Goal: Information Seeking & Learning: Find specific fact

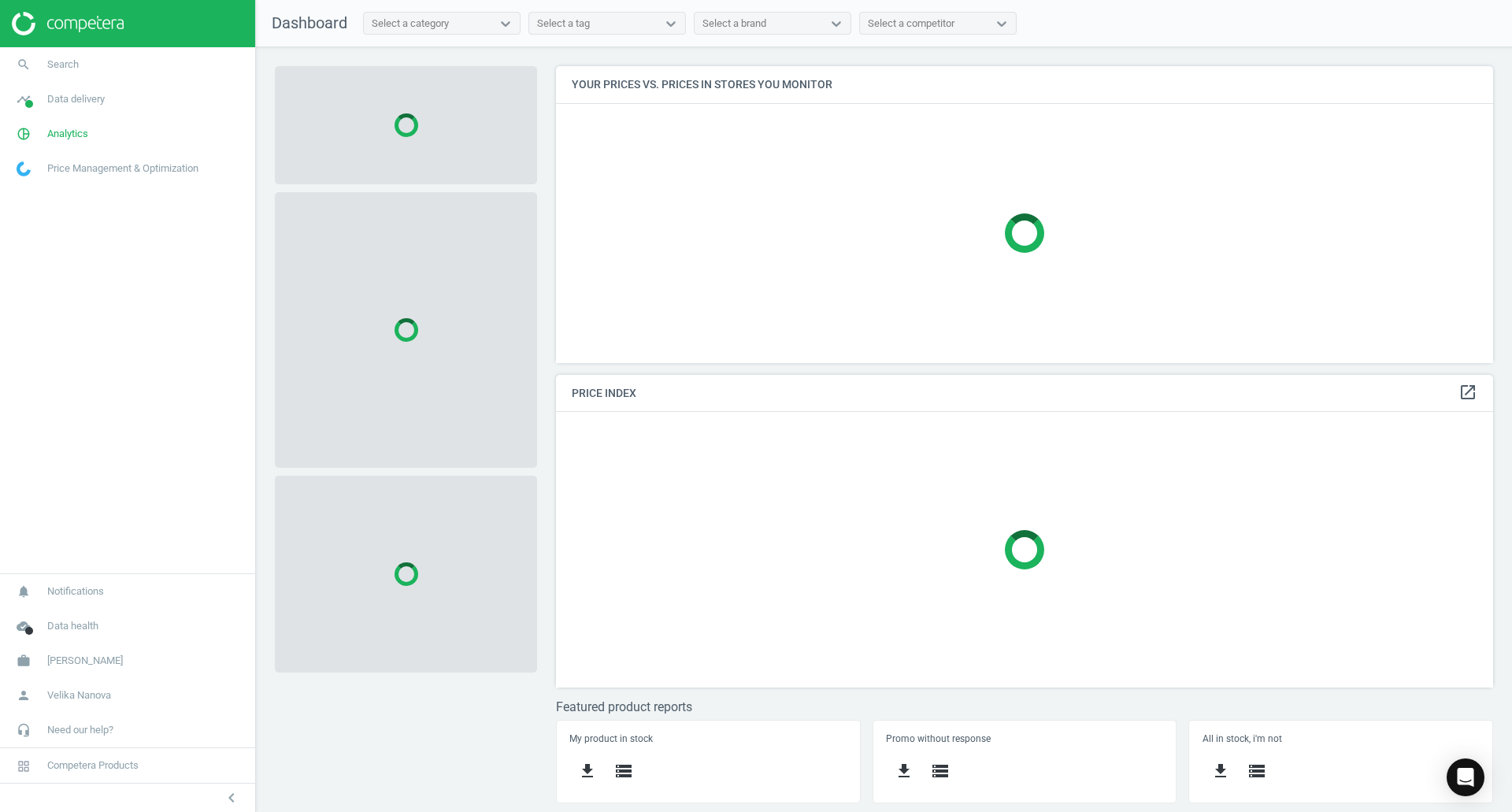
scroll to position [320, 962]
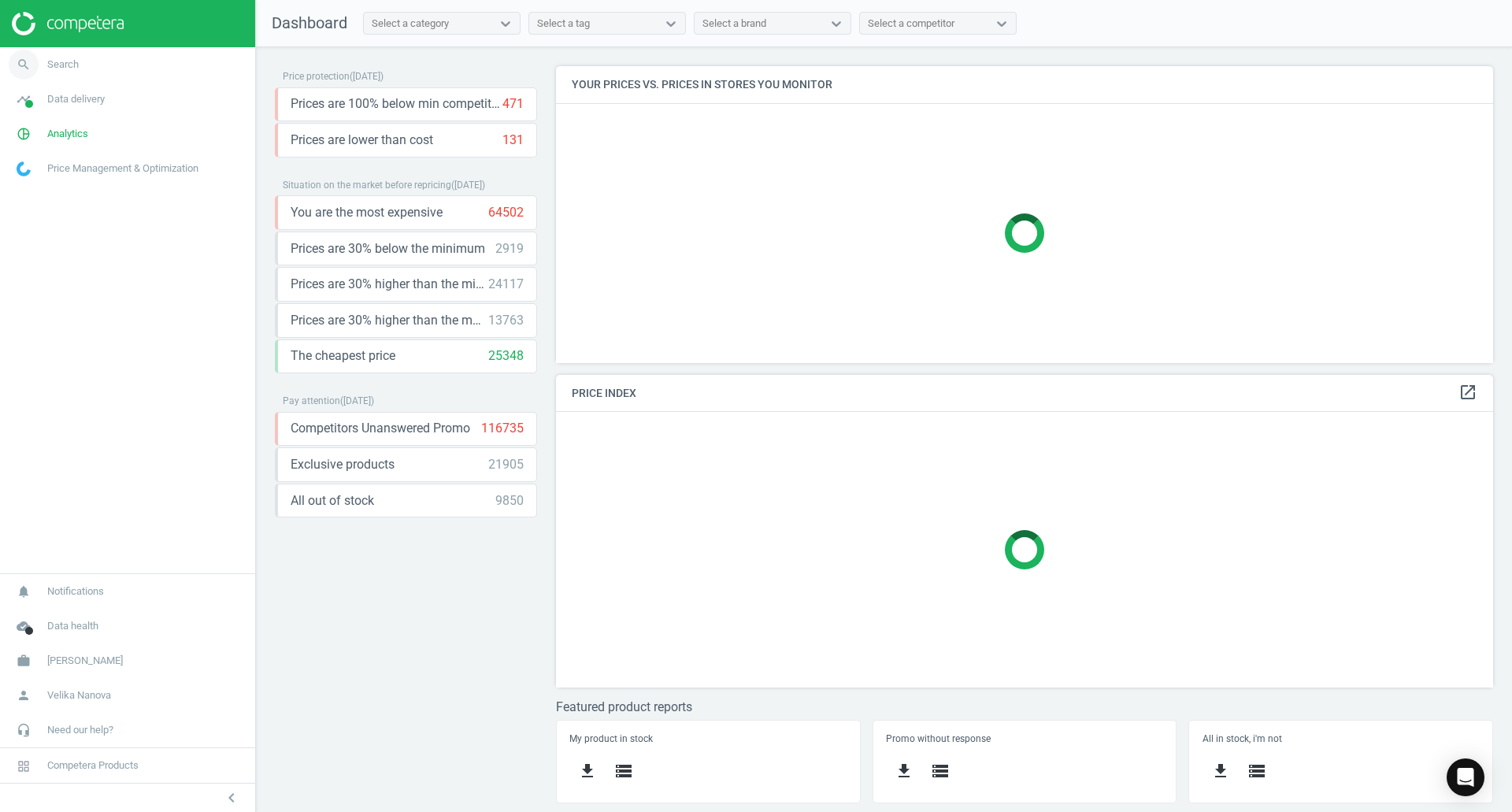
click at [44, 66] on span "search" at bounding box center [24, 64] width 48 height 34
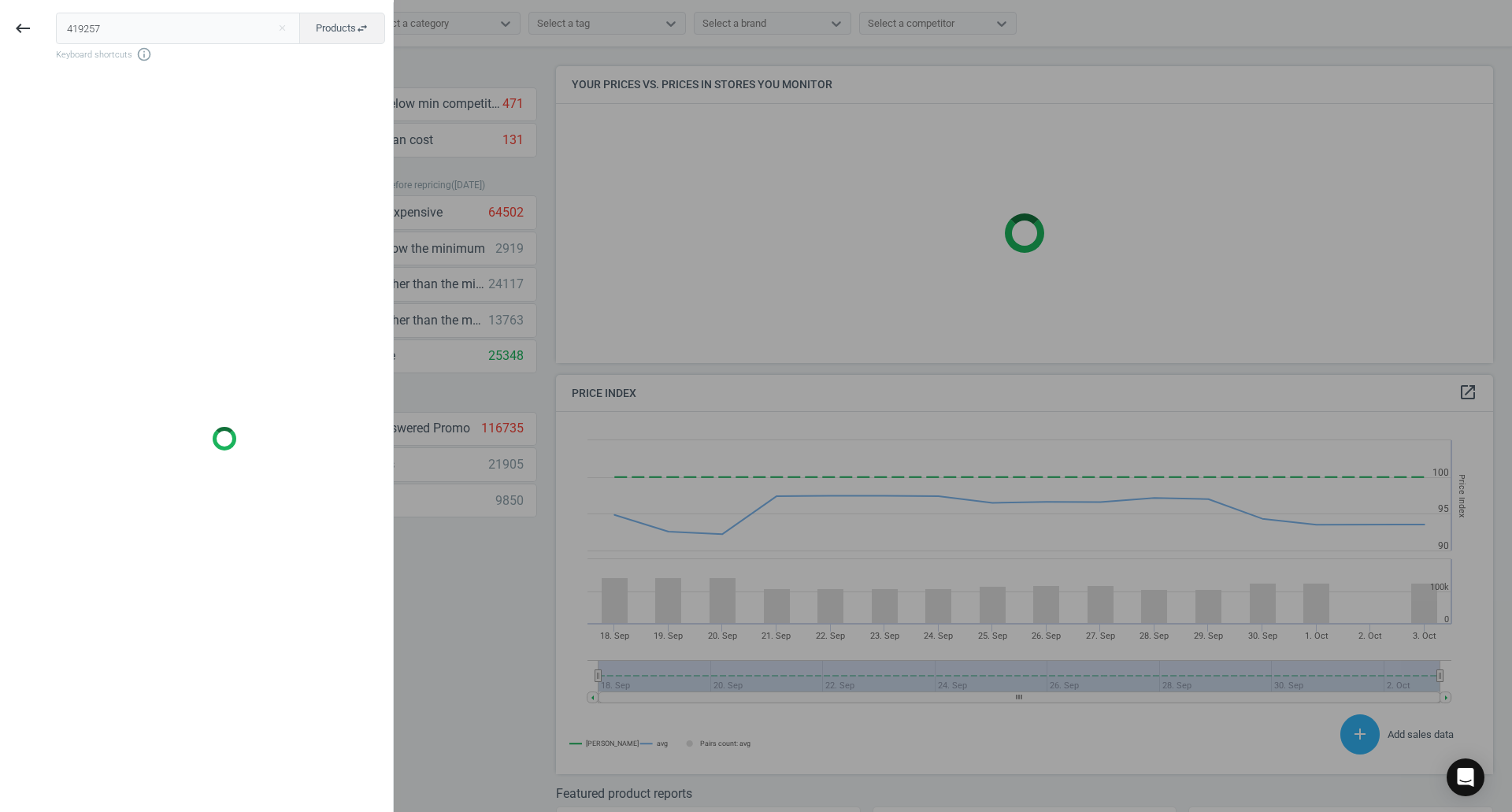
scroll to position [387, 949]
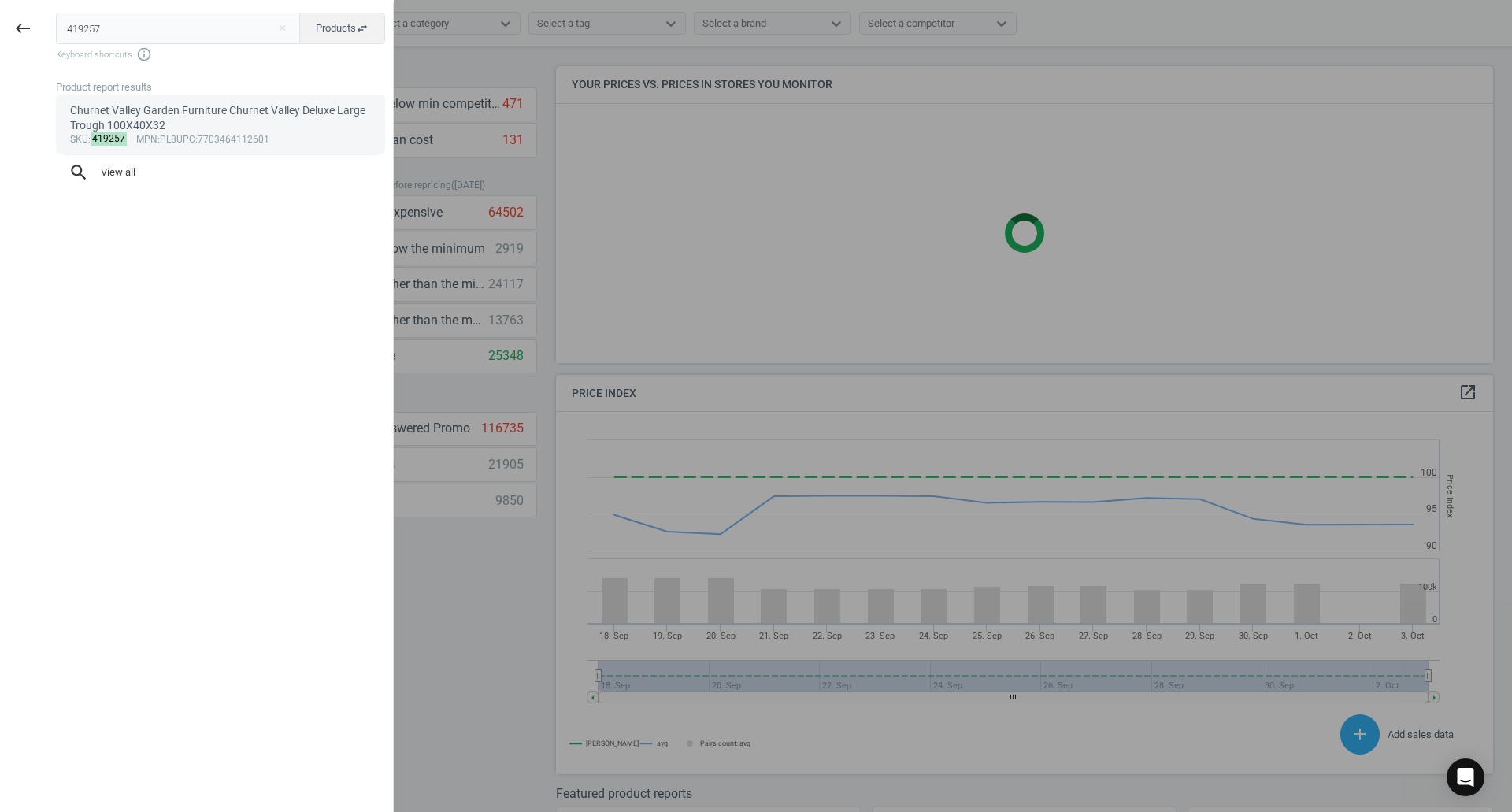
type input "419257"
click at [206, 109] on div "Churnet Valley Garden Furniture Churnet Valley Deluxe Large Trough 100X40X32" at bounding box center [221, 118] width 302 height 31
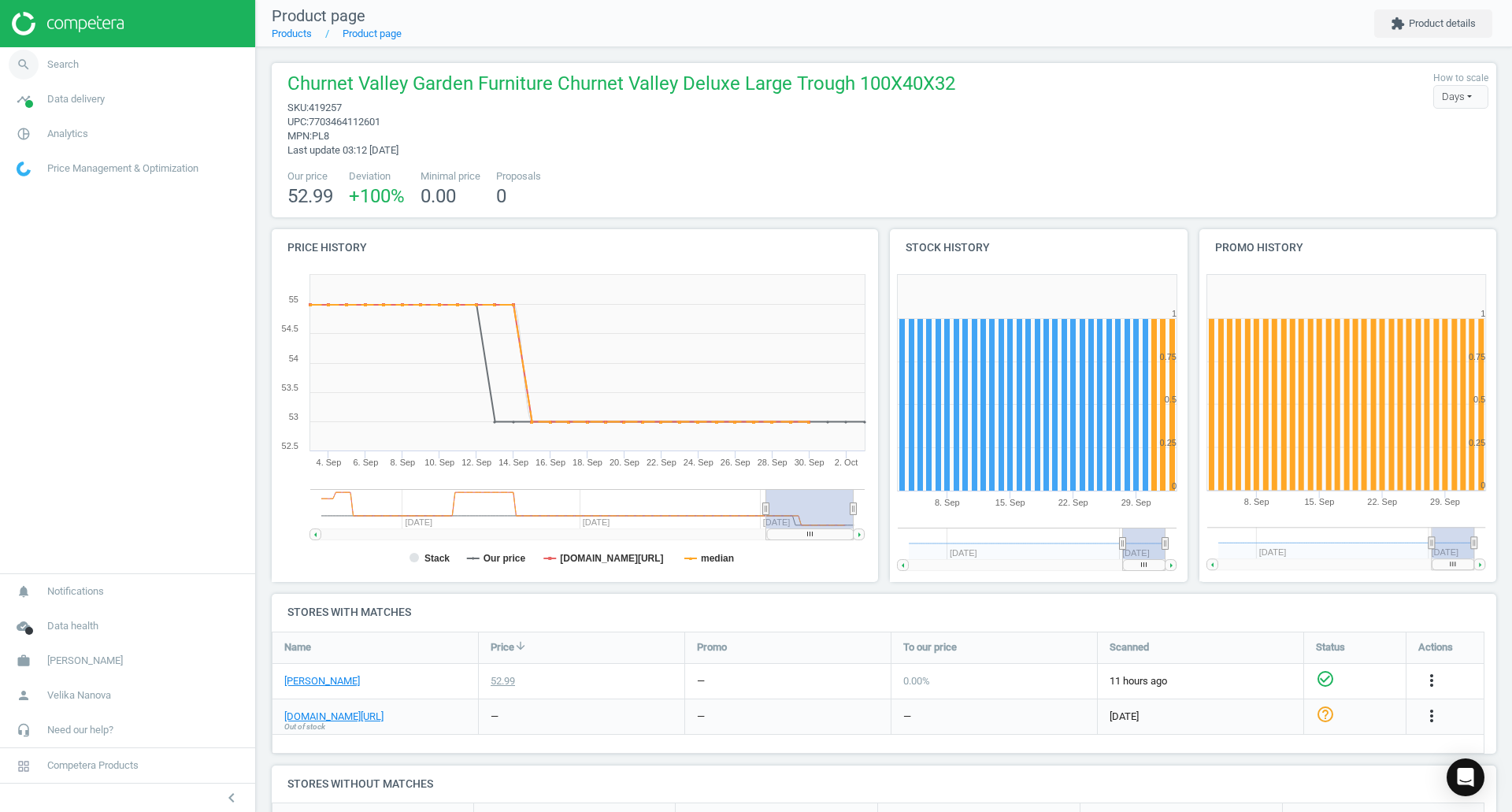
click at [77, 65] on span "Search" at bounding box center [64, 64] width 32 height 14
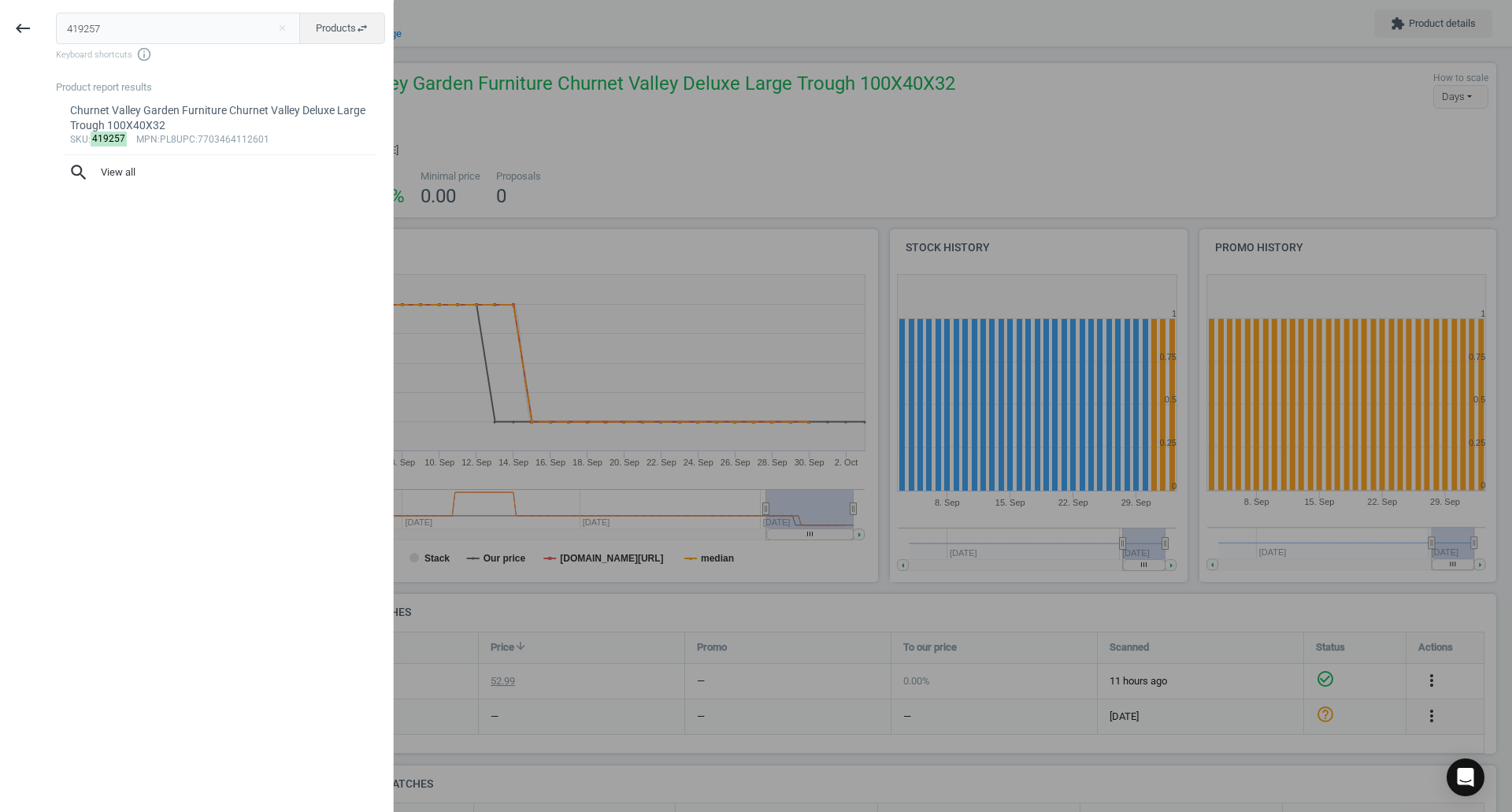
drag, startPoint x: 120, startPoint y: 28, endPoint x: 0, endPoint y: 25, distance: 120.0
click at [0, 25] on div "keyboard_backspace 419257 close Products swap_horiz Keyboard shortcuts info_out…" at bounding box center [197, 409] width 393 height 812
type input "383176"
click at [107, 118] on mark "383176" at bounding box center [109, 124] width 37 height 15
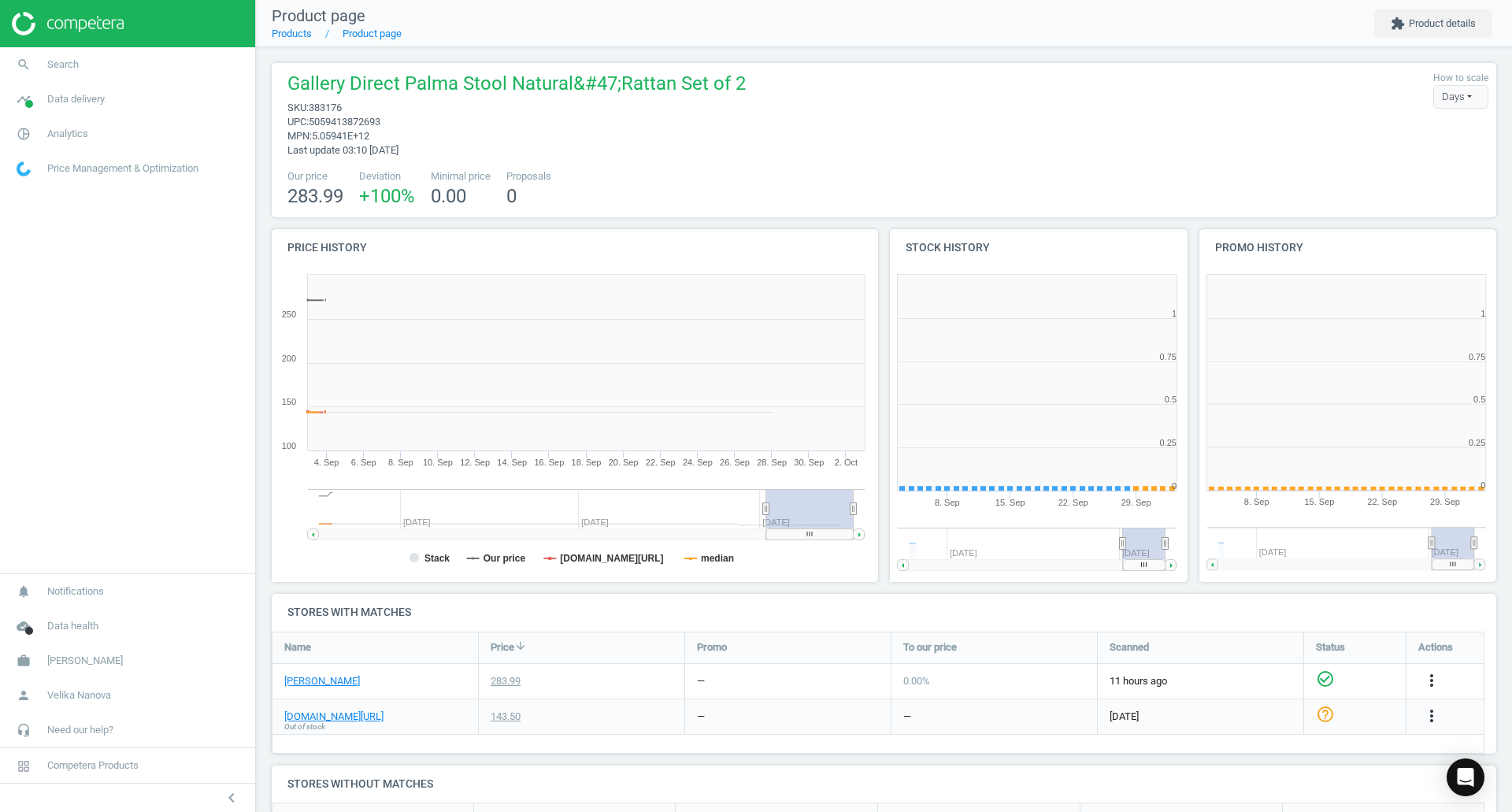
scroll to position [8, 8]
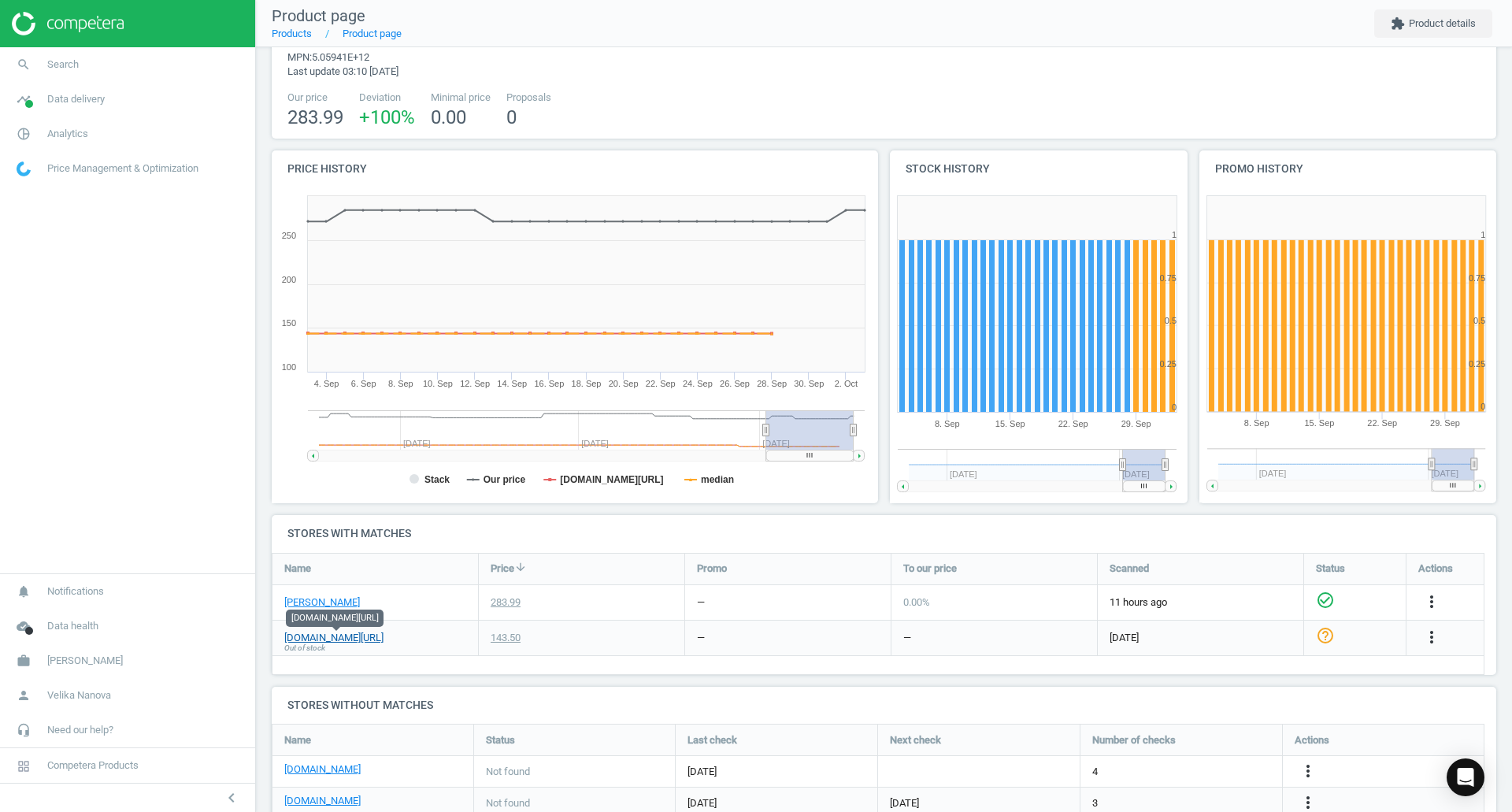
click at [356, 433] on link "[DOMAIN_NAME][URL]" at bounding box center [333, 638] width 99 height 14
click at [63, 61] on span "Search" at bounding box center [64, 64] width 32 height 14
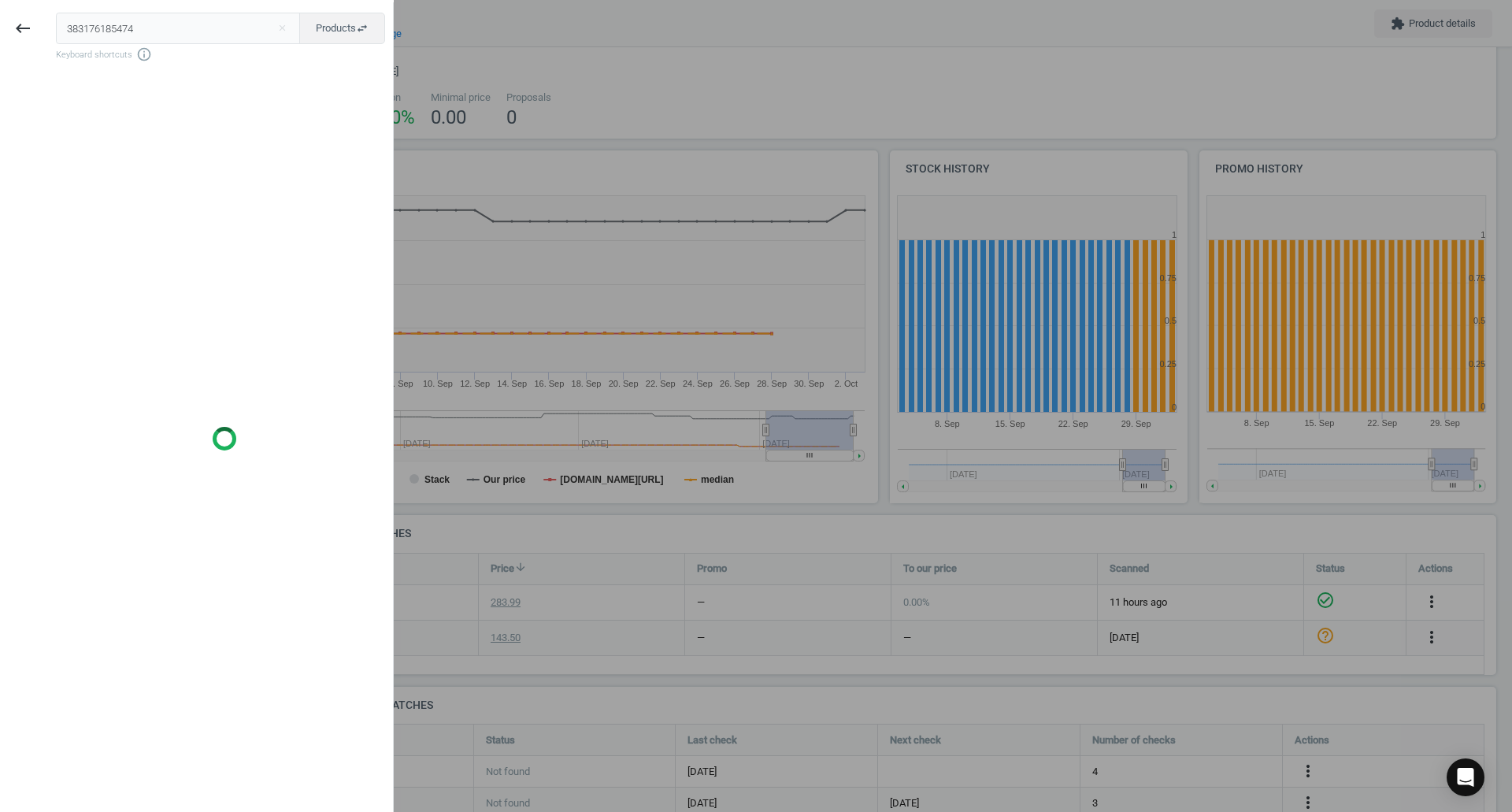
drag, startPoint x: 146, startPoint y: 32, endPoint x: 0, endPoint y: 27, distance: 146.1
click at [0, 27] on div "keyboard_backspace 383176185474 close Products swap_horiz Keyboard shortcuts in…" at bounding box center [197, 409] width 393 height 812
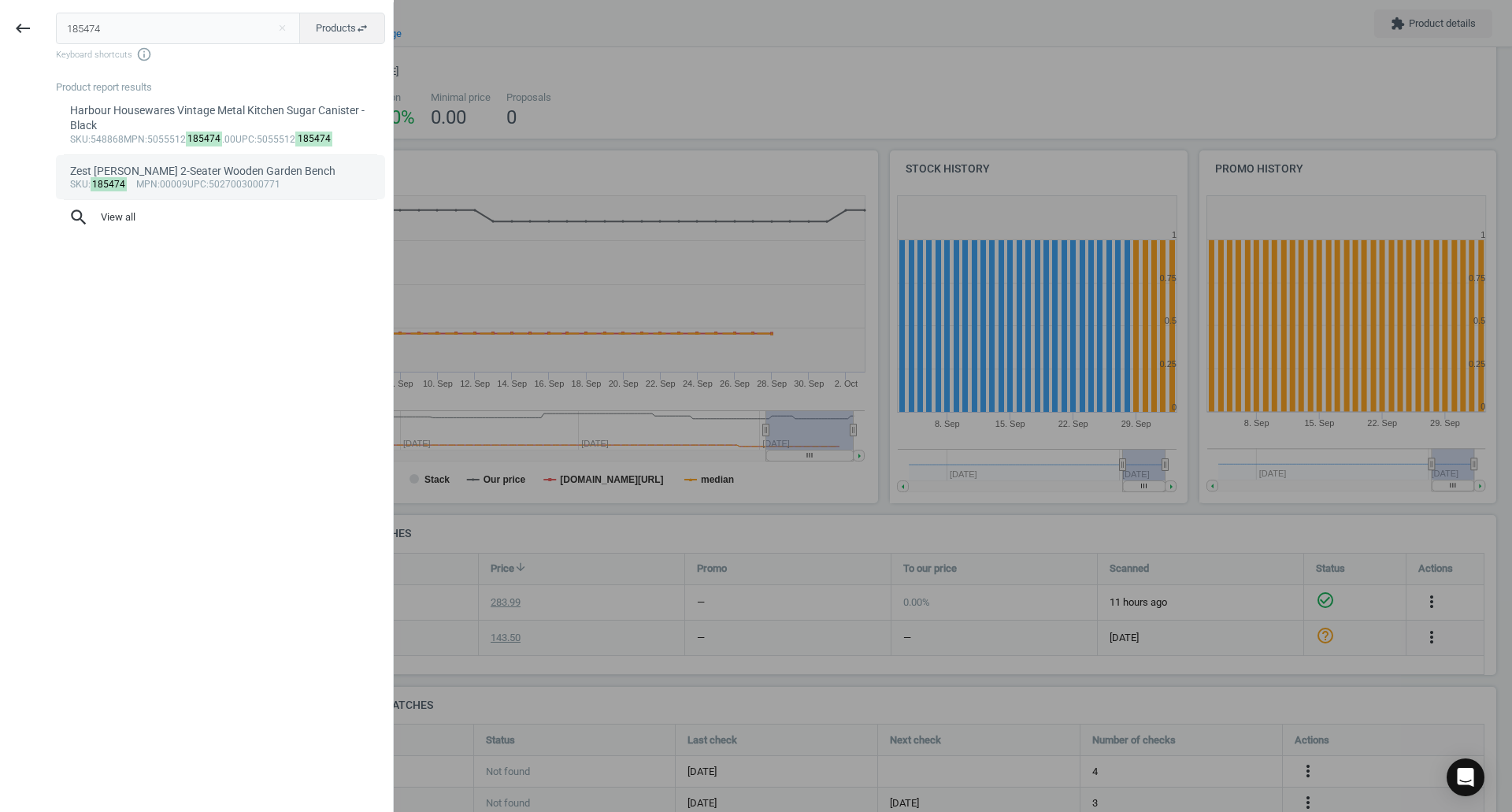
type input "185474"
click at [151, 179] on span "mpn" at bounding box center [146, 184] width 21 height 11
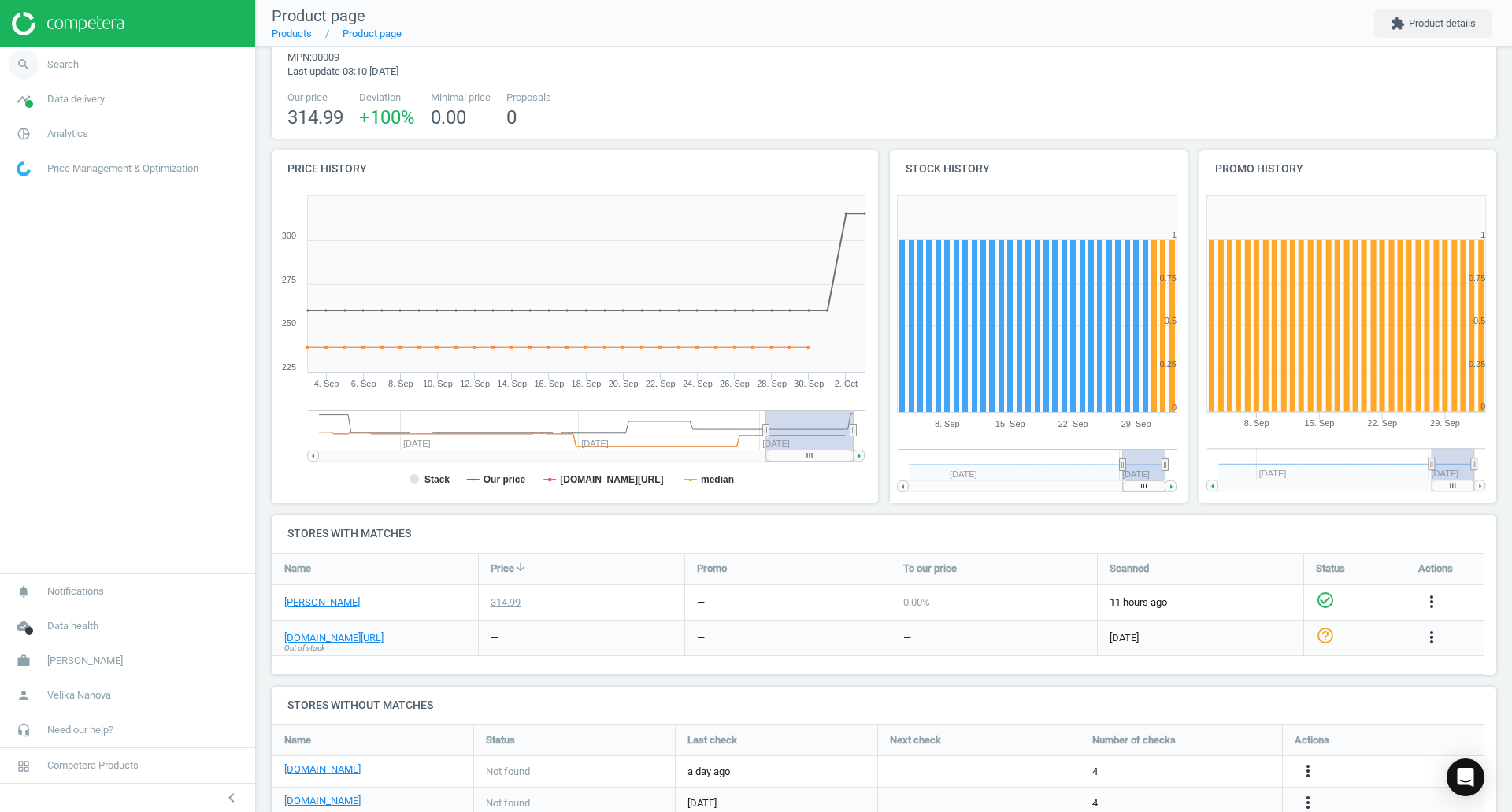
click at [64, 64] on span "Search" at bounding box center [64, 64] width 32 height 14
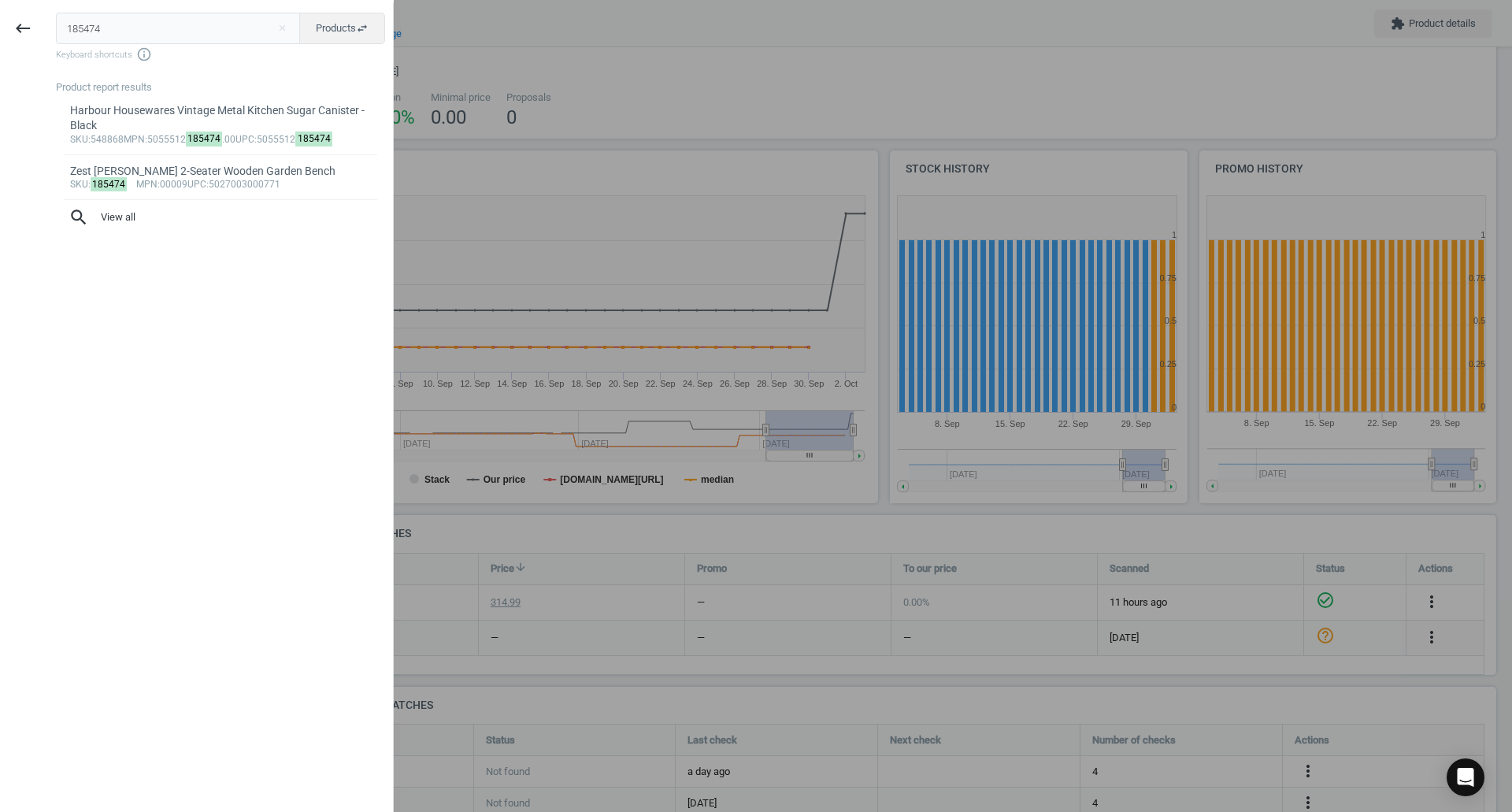
drag, startPoint x: 164, startPoint y: 34, endPoint x: 0, endPoint y: 33, distance: 164.0
click at [0, 33] on div "keyboard_backspace 185474 close Products swap_horiz Keyboard shortcuts info_out…" at bounding box center [197, 409] width 393 height 812
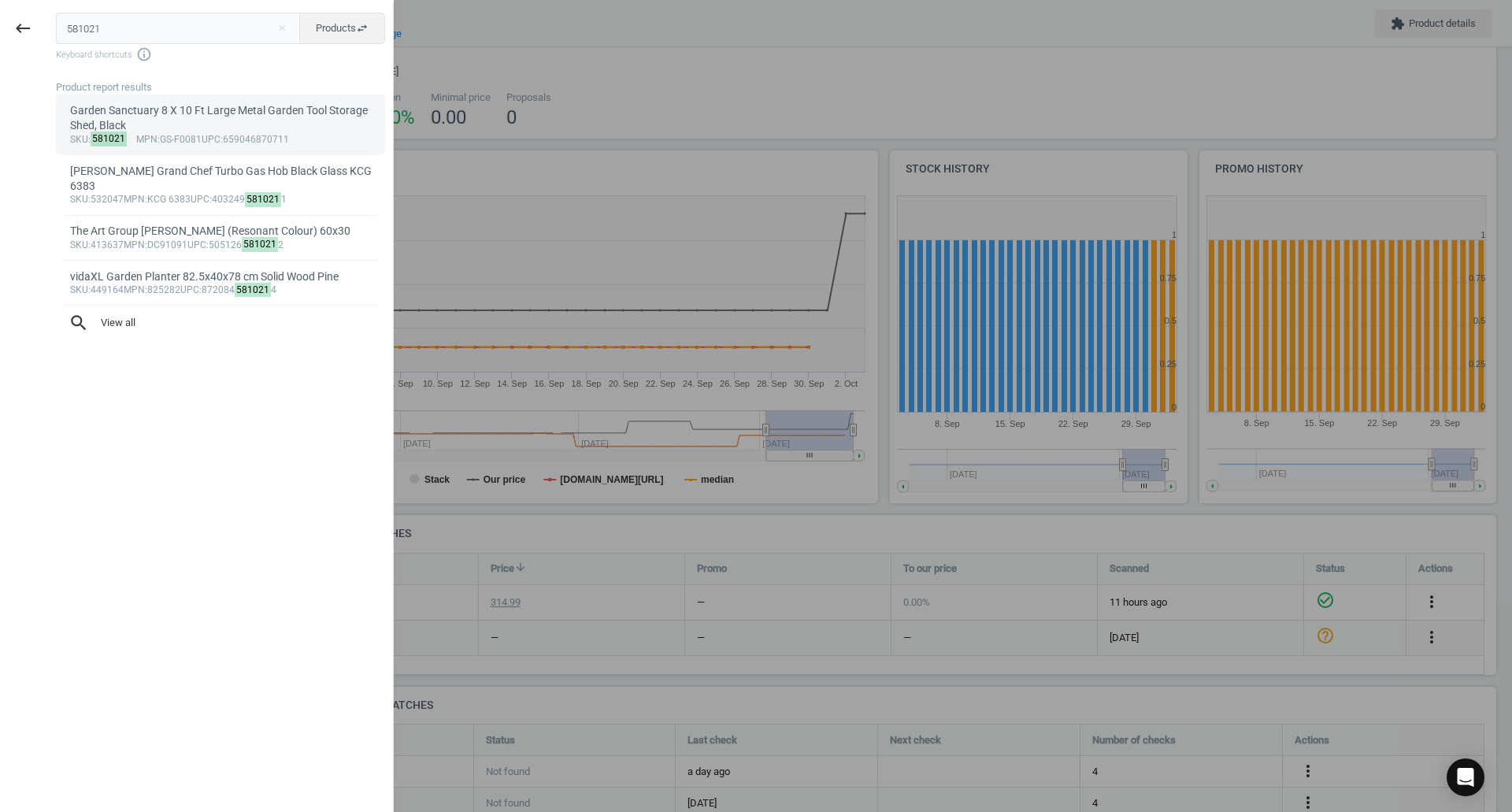
type input "581021"
click at [310, 130] on div "Garden Sanctuary 8 X 10 Ft Large Metal Garden Tool Storage Shed, Black" at bounding box center [221, 118] width 302 height 31
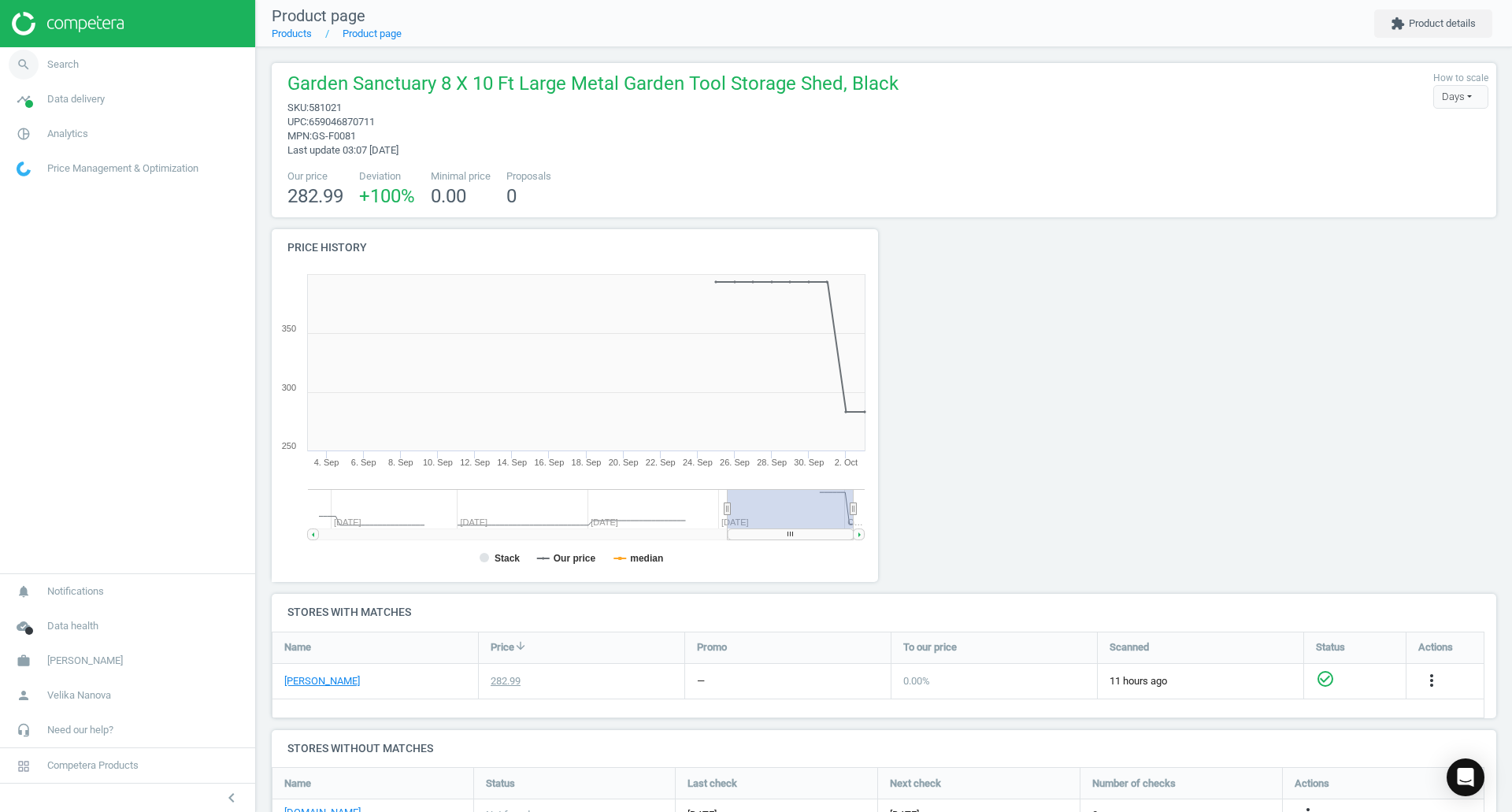
click at [85, 72] on link "search Search" at bounding box center [127, 64] width 255 height 34
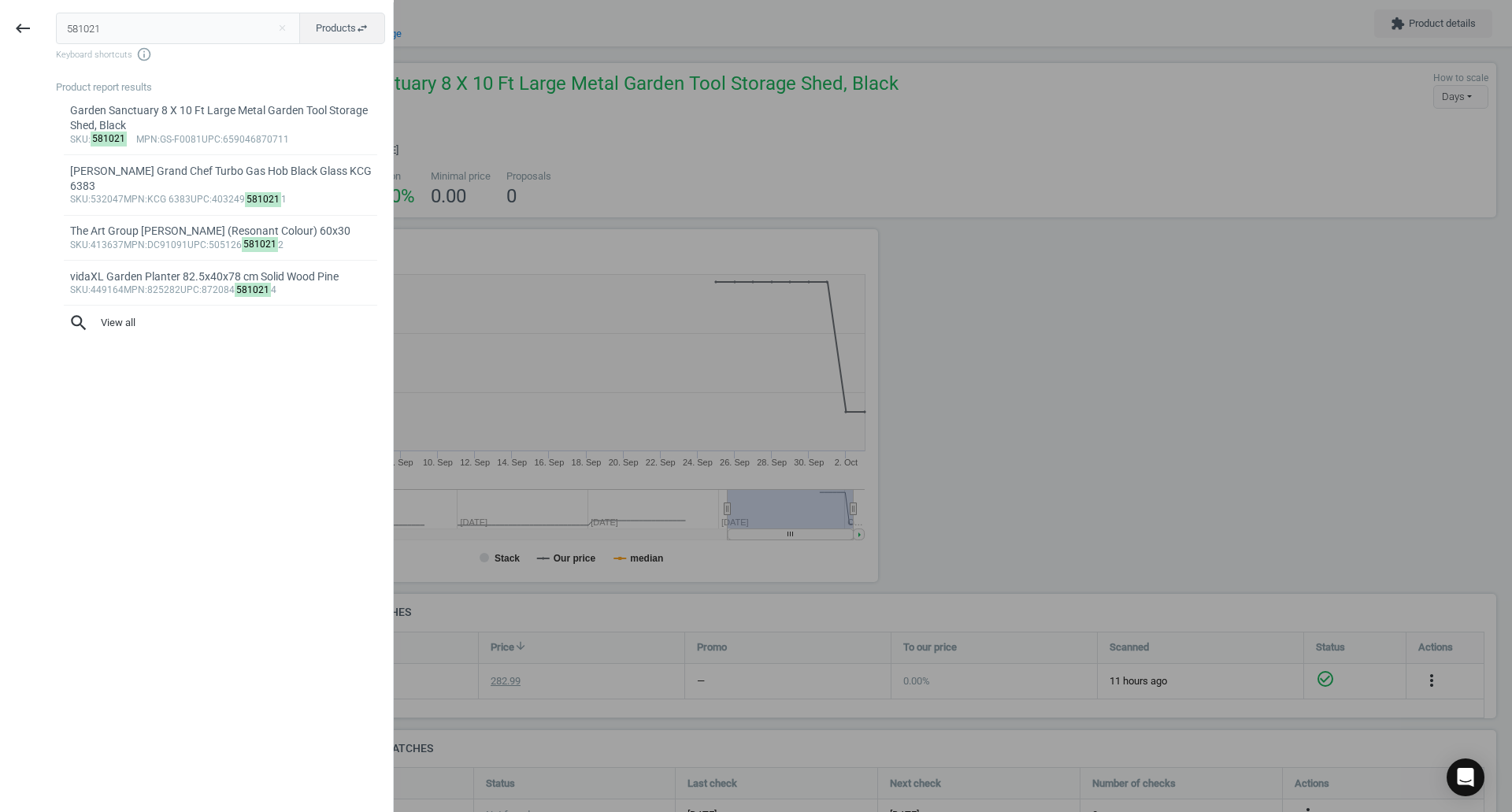
drag, startPoint x: 176, startPoint y: 19, endPoint x: 0, endPoint y: 8, distance: 176.3
click at [0, 8] on div "keyboard_backspace 581021 close Products swap_horiz Keyboard shortcuts info_out…" at bounding box center [197, 409] width 393 height 812
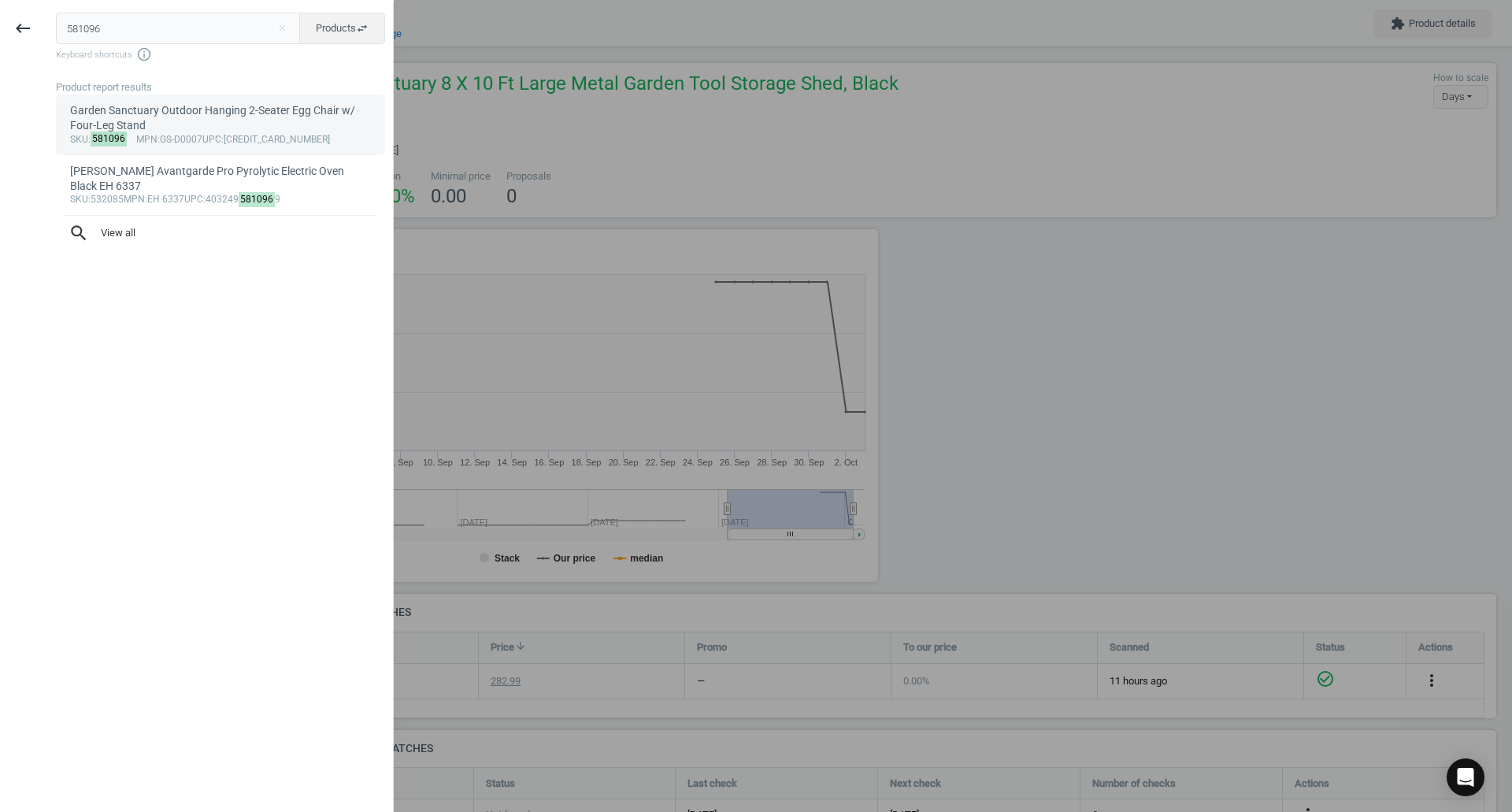
type input "581096"
click at [158, 124] on div "Garden Sanctuary Outdoor Hanging 2-Seater Egg Chair w/ Four-Leg Stand" at bounding box center [221, 118] width 302 height 31
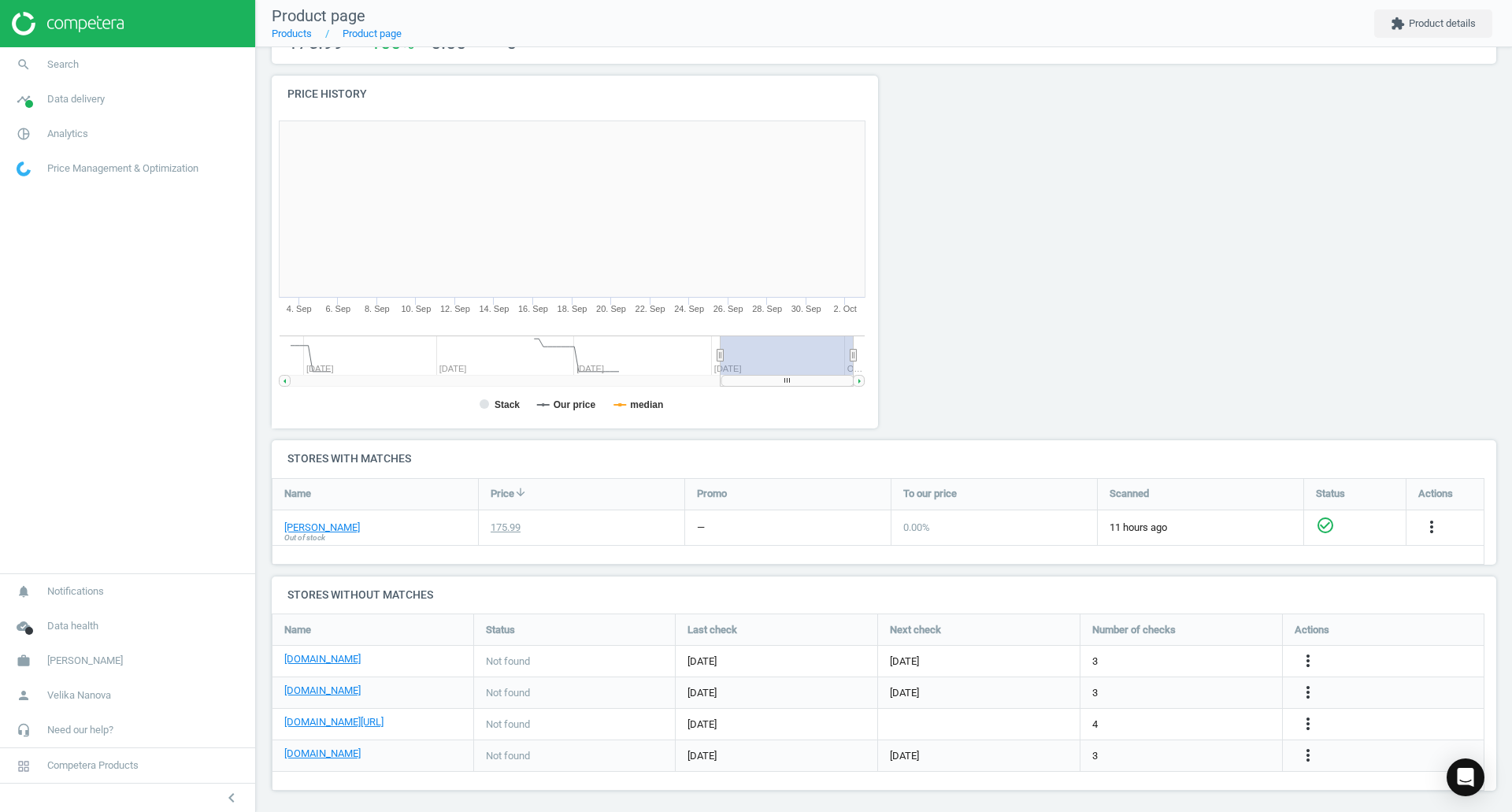
scroll to position [158, 0]
click at [45, 68] on span "search" at bounding box center [24, 64] width 48 height 34
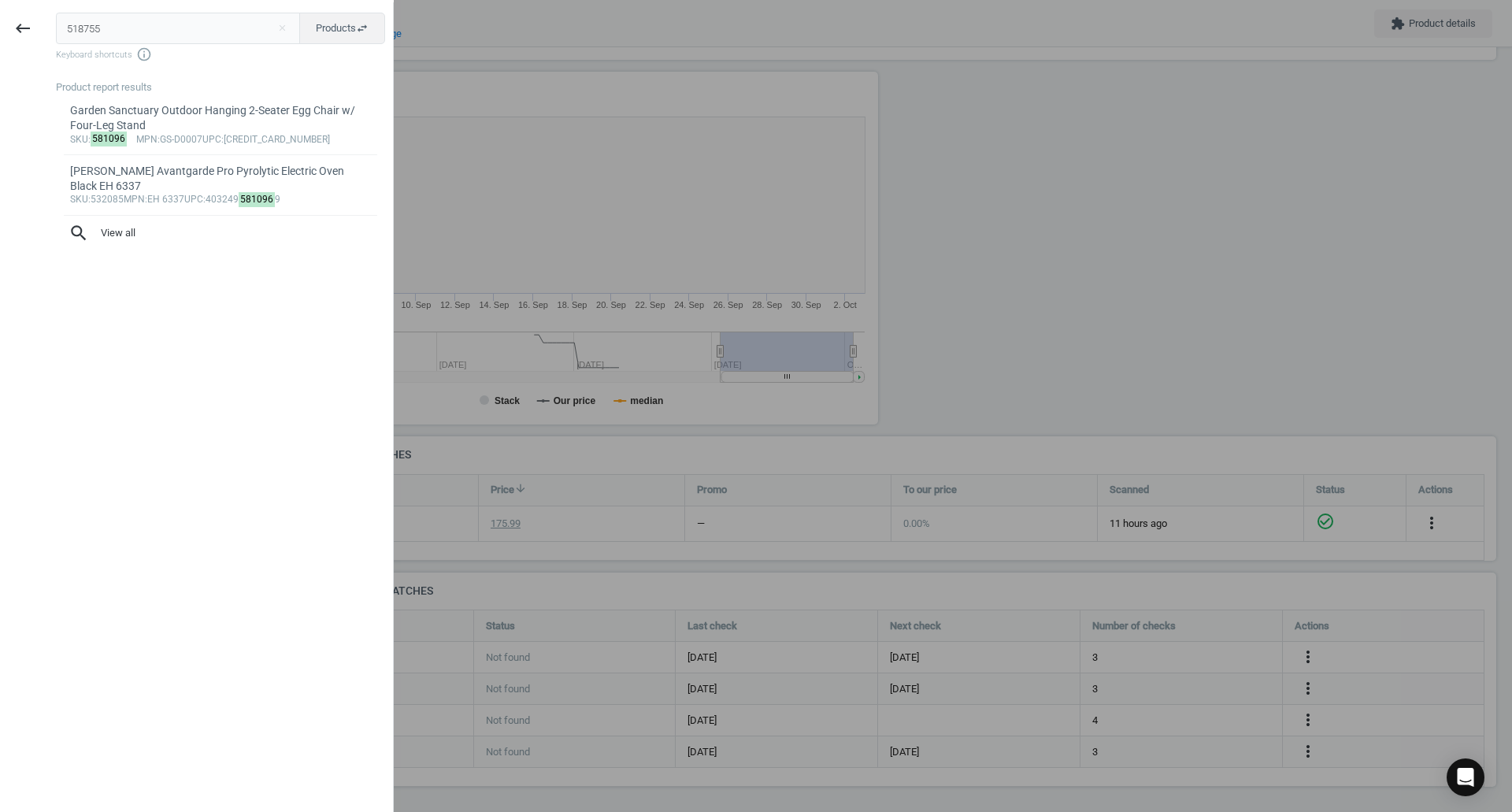
drag, startPoint x: 174, startPoint y: 33, endPoint x: 0, endPoint y: 31, distance: 174.0
click at [0, 31] on div "keyboard_backspace 518755 close Products swap_horiz Keyboard shortcuts info_out…" at bounding box center [197, 409] width 393 height 812
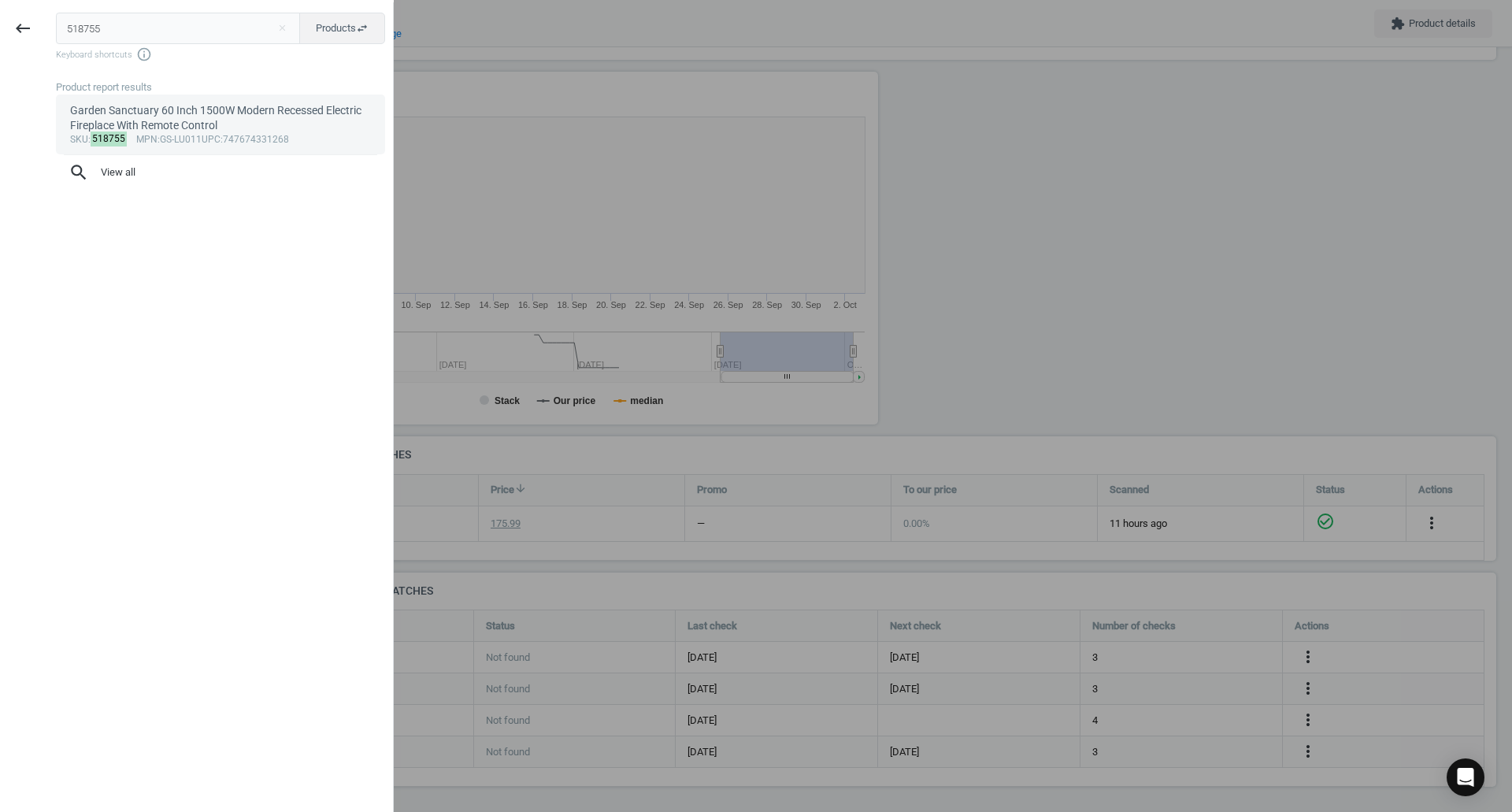
type input "518755"
click at [209, 137] on span "upc" at bounding box center [211, 139] width 19 height 11
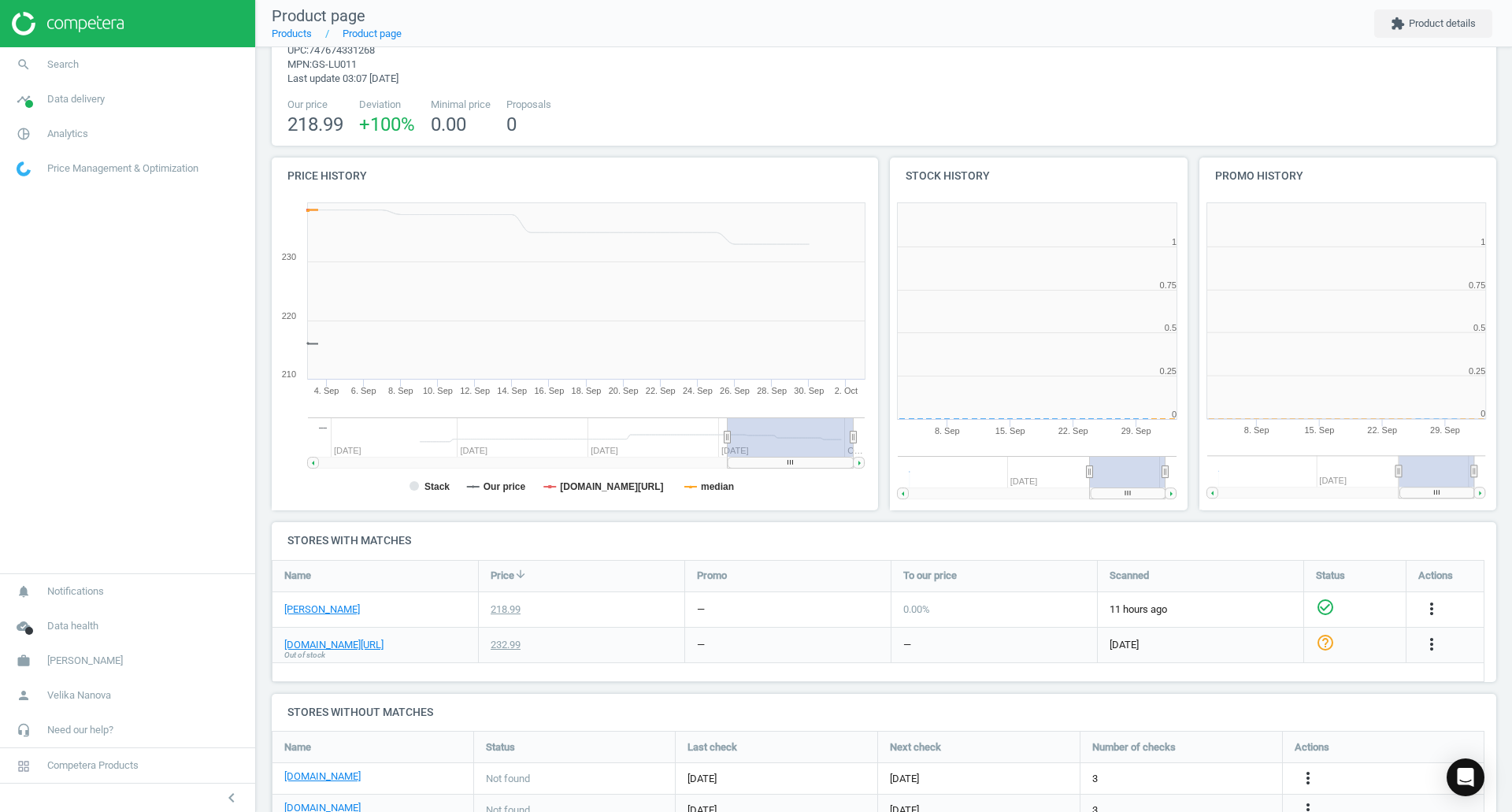
scroll to position [147, 1237]
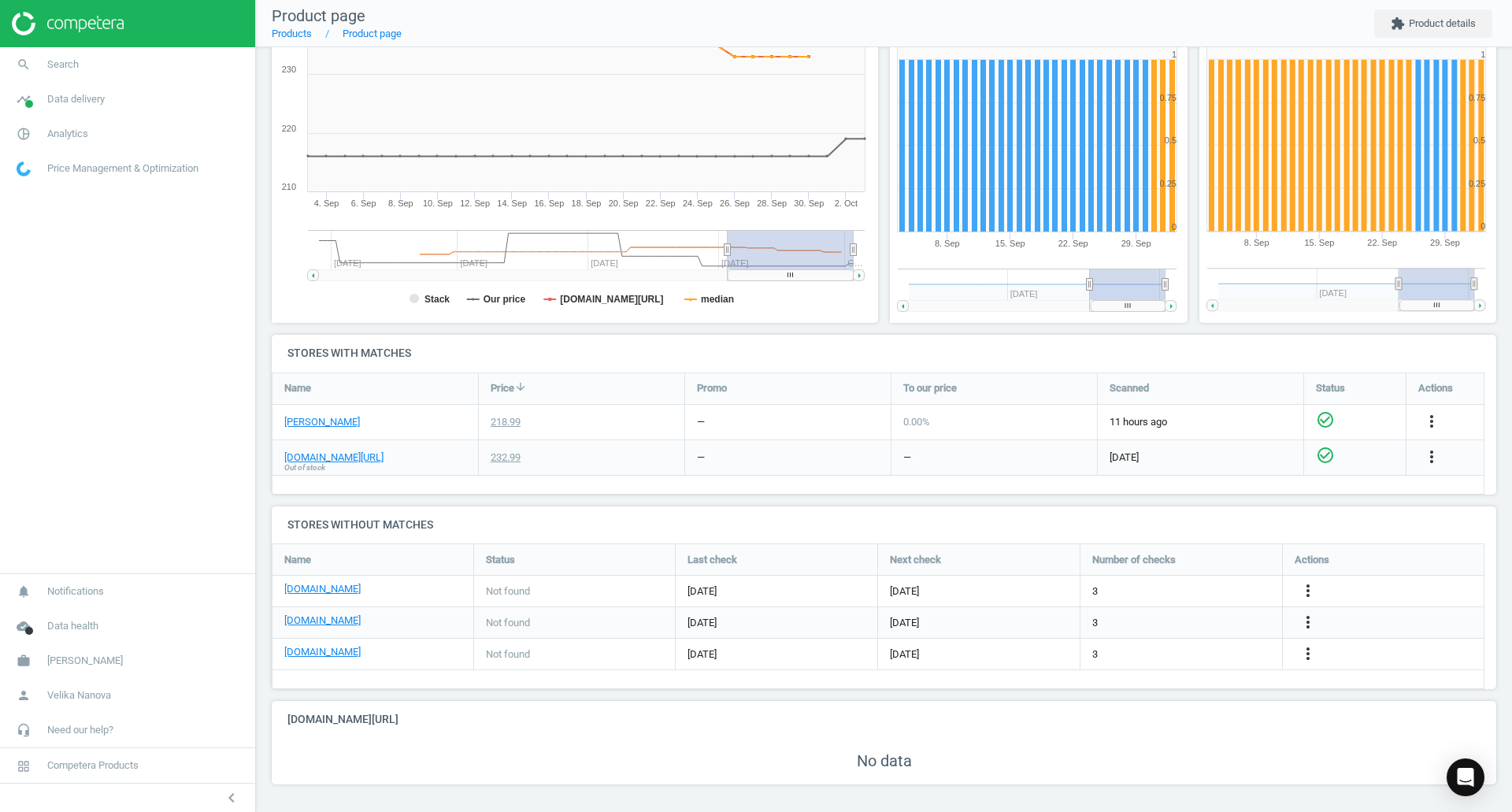
click at [1007, 433] on icon "check_circle_outline" at bounding box center [1325, 455] width 19 height 19
click at [1007, 433] on icon "help_outline" at bounding box center [1325, 455] width 19 height 19
click at [1007, 433] on icon "more_vert" at bounding box center [1431, 456] width 19 height 19
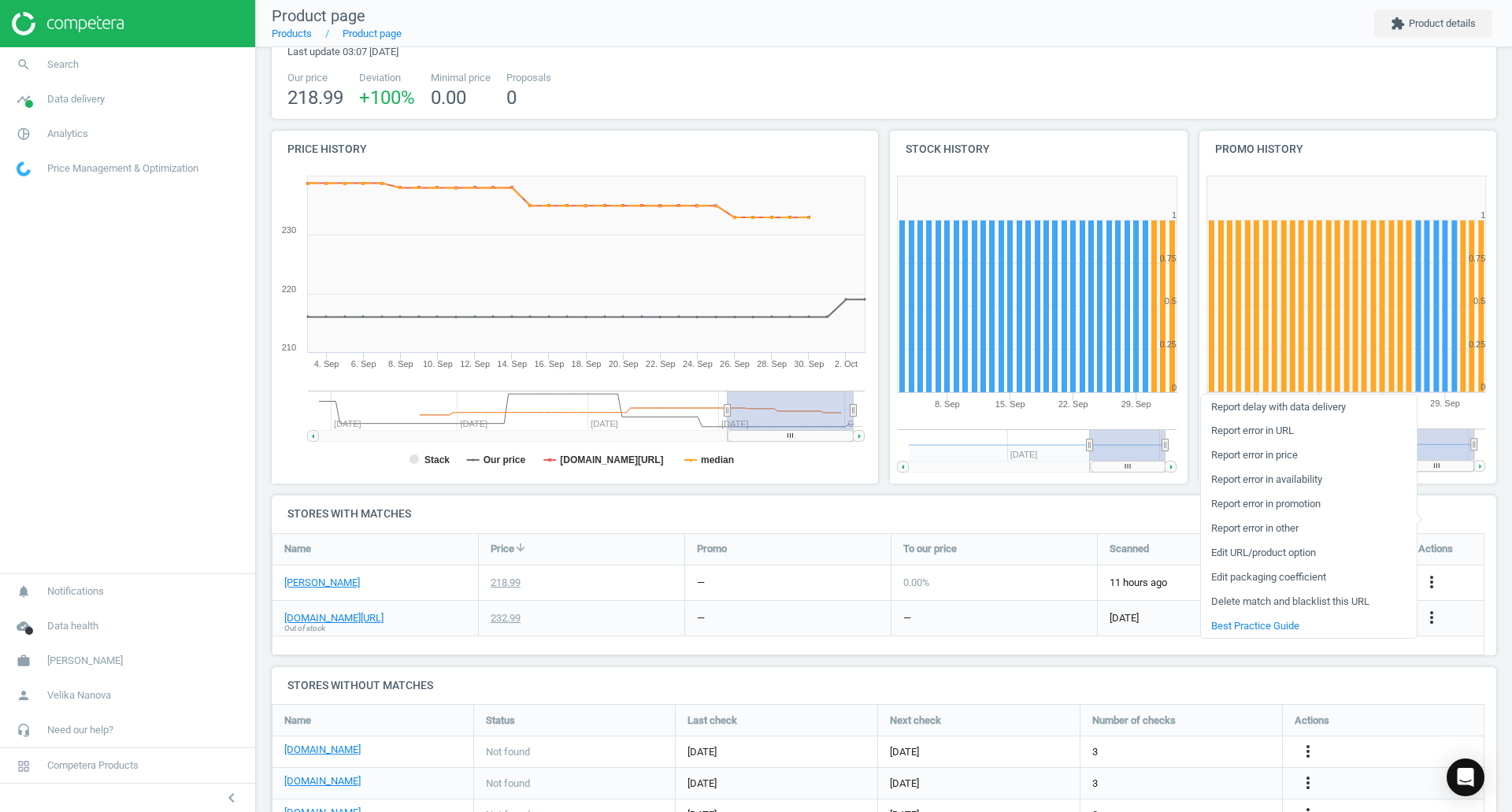
scroll to position [0, 0]
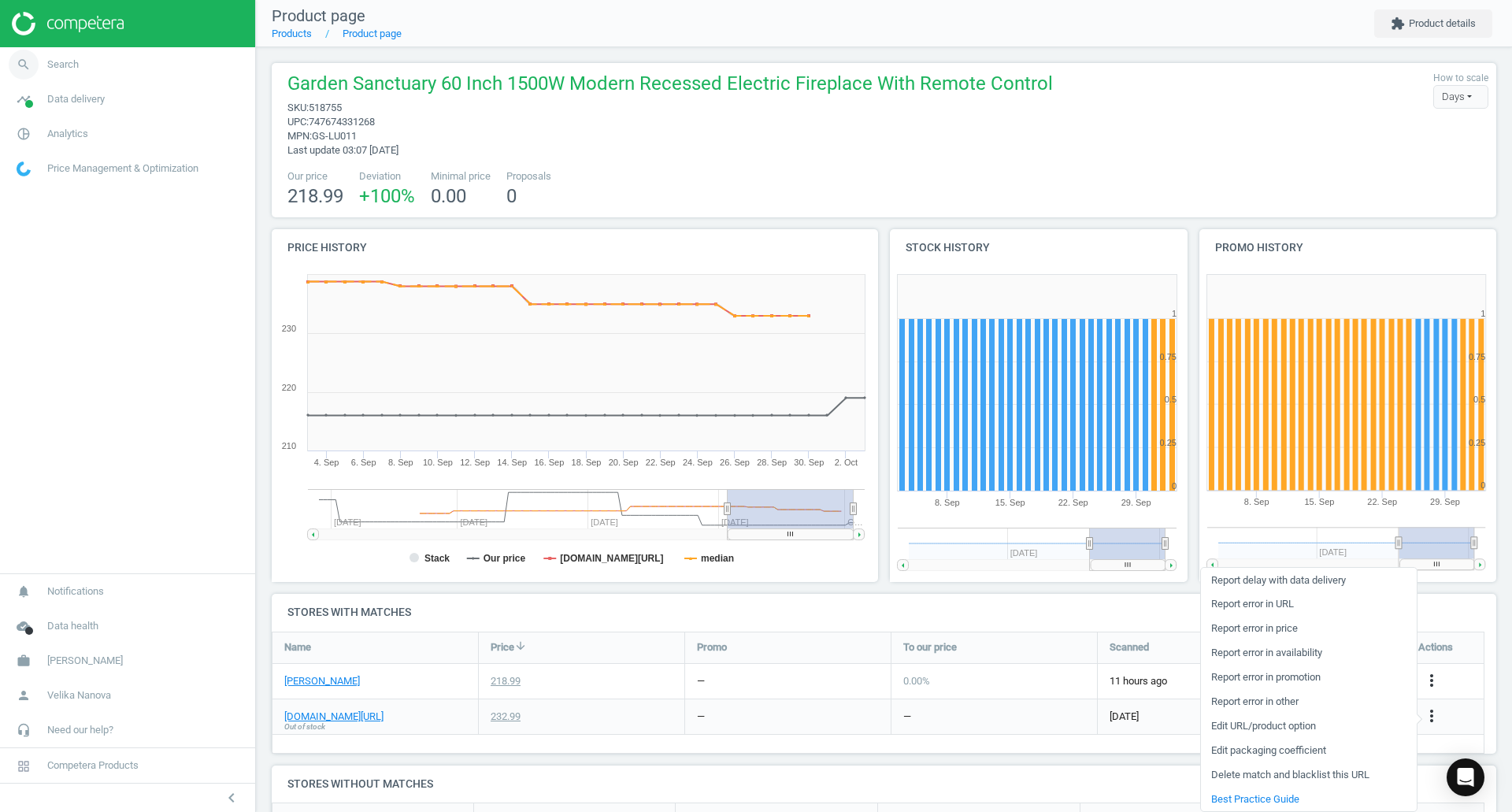
click at [107, 64] on link "search Search" at bounding box center [127, 64] width 255 height 34
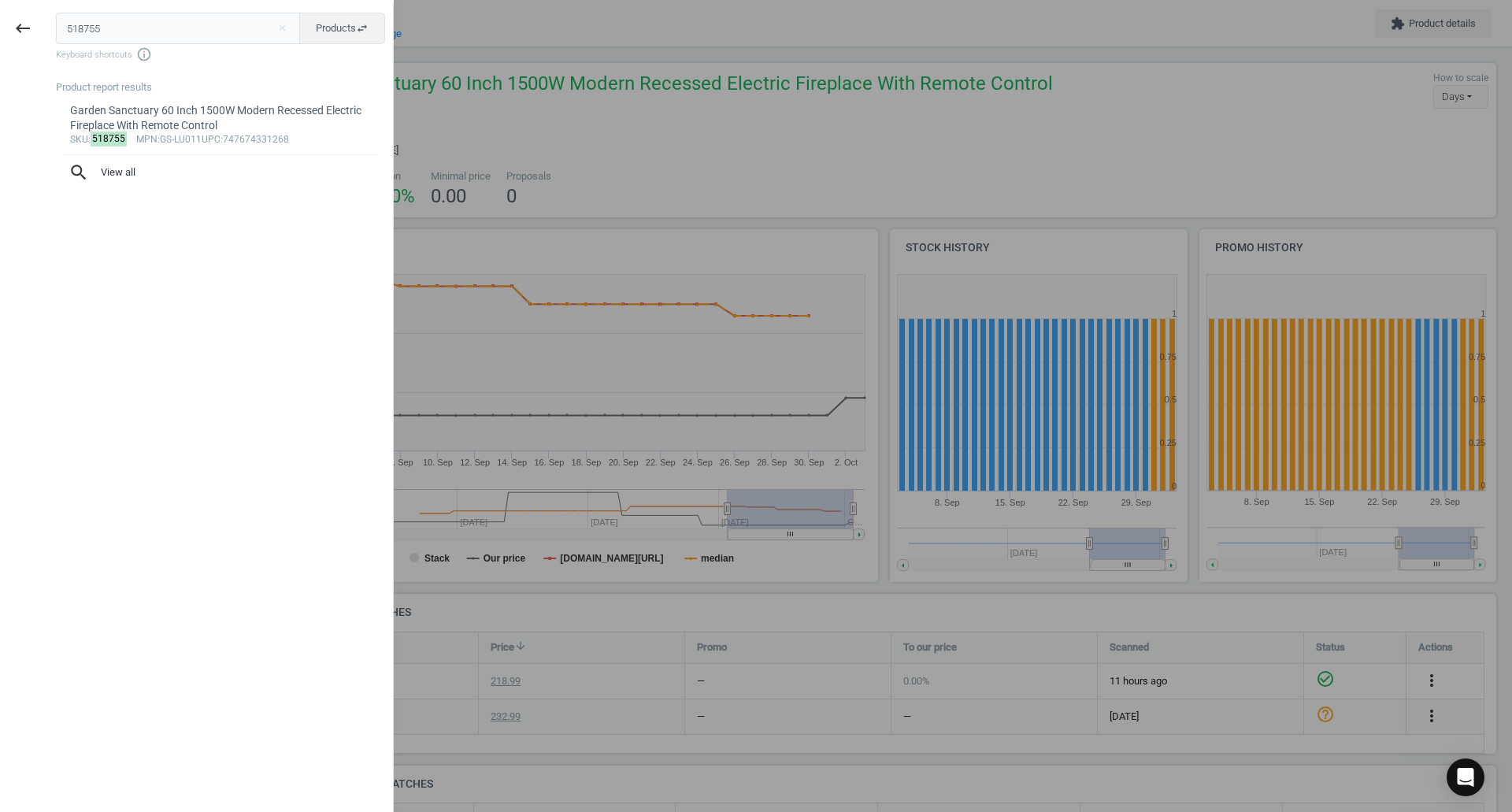
drag, startPoint x: 182, startPoint y: 16, endPoint x: 0, endPoint y: 18, distance: 182.0
click at [0, 18] on div "keyboard_backspace 518755 close Products swap_horiz Keyboard shortcuts info_out…" at bounding box center [197, 409] width 393 height 812
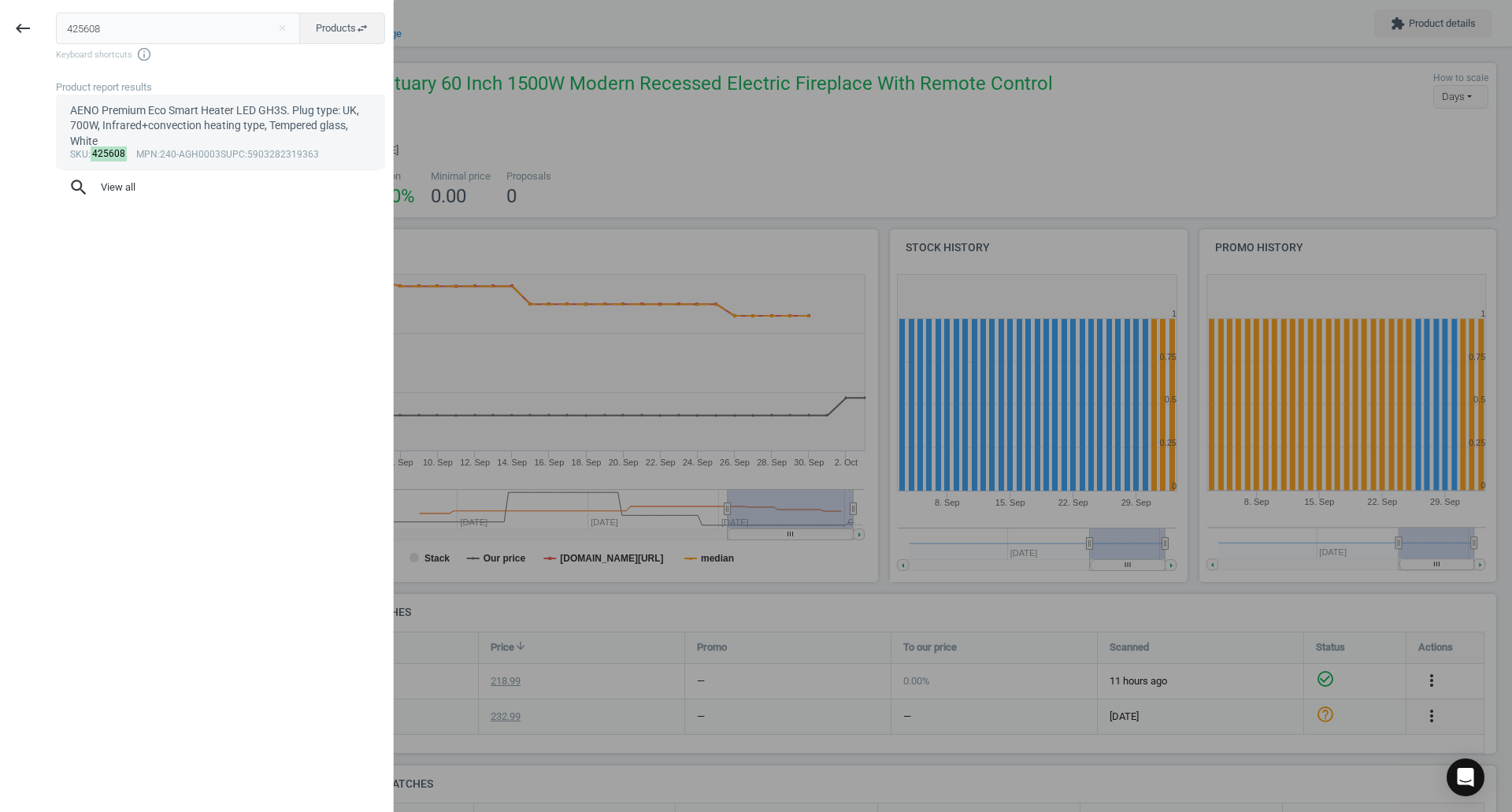
type input "425608"
click at [111, 114] on div "AENO Premium Eco Smart Heater LED GH3S. Plug type: UK, 700W, Infrared+convectio…" at bounding box center [221, 126] width 302 height 46
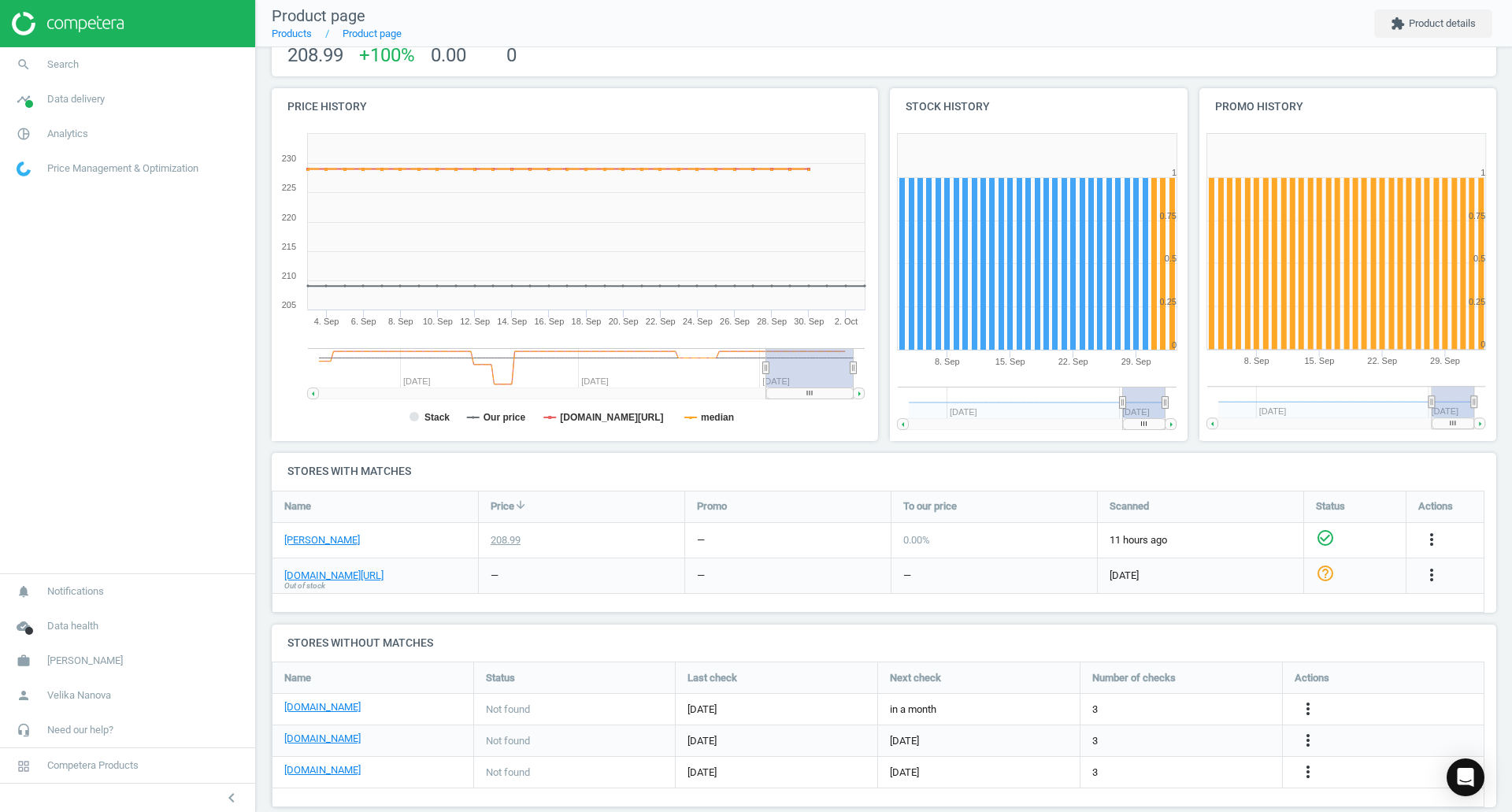
scroll to position [158, 0]
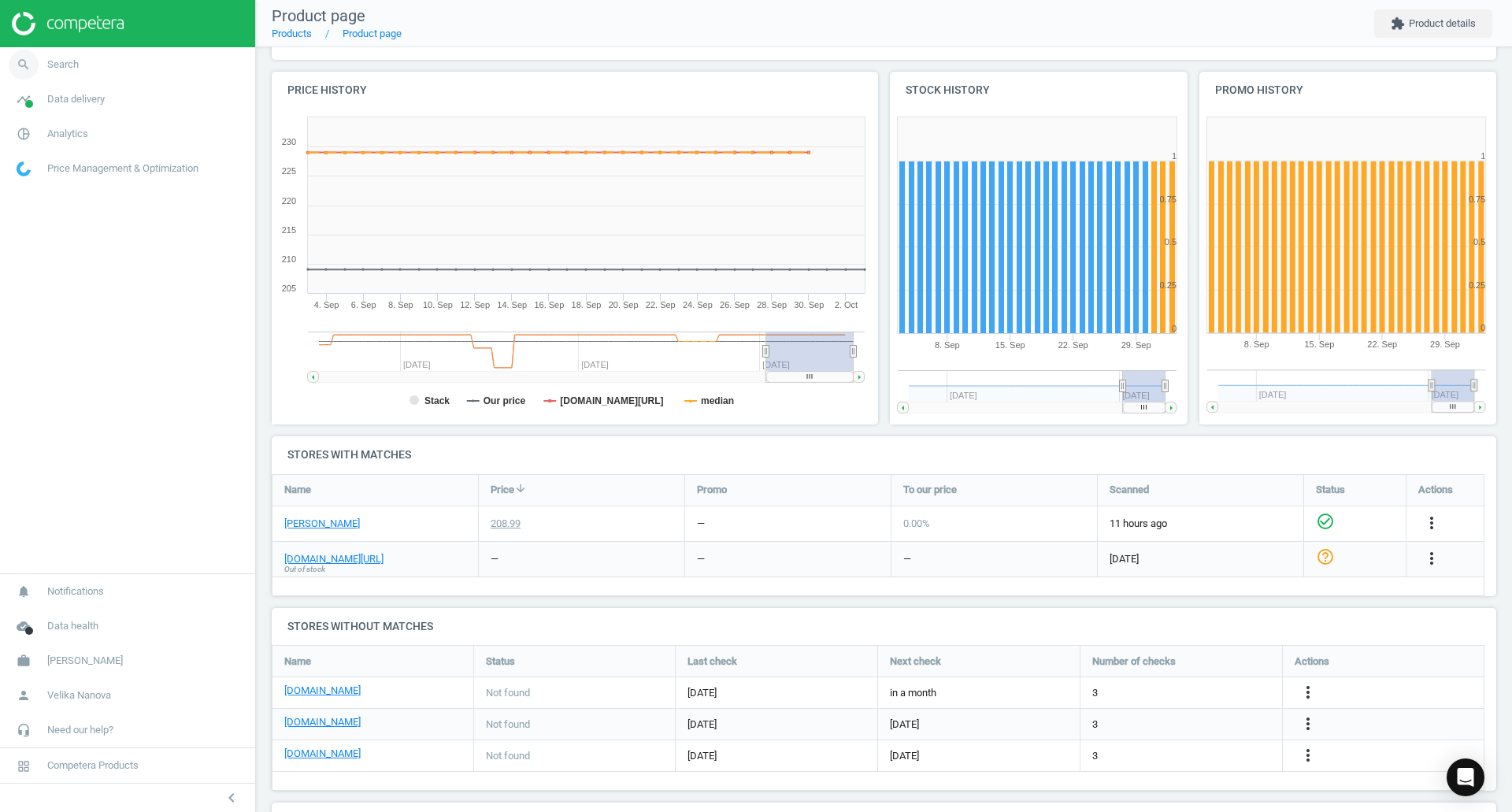
click at [49, 79] on link "search Search" at bounding box center [127, 64] width 255 height 34
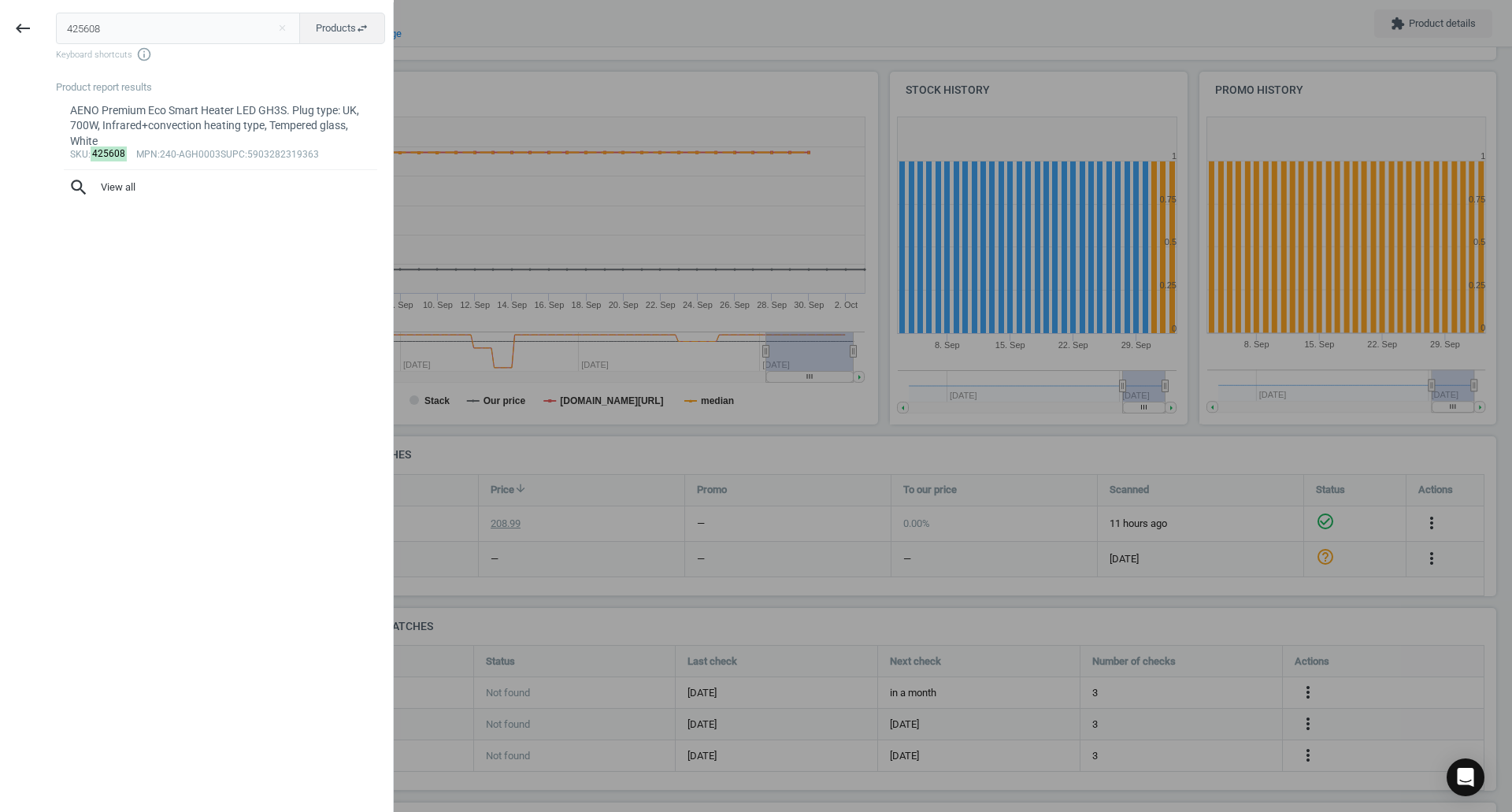
drag, startPoint x: 147, startPoint y: 15, endPoint x: 0, endPoint y: 19, distance: 147.1
click at [0, 19] on div "keyboard_backspace 425608 close Products swap_horiz Keyboard shortcuts info_out…" at bounding box center [197, 409] width 393 height 812
type input "459420"
click at [153, 113] on div "Kettler Panalsol Pagoda 2.9 x 2.9m Grey" at bounding box center [221, 110] width 302 height 15
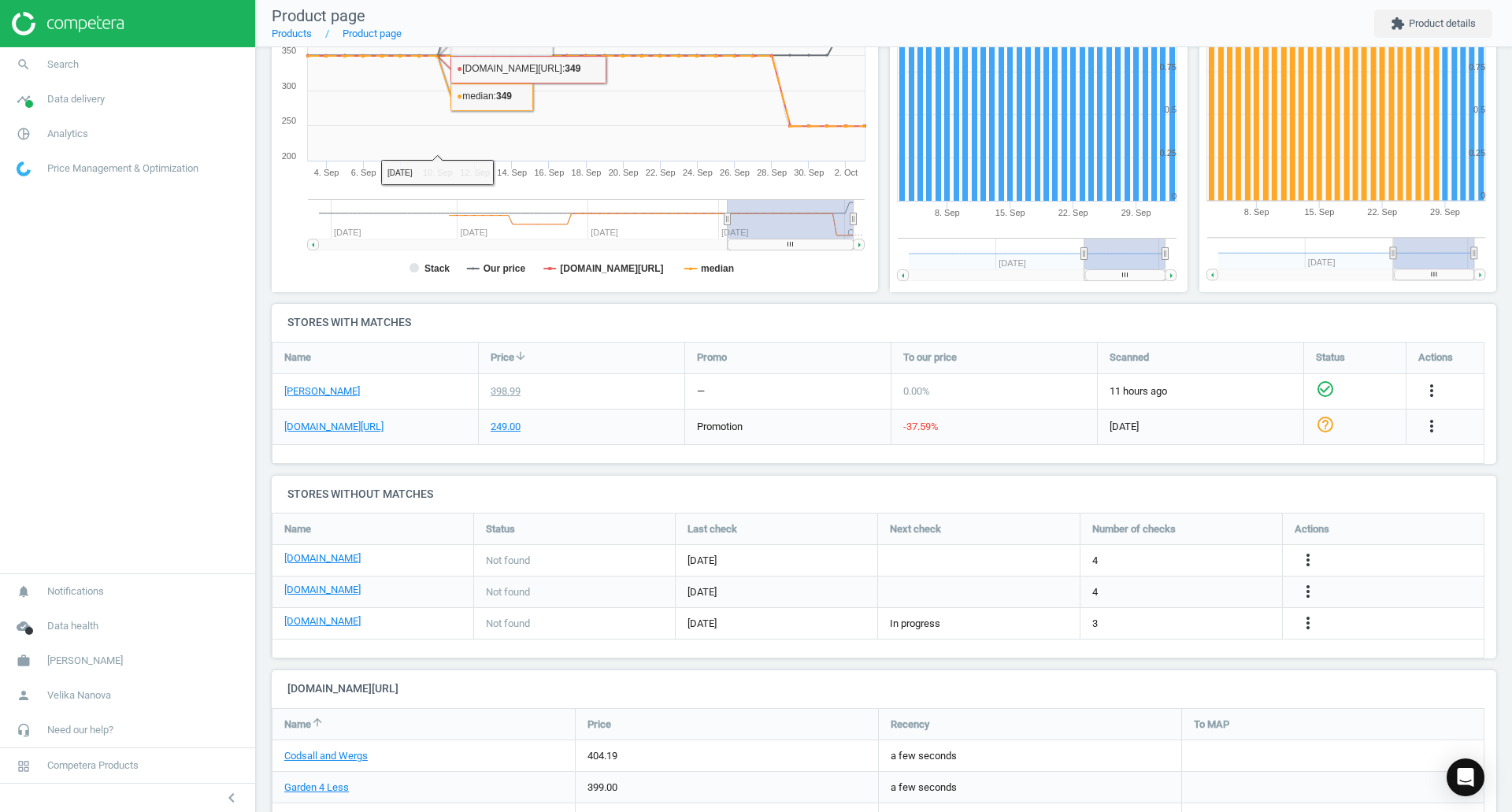
scroll to position [315, 0]
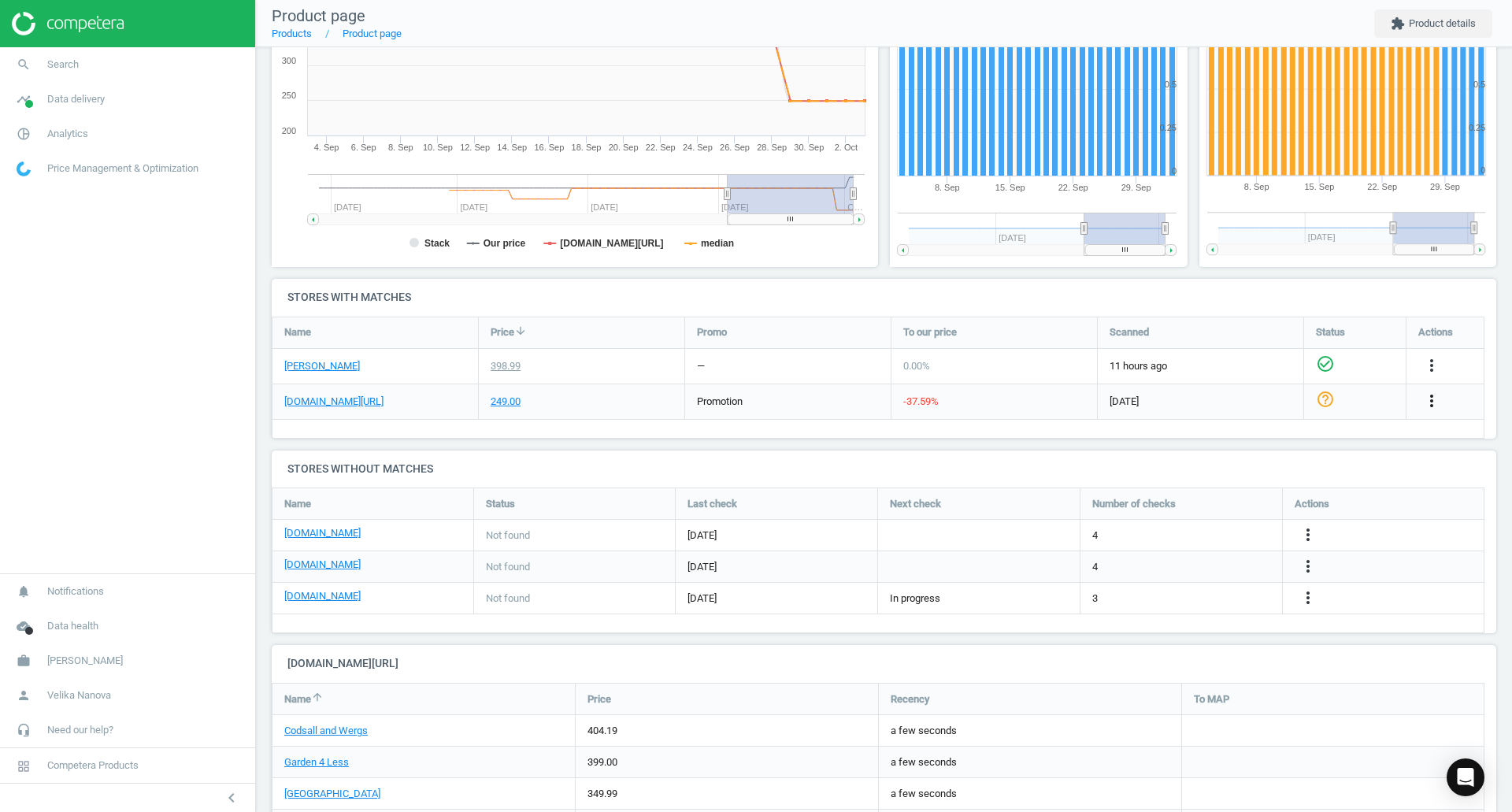
click at [1007, 401] on icon "more_vert" at bounding box center [1431, 401] width 19 height 19
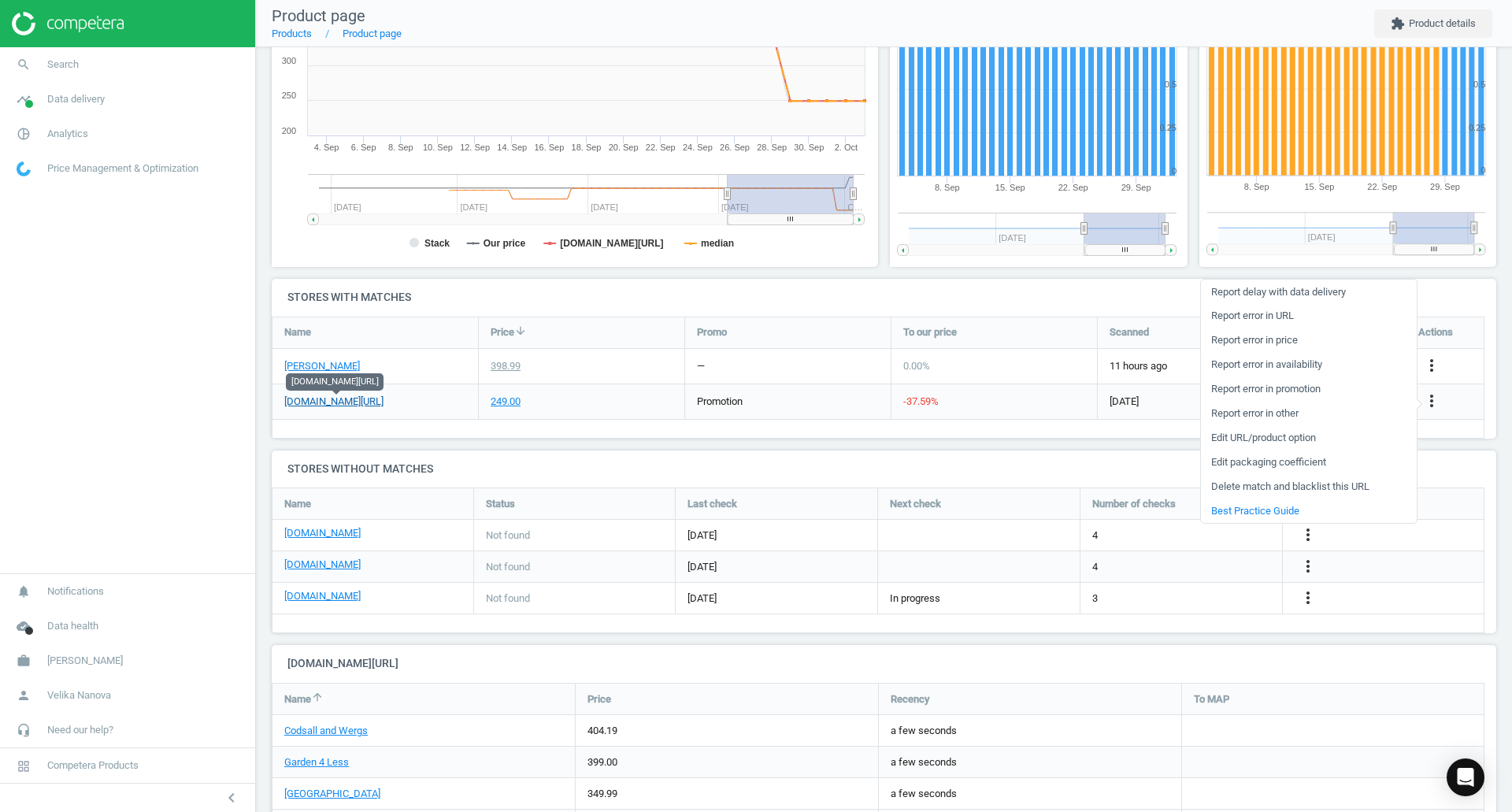
click at [333, 400] on link "[DOMAIN_NAME][URL]" at bounding box center [333, 402] width 99 height 14
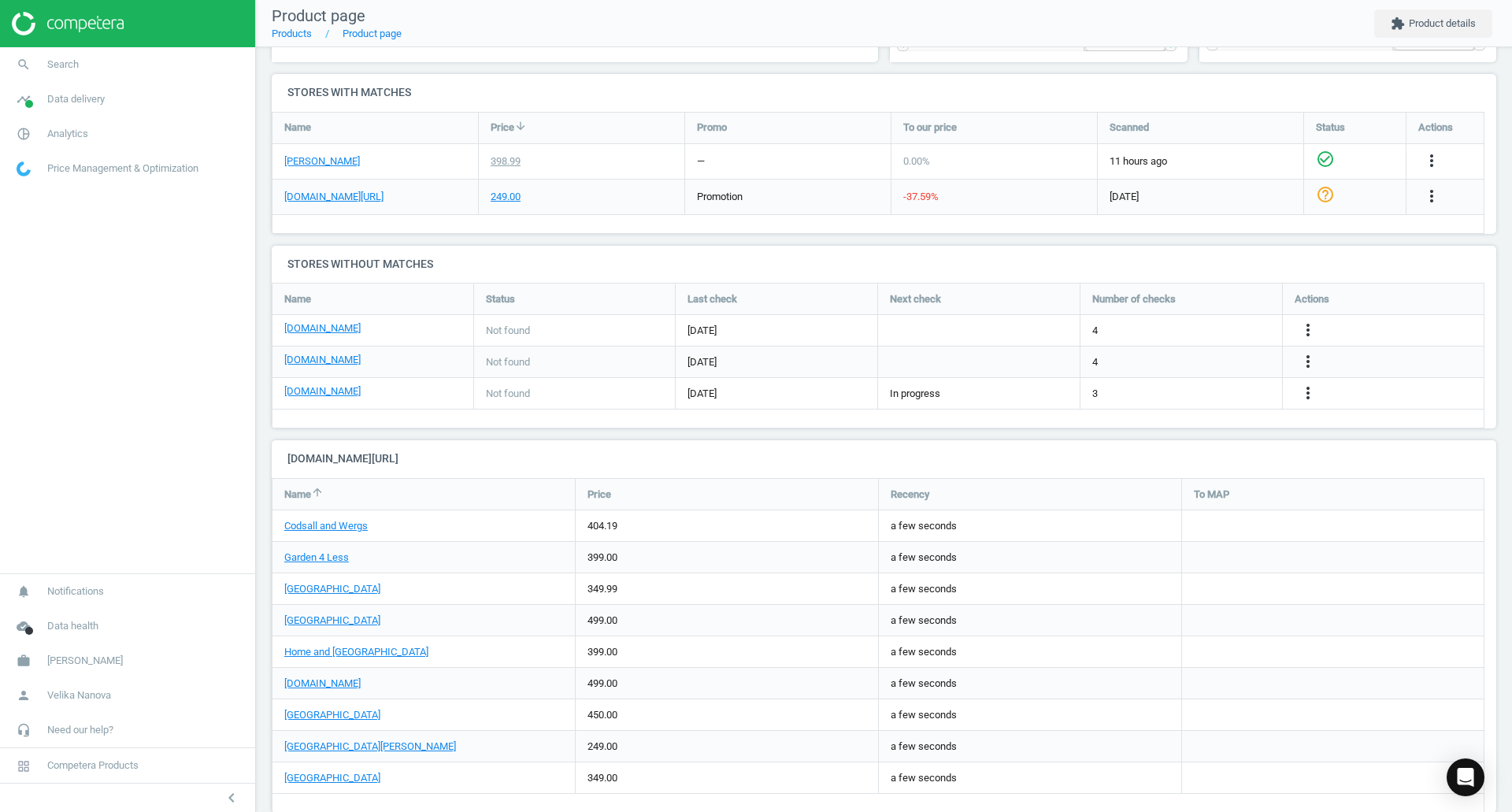
scroll to position [548, 0]
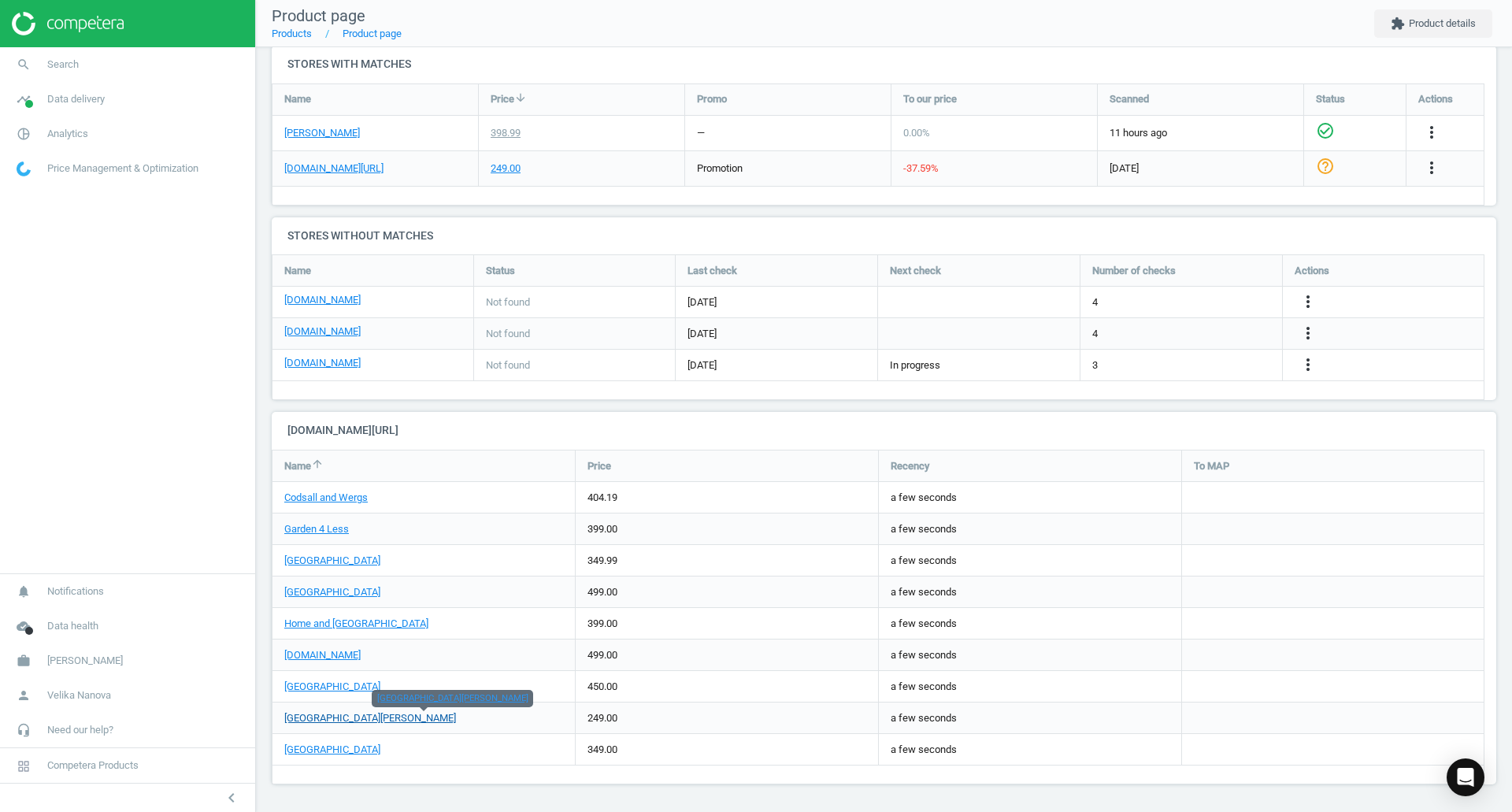
click at [347, 433] on link "[GEOGRAPHIC_DATA][PERSON_NAME]" at bounding box center [370, 718] width 172 height 11
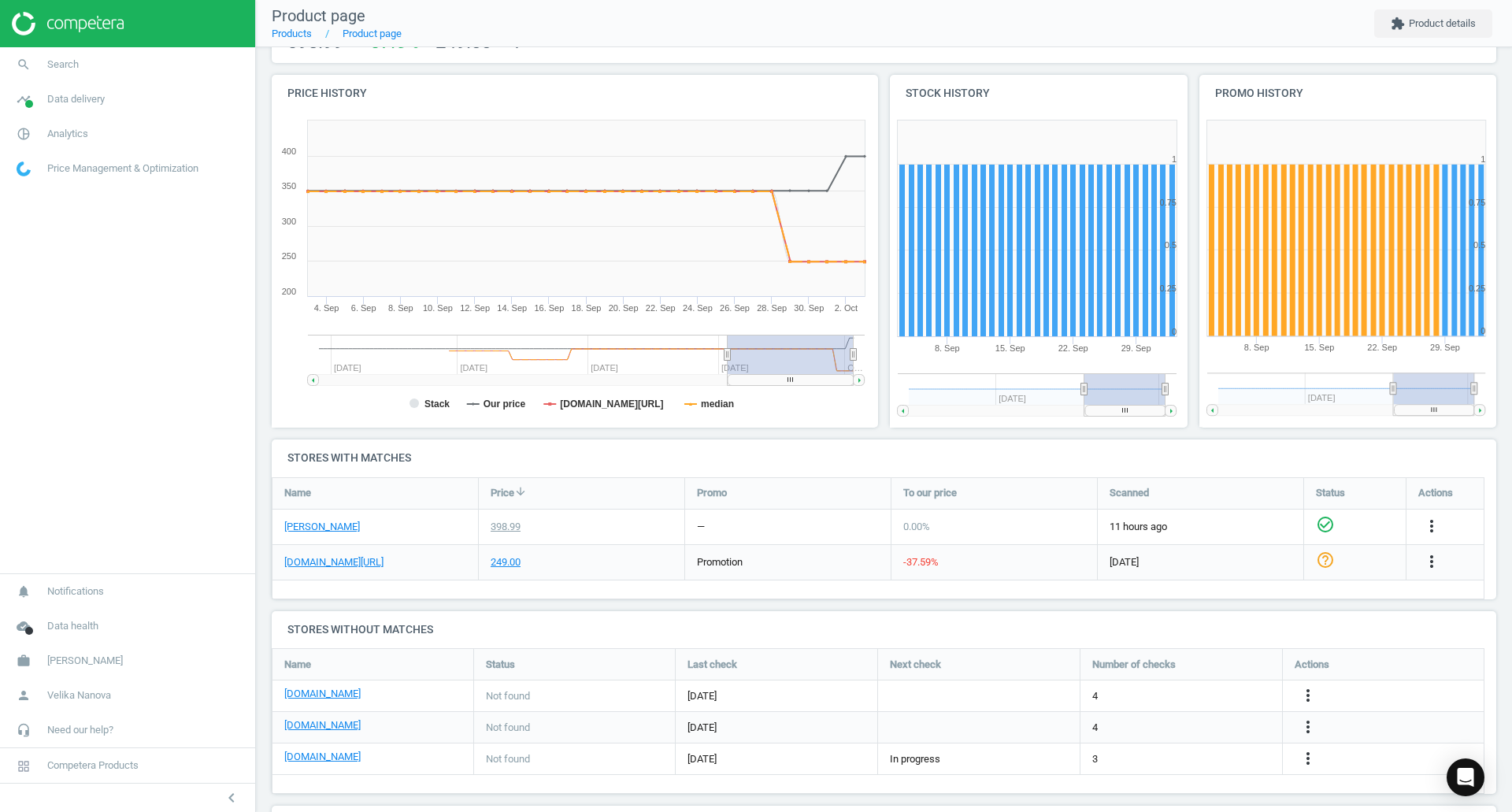
scroll to position [0, 0]
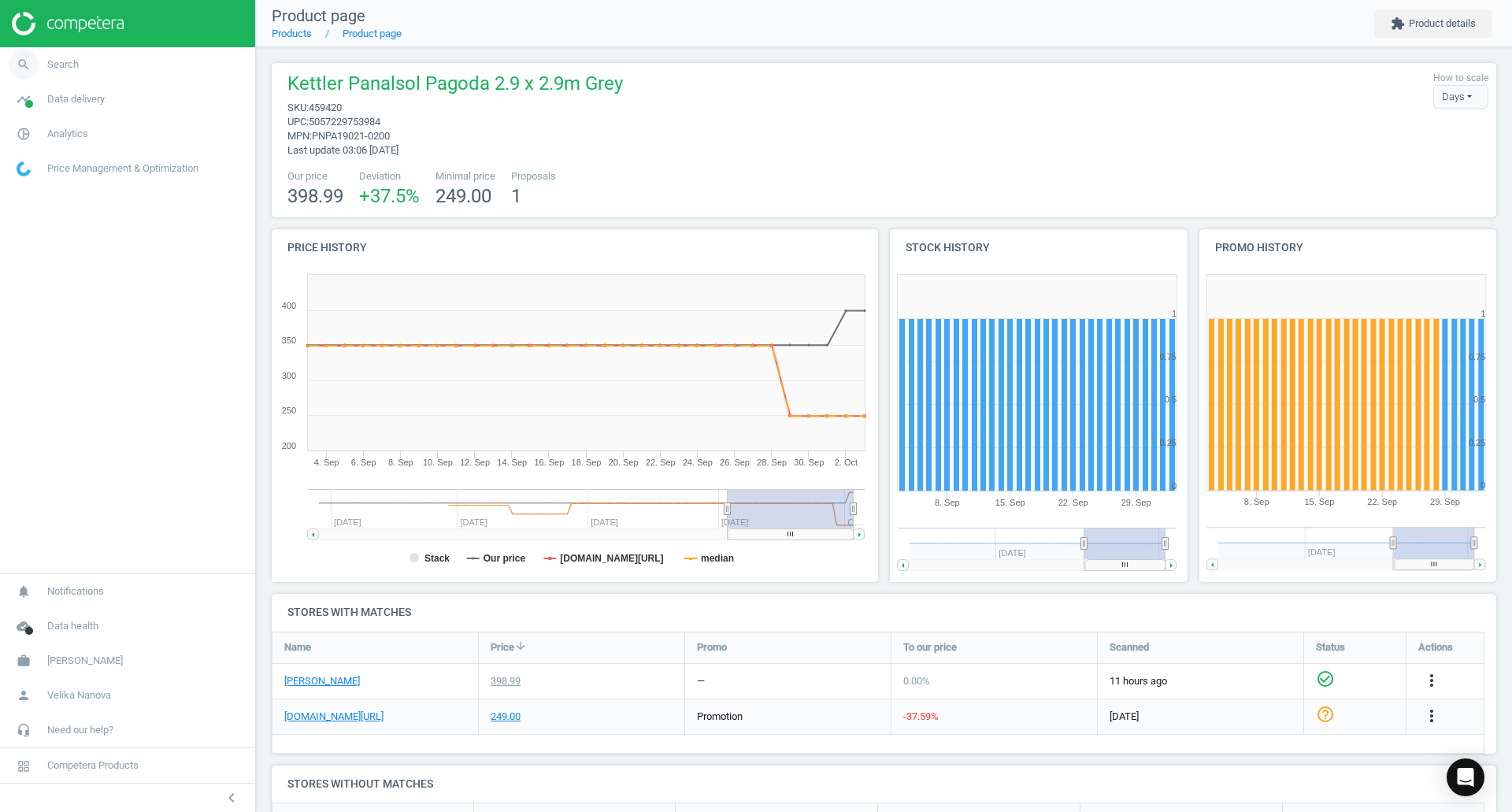
click at [123, 71] on link "search Search" at bounding box center [127, 64] width 255 height 34
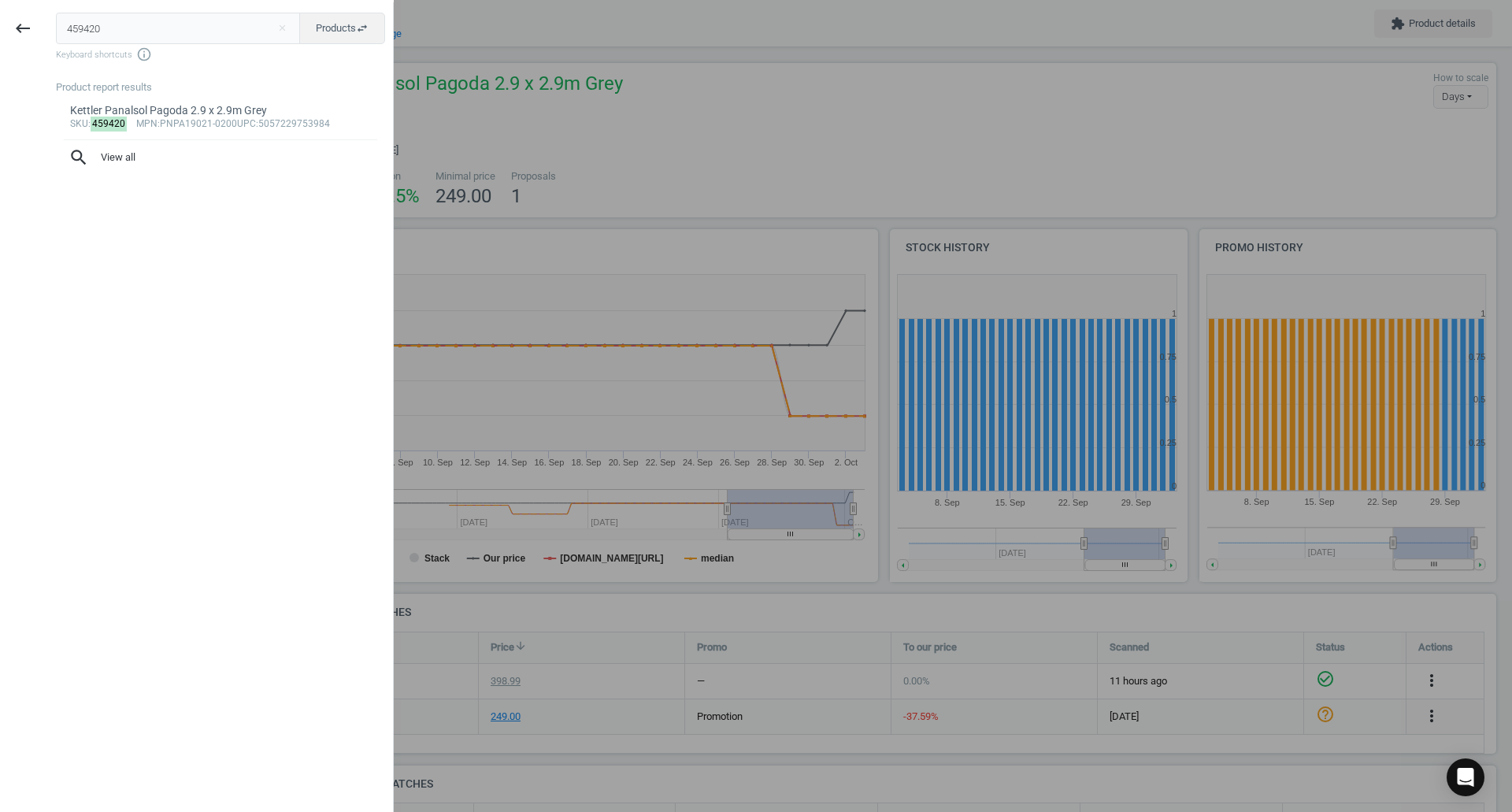
drag, startPoint x: 158, startPoint y: 25, endPoint x: 0, endPoint y: 26, distance: 158.0
click at [0, 26] on div "keyboard_backspace 459420 close Products swap_horiz Keyboard shortcuts info_out…" at bounding box center [197, 409] width 393 height 812
type input "383176"
click at [111, 107] on div "Gallery Direct Palma Stool Natural/Rattan Set of 2" at bounding box center [221, 110] width 302 height 15
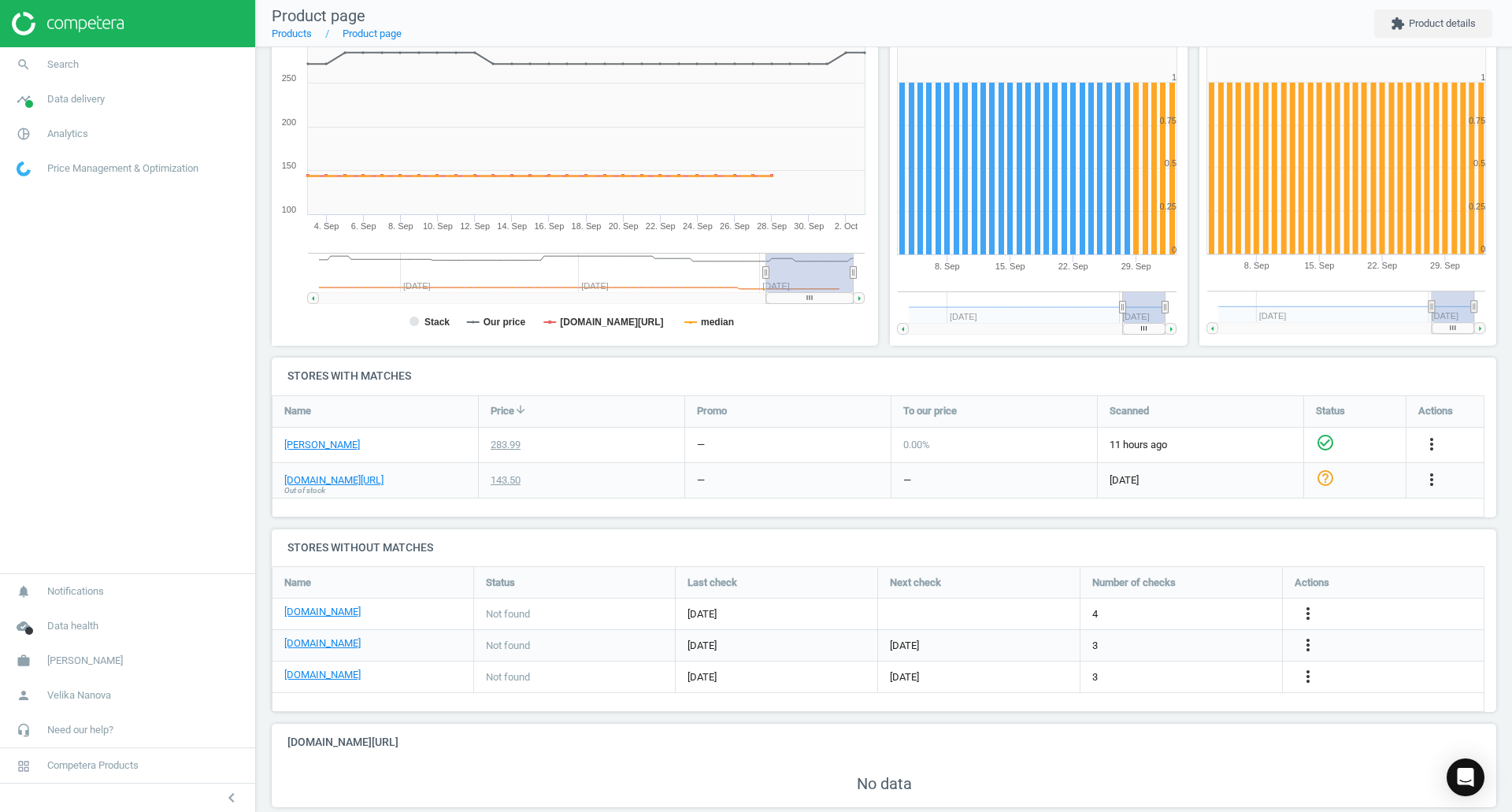
scroll to position [259, 0]
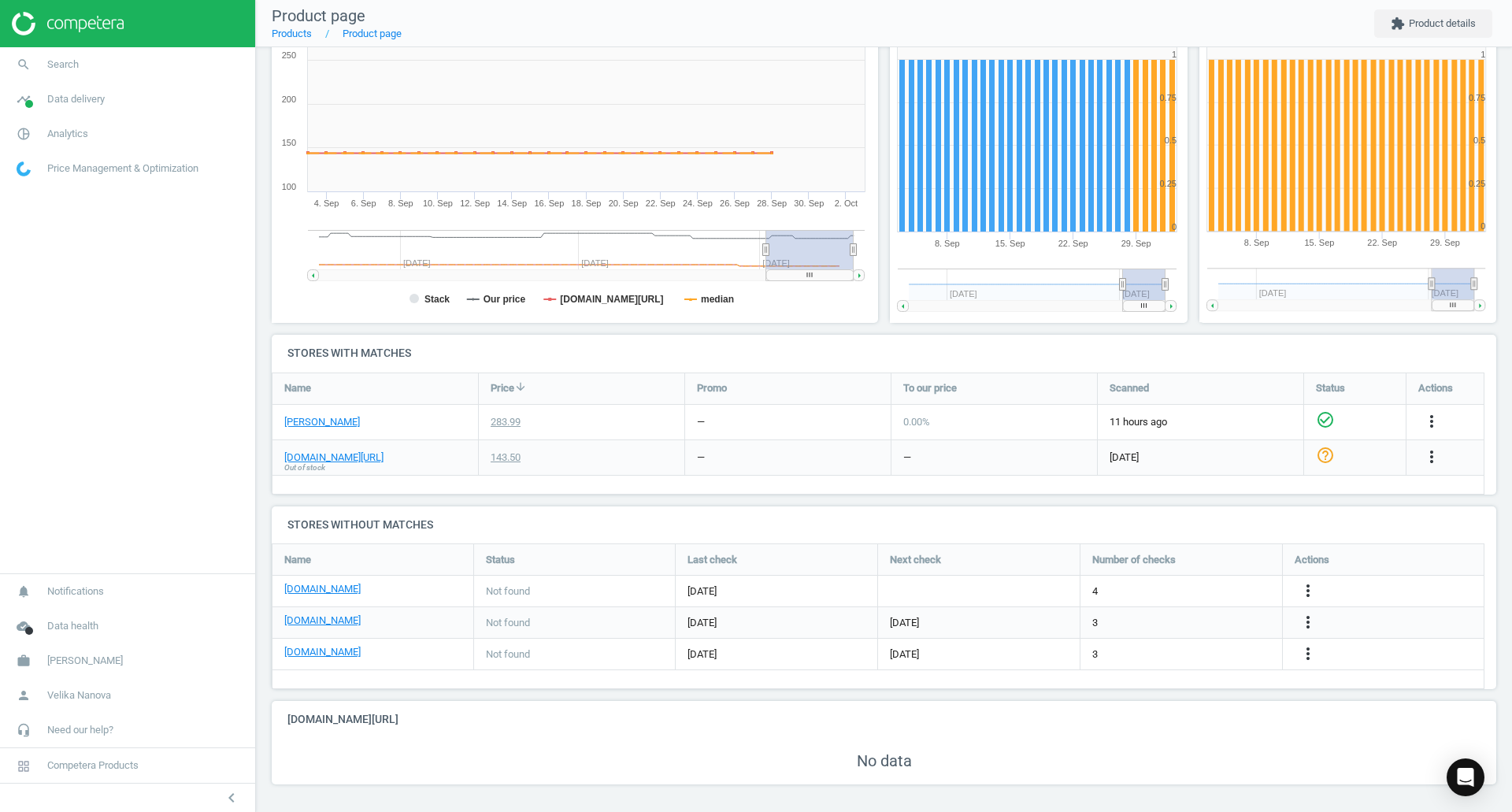
click at [895, 433] on div "No data" at bounding box center [884, 762] width 1224 height 46
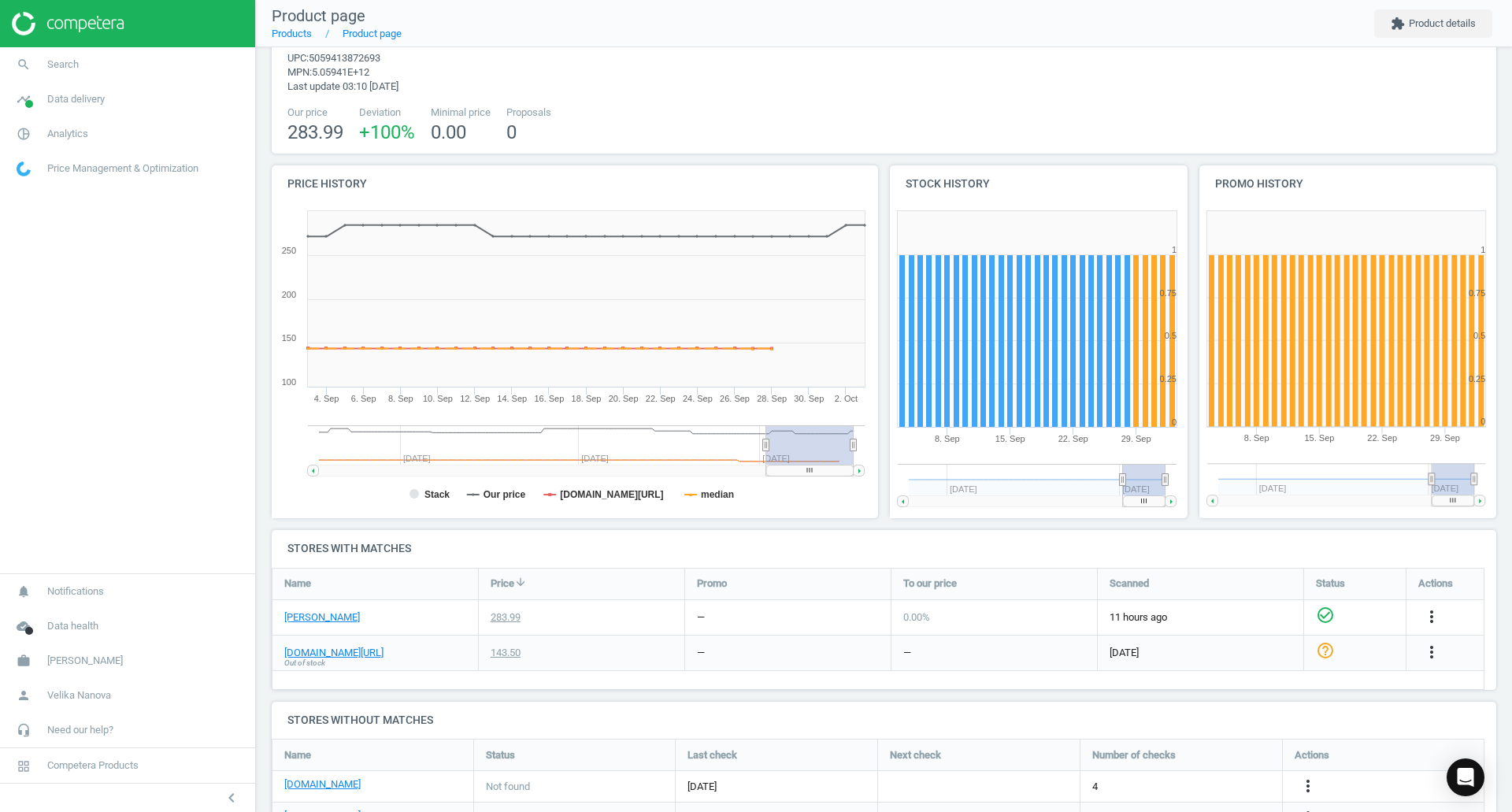
scroll to position [0, 0]
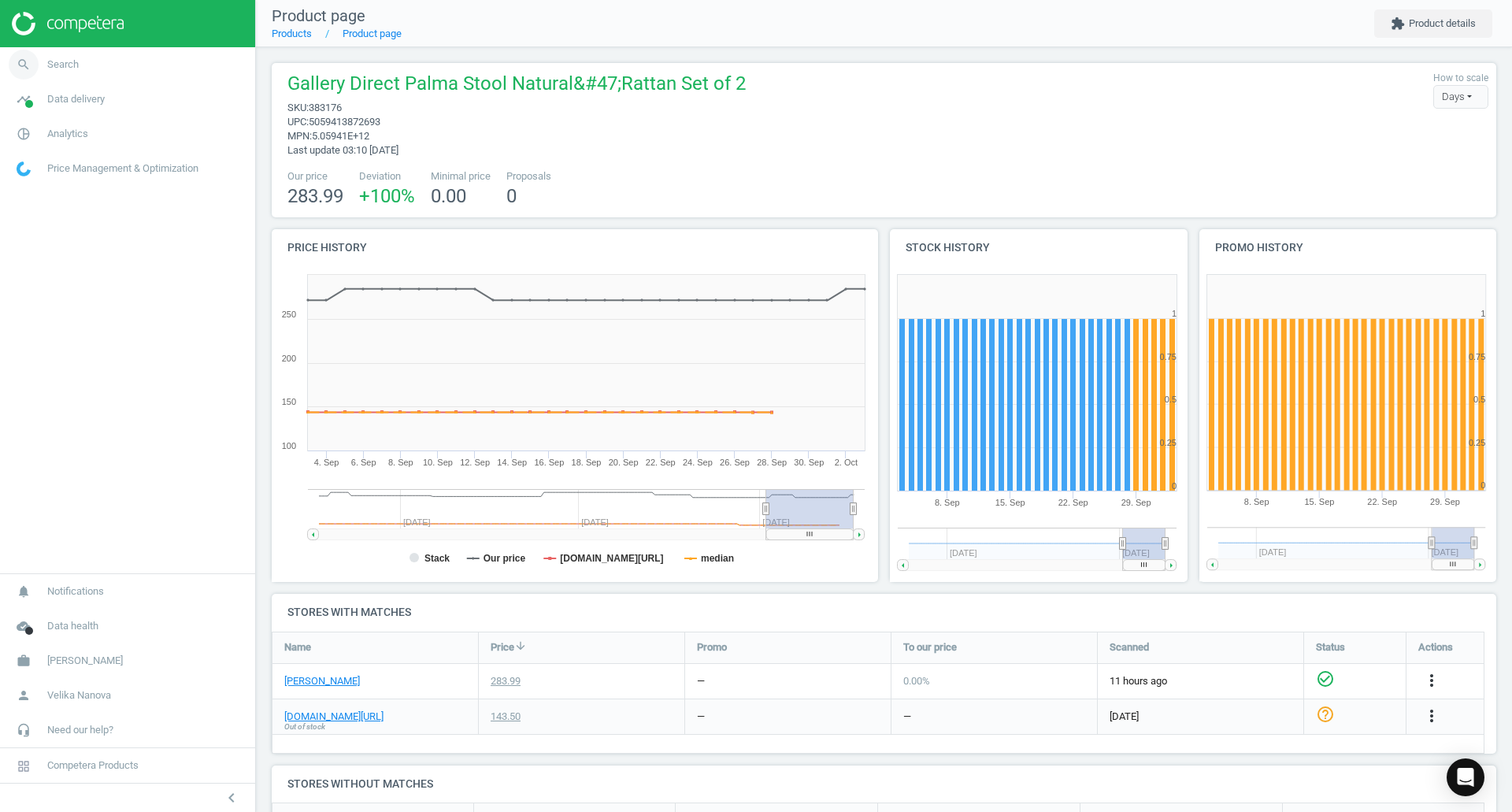
click at [34, 63] on icon "search" at bounding box center [24, 64] width 30 height 30
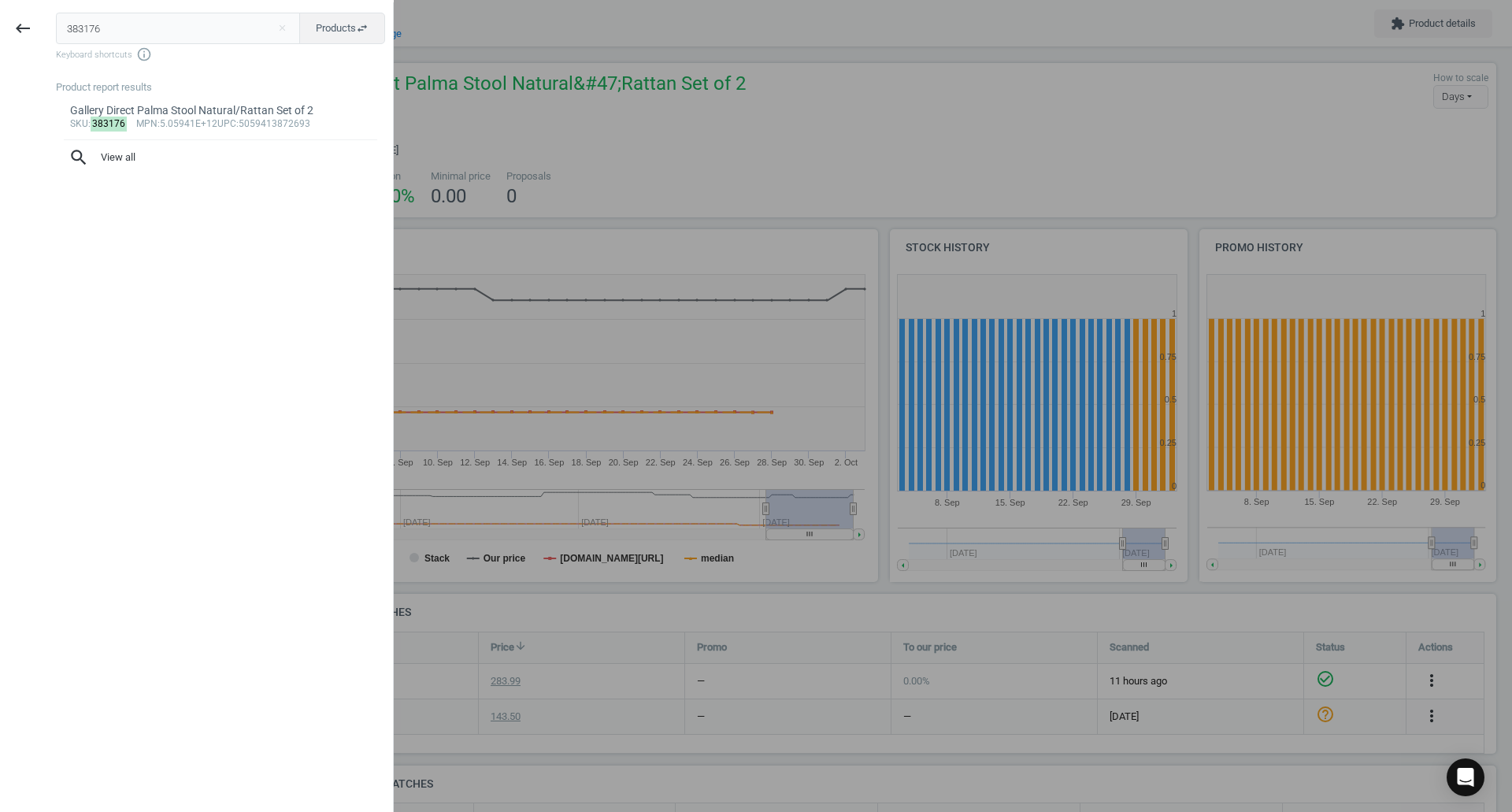
drag, startPoint x: 123, startPoint y: 29, endPoint x: 0, endPoint y: 17, distance: 123.6
click at [0, 17] on div "keyboard_backspace 383176 close Products swap_horiz Keyboard shortcuts info_out…" at bounding box center [197, 409] width 393 height 812
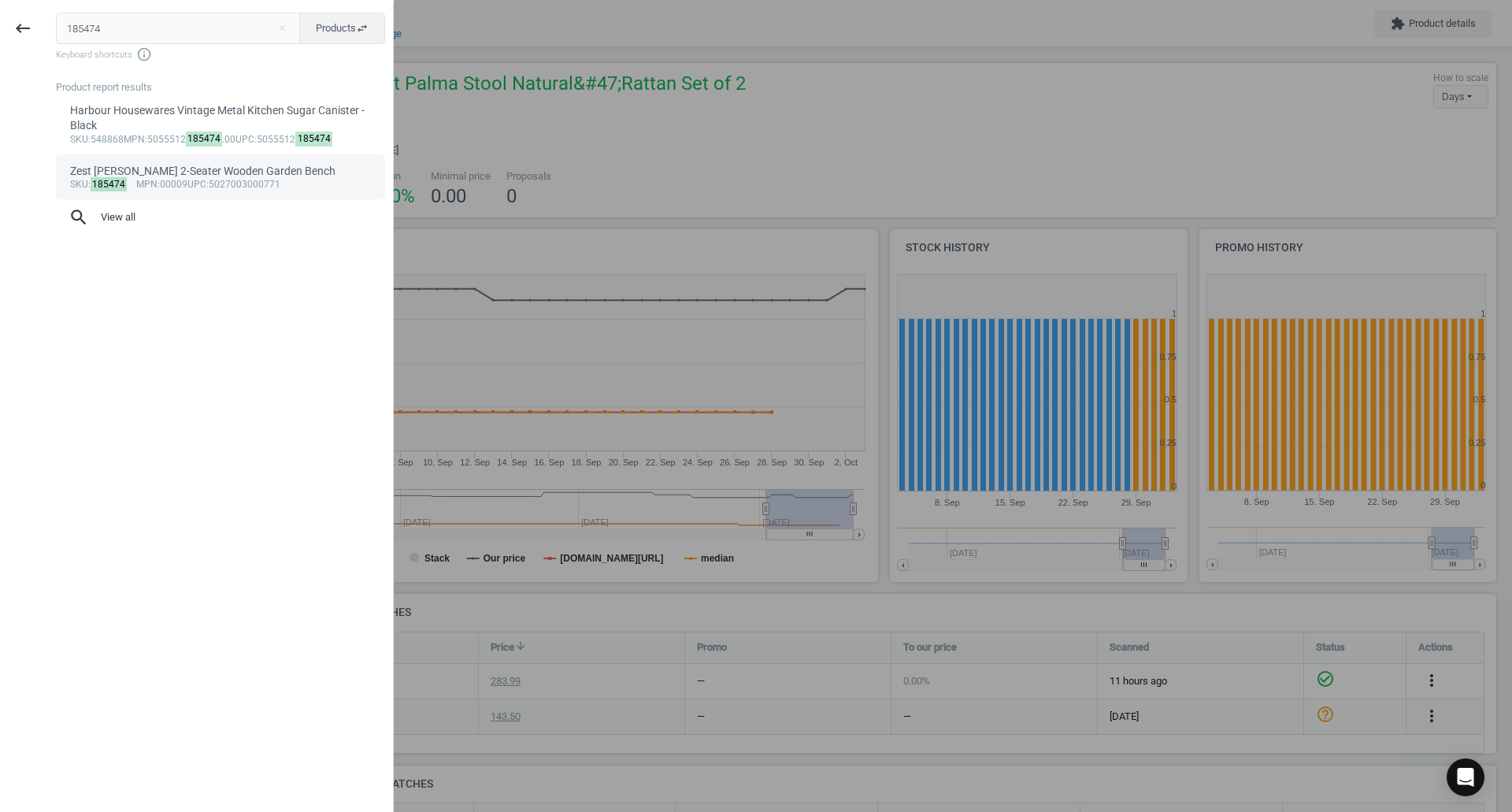
type input "185474"
click at [231, 172] on div "Zest [PERSON_NAME] 2-Seater Wooden Garden Bench" at bounding box center [221, 171] width 302 height 15
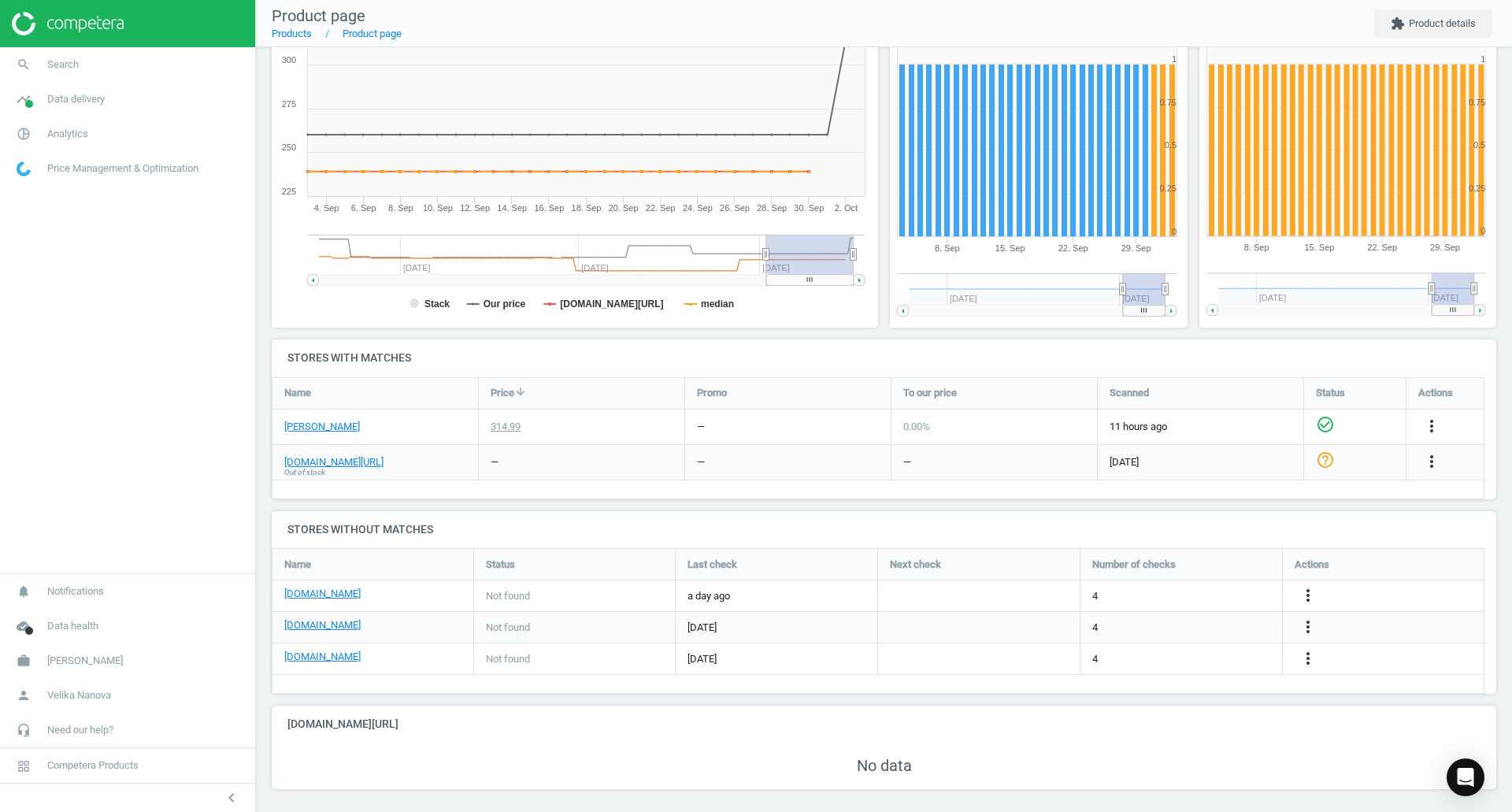
scroll to position [259, 0]
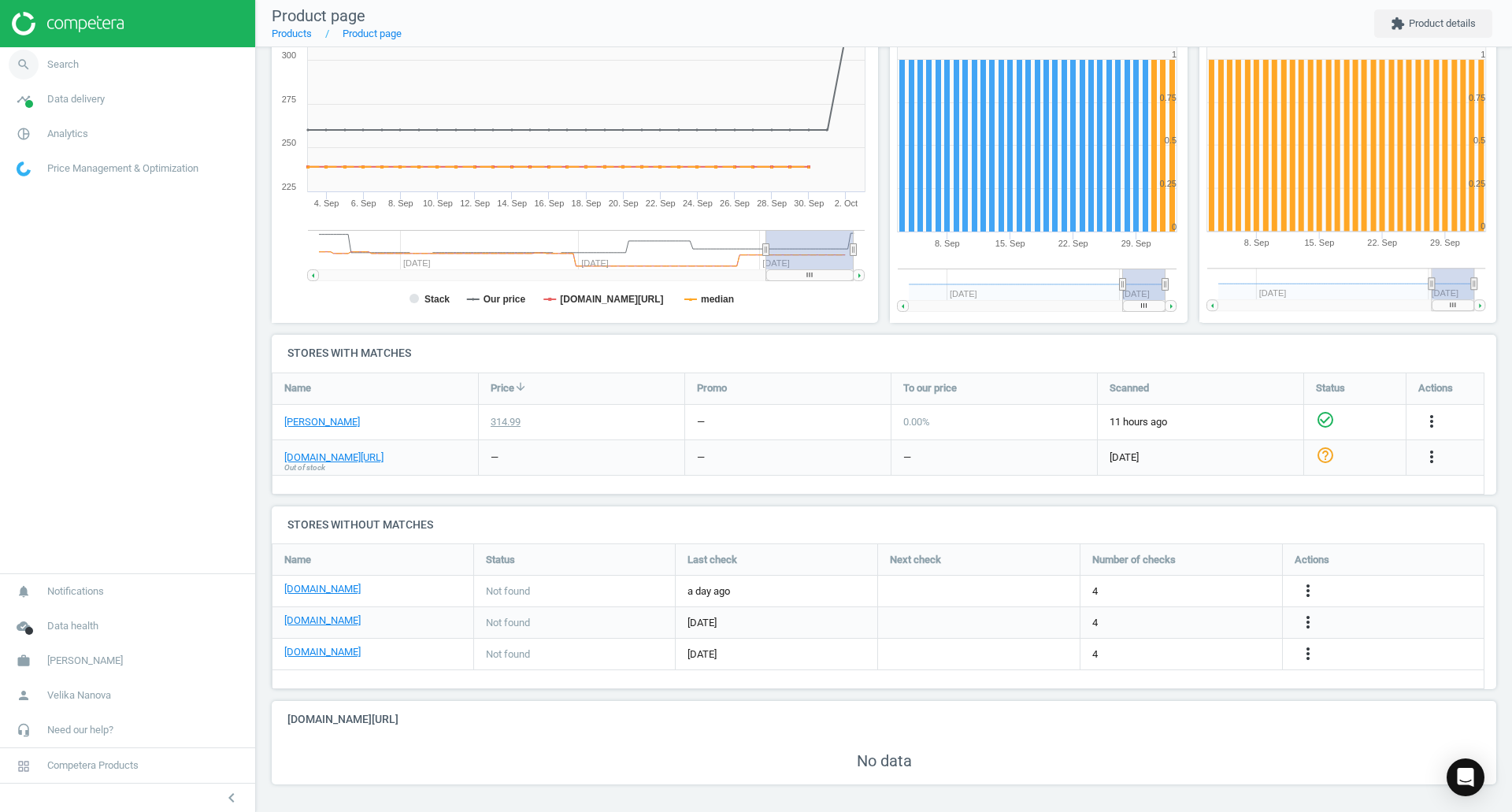
click at [62, 59] on span "Search" at bounding box center [64, 64] width 32 height 14
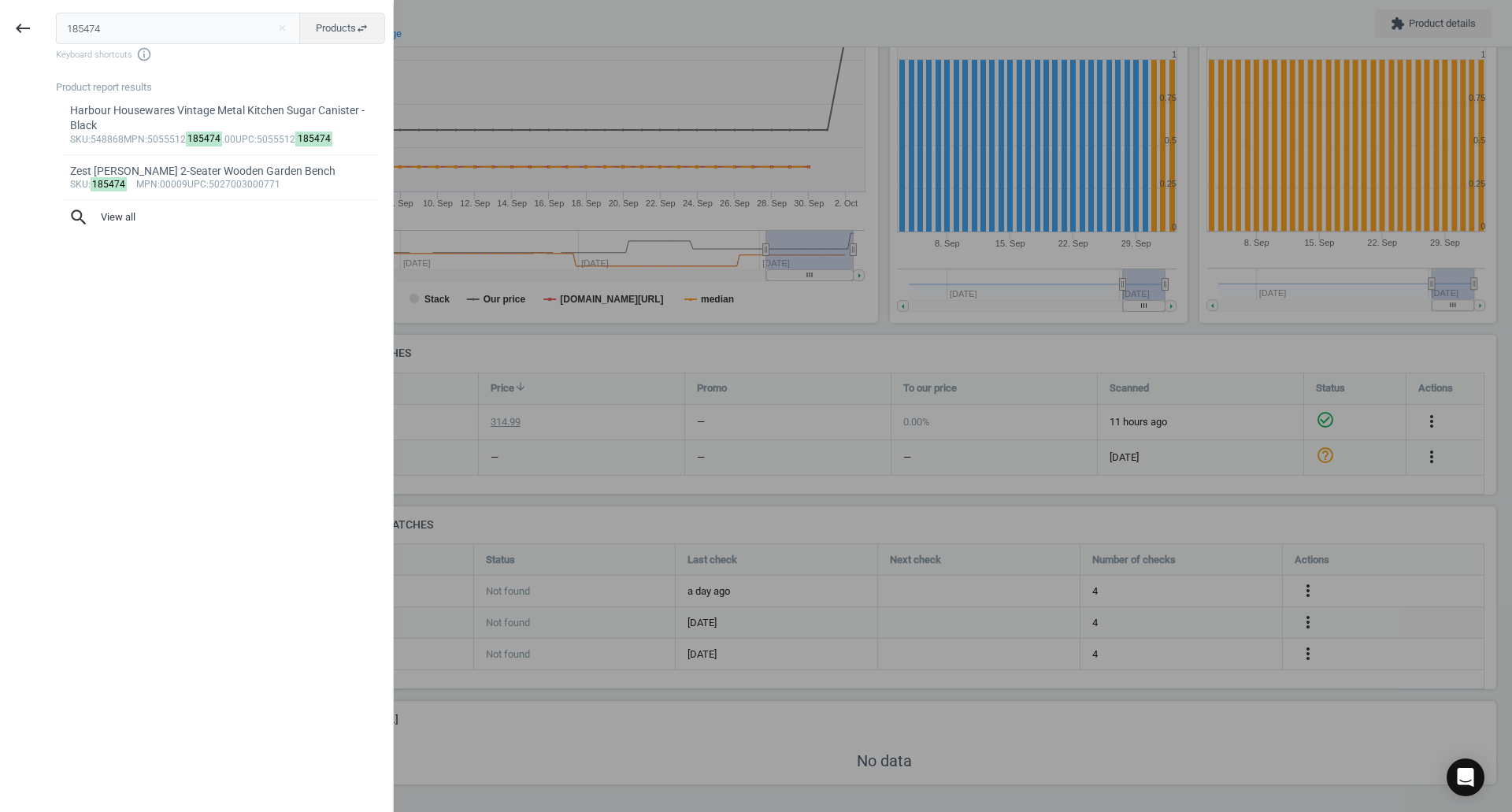
drag, startPoint x: 131, startPoint y: 31, endPoint x: 0, endPoint y: 16, distance: 131.9
click at [0, 16] on div "keyboard_backspace 185474 close Products swap_horiz Keyboard shortcuts info_out…" at bounding box center [197, 409] width 393 height 812
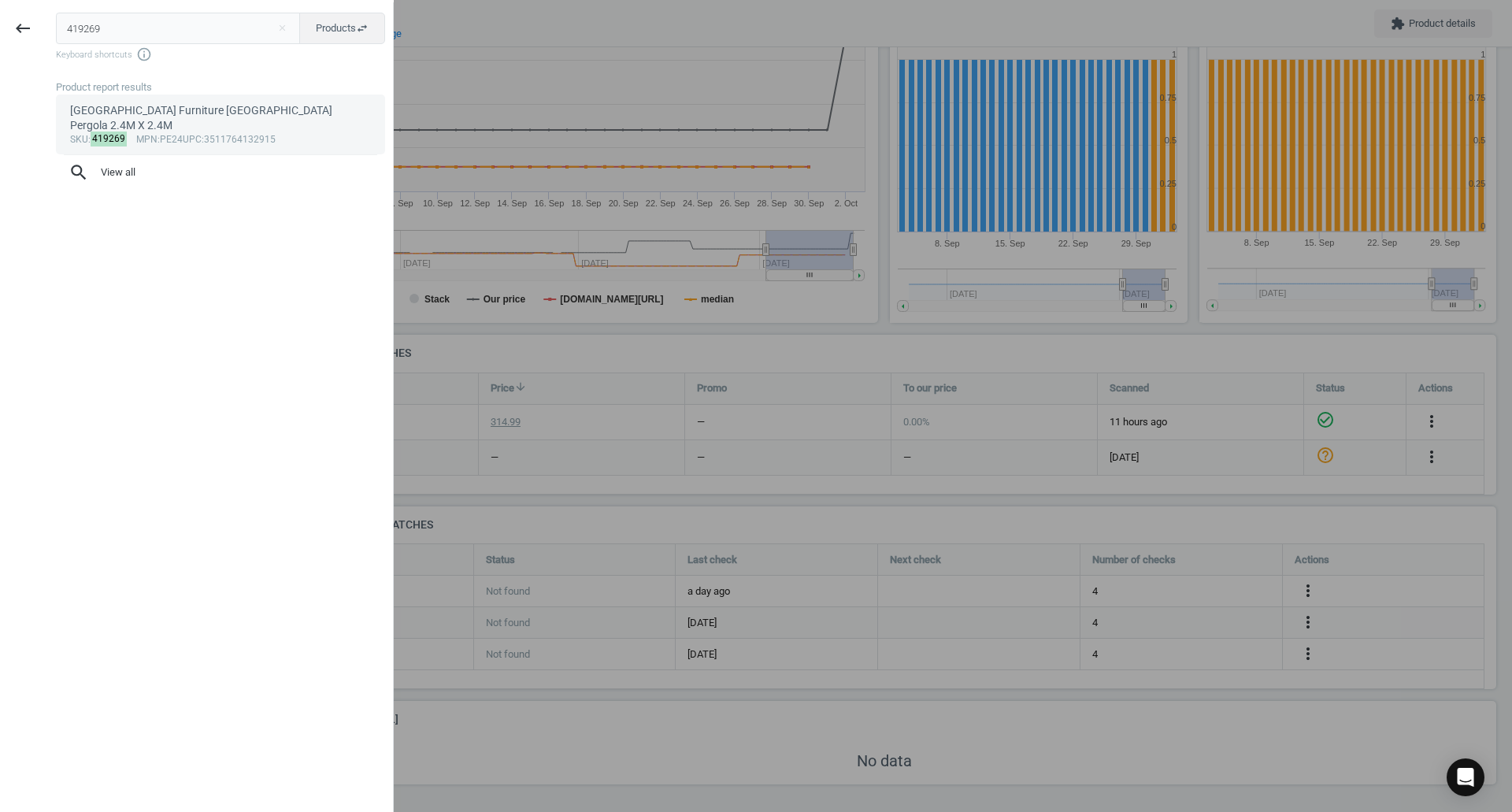
type input "419269"
click at [191, 121] on div "[GEOGRAPHIC_DATA] Furniture [GEOGRAPHIC_DATA] Pergola 2.4M X 2.4M" at bounding box center [221, 118] width 302 height 31
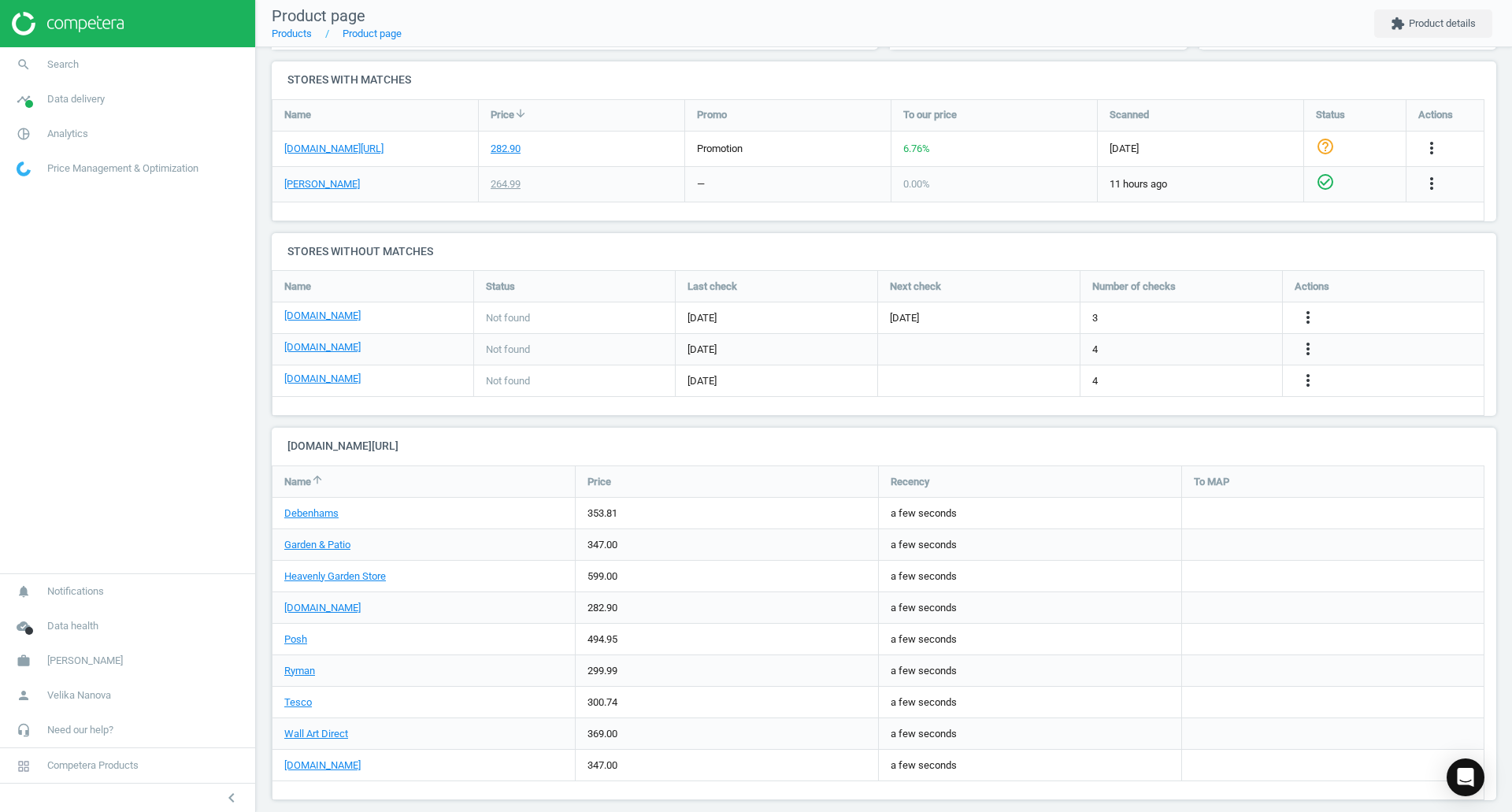
scroll to position [548, 0]
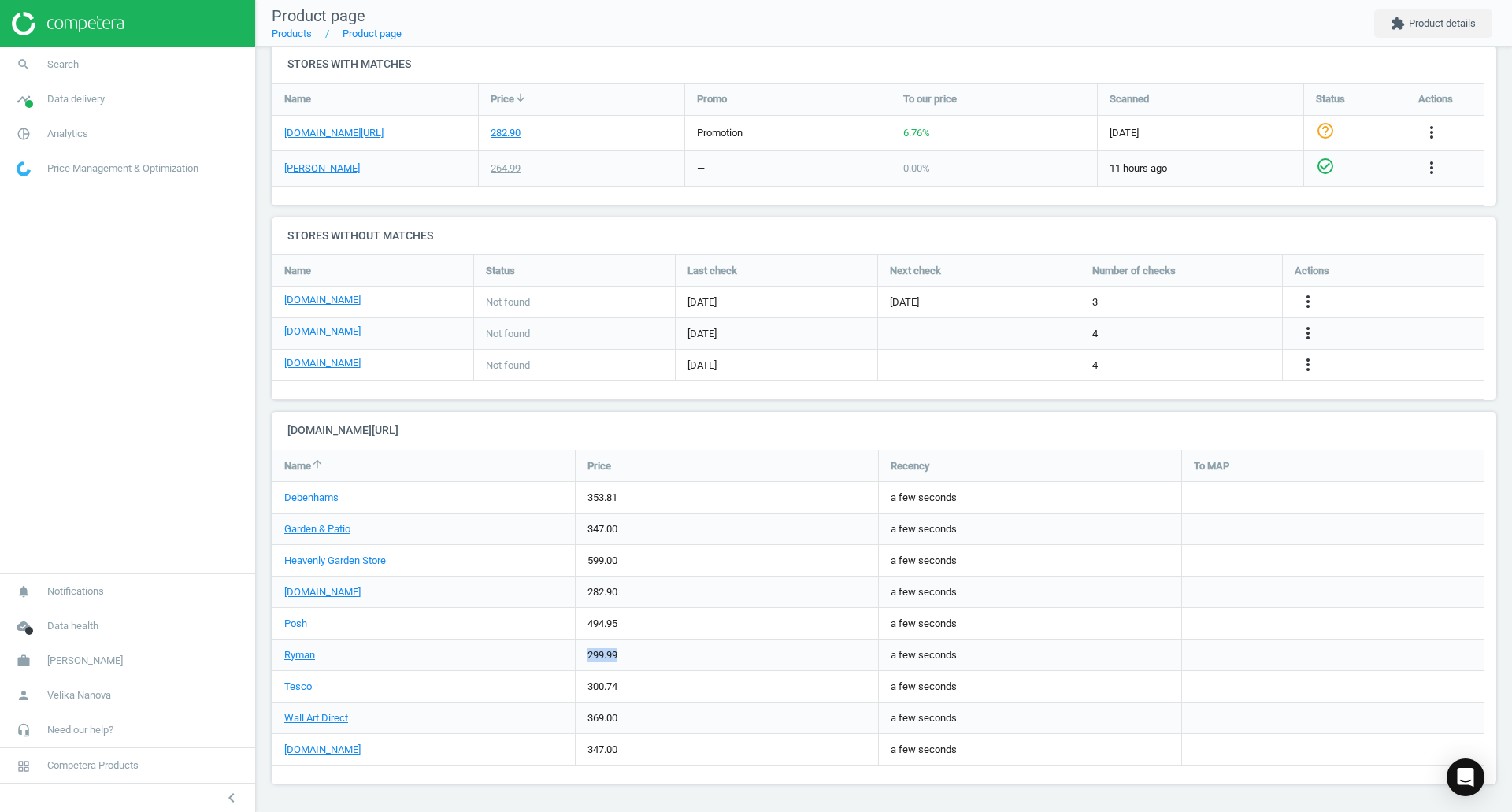
drag, startPoint x: 453, startPoint y: 653, endPoint x: 871, endPoint y: 642, distance: 418.1
click at [871, 433] on div "Ryman 299.99 a few seconds" at bounding box center [879, 656] width 1213 height 32
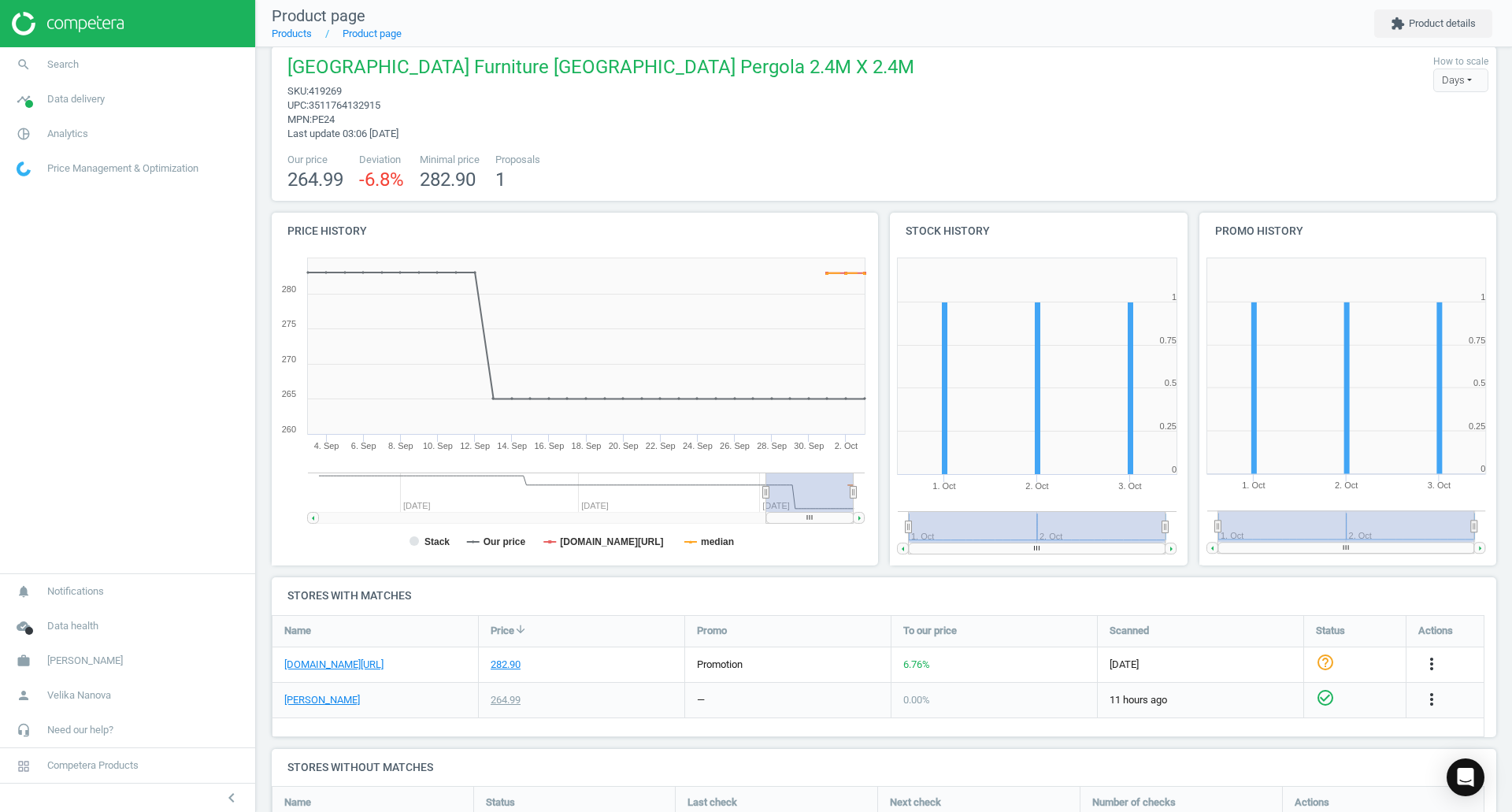
scroll to position [0, 0]
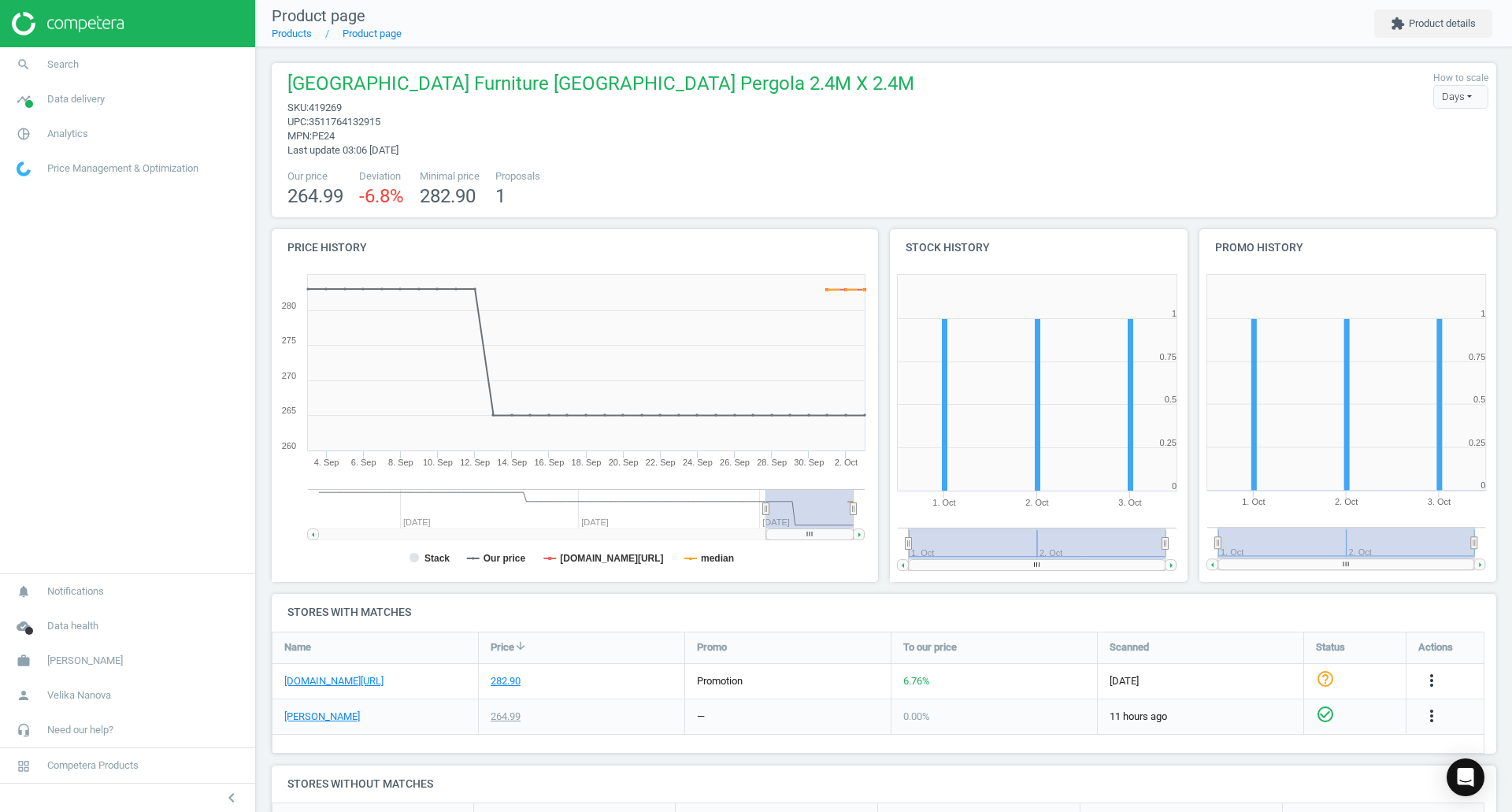
click at [319, 102] on span "419269" at bounding box center [325, 107] width 33 height 11
copy span "419269"
click at [138, 57] on link "search Search" at bounding box center [127, 64] width 255 height 34
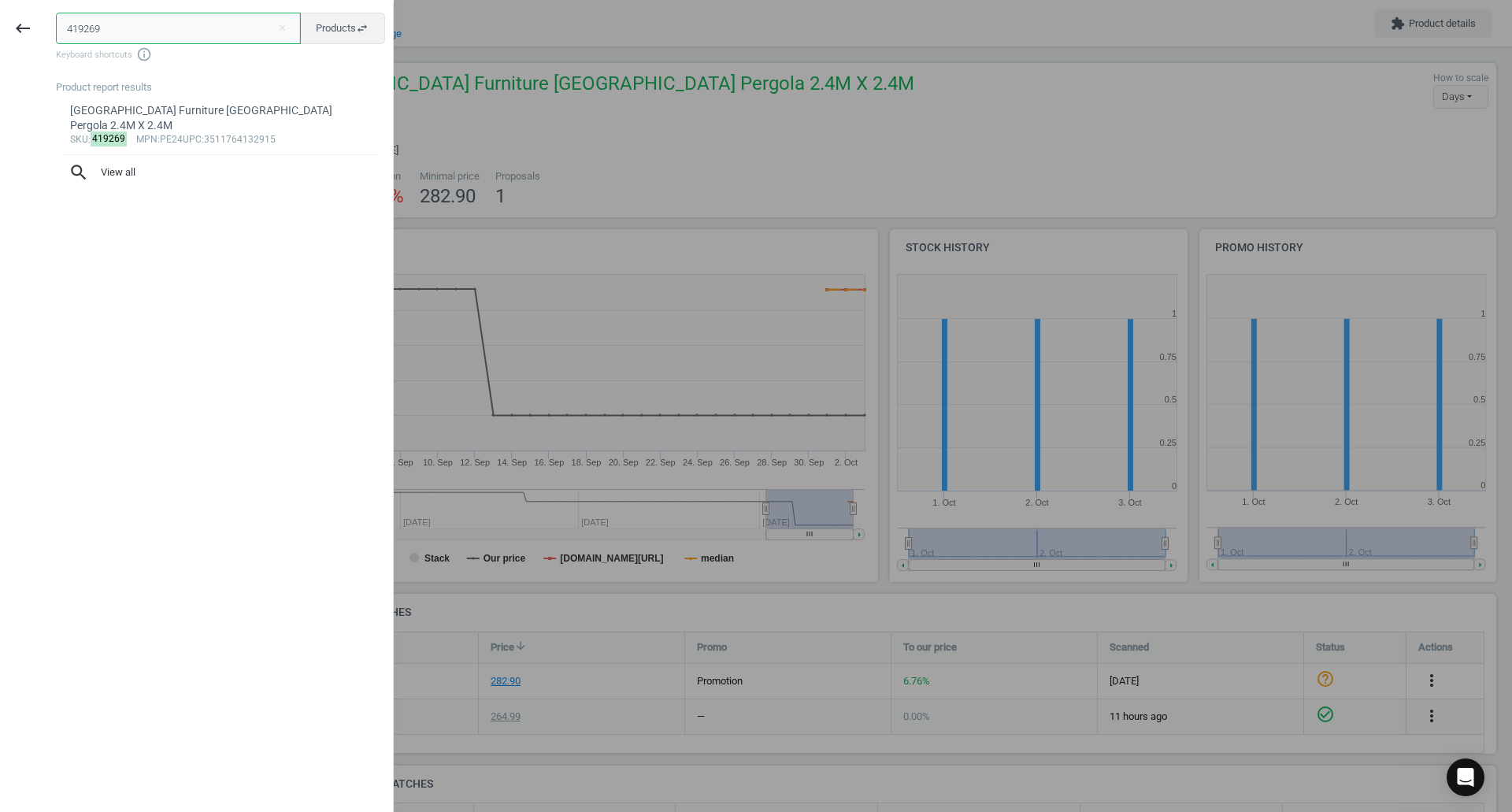
drag, startPoint x: 133, startPoint y: 22, endPoint x: 0, endPoint y: 11, distance: 133.5
click at [0, 11] on div "keyboard_backspace 419269 close Products swap_horiz Keyboard shortcuts info_out…" at bounding box center [197, 409] width 393 height 812
paste input "57"
type input "419257"
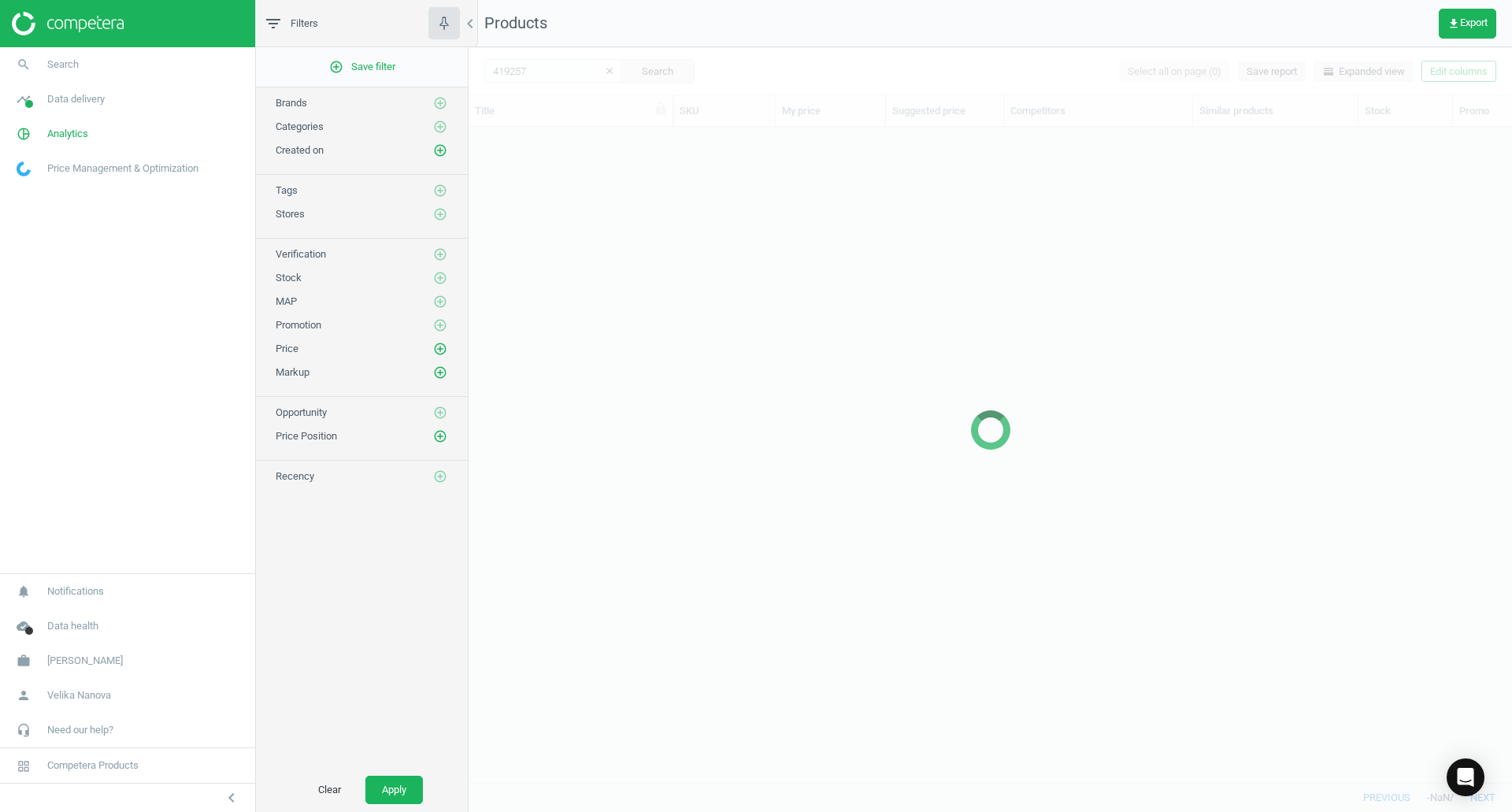
scroll to position [632, 1031]
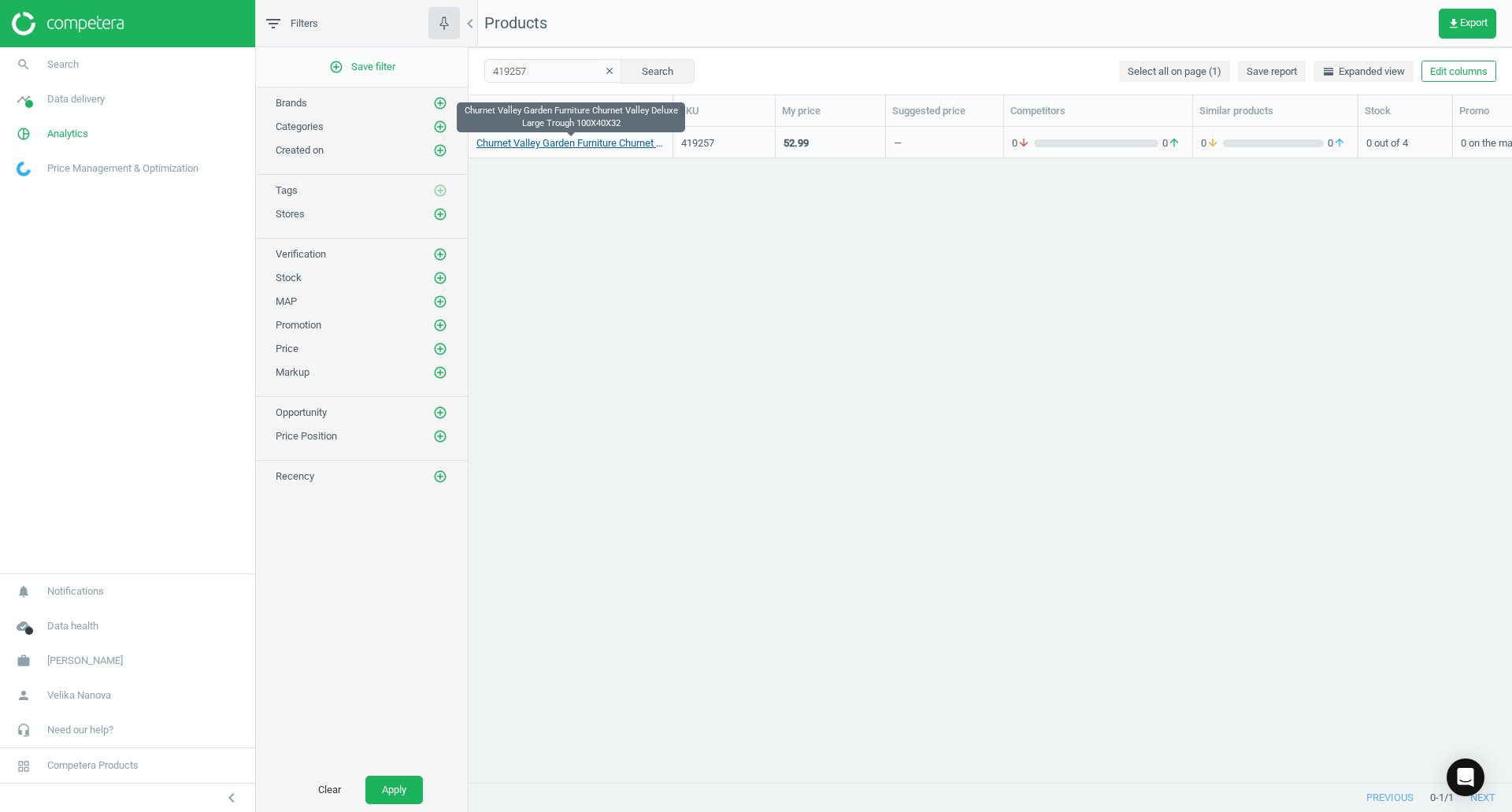
click at [580, 136] on link "Churnet Valley Garden Furniture Churnet Valley Deluxe Large Trough 100X40X32" at bounding box center [570, 143] width 188 height 14
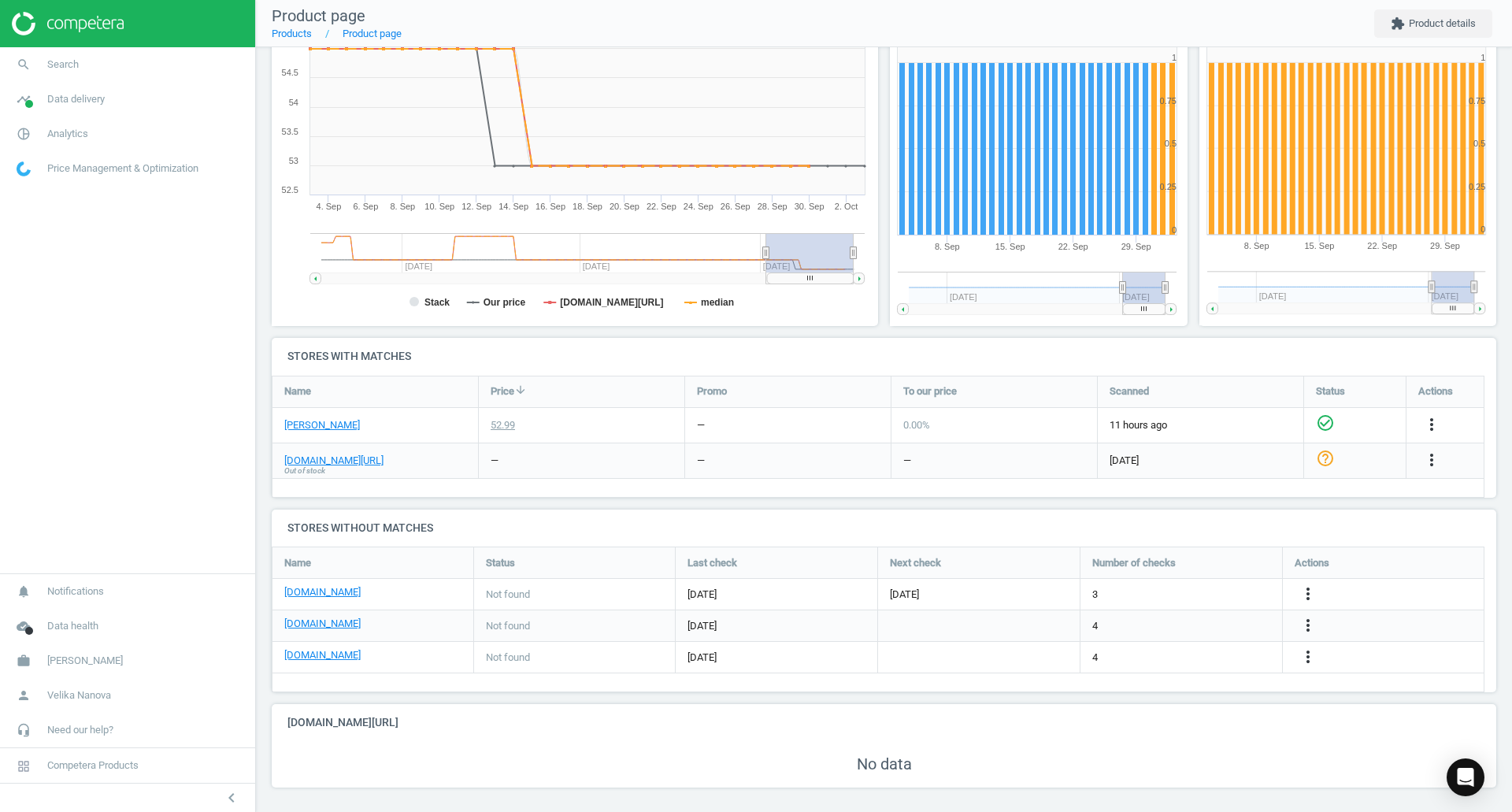
scroll to position [259, 0]
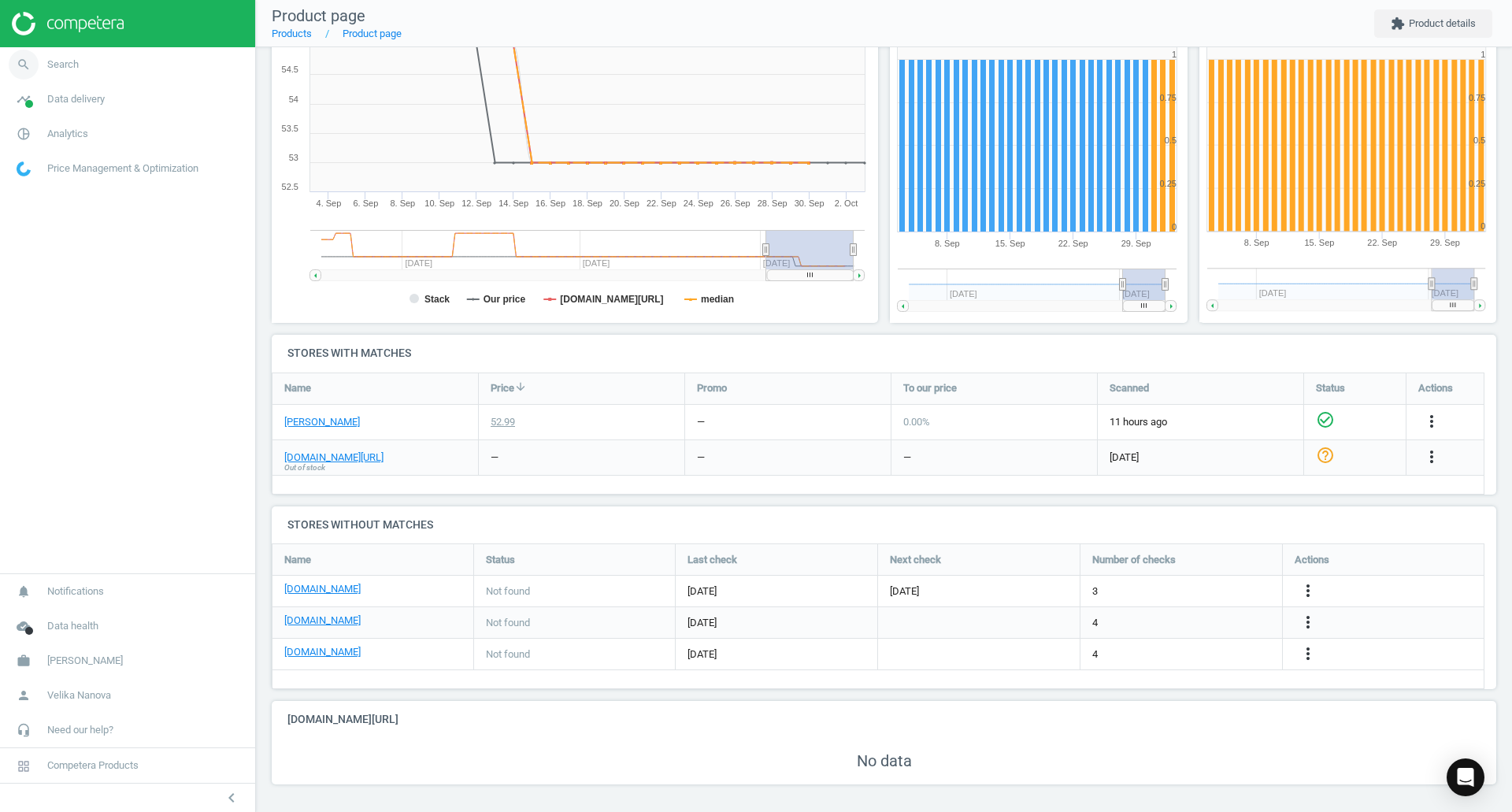
click at [80, 61] on link "search Search" at bounding box center [127, 64] width 255 height 34
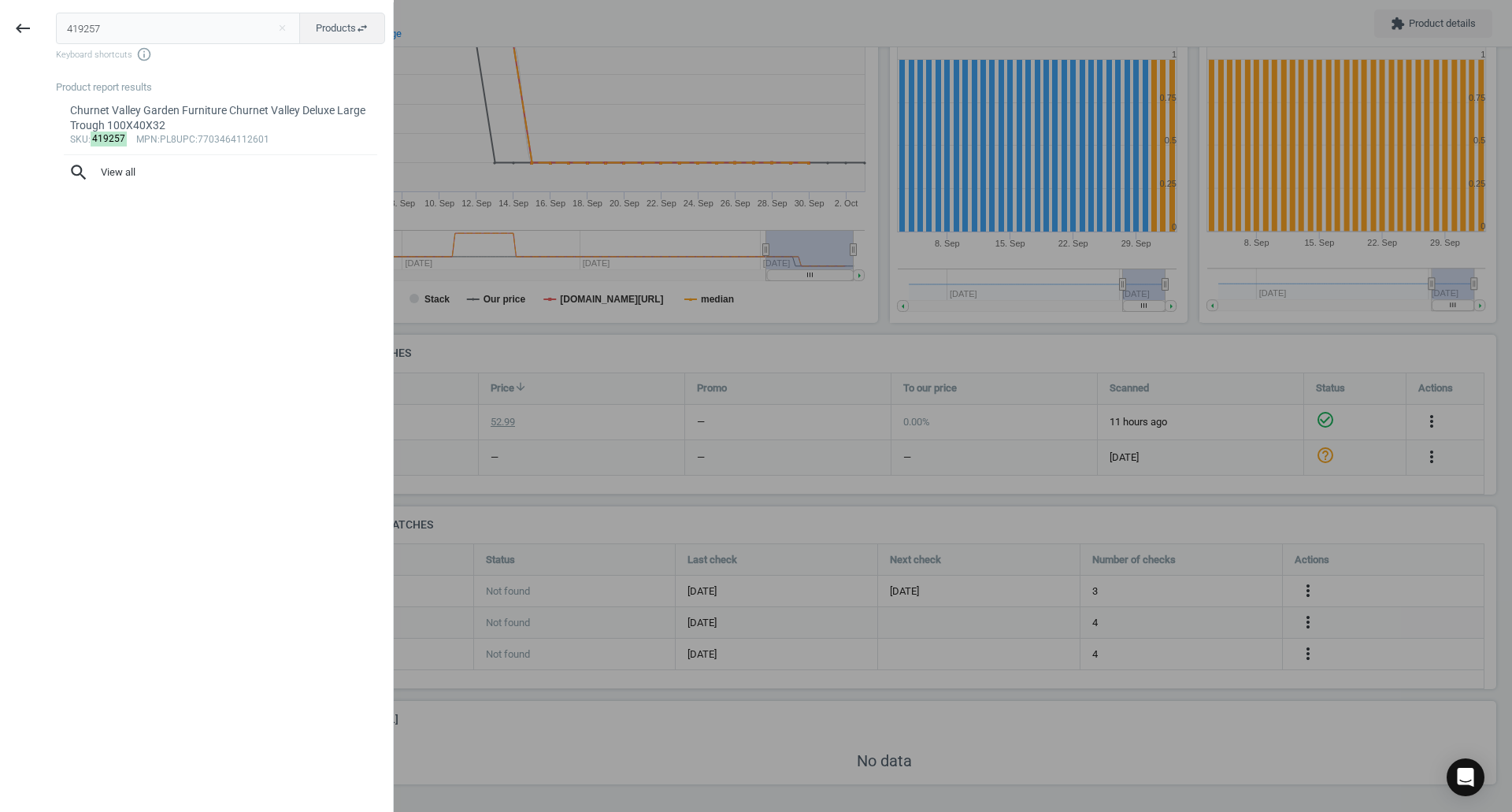
drag, startPoint x: 118, startPoint y: 25, endPoint x: 0, endPoint y: 22, distance: 118.0
click at [0, 22] on div "keyboard_backspace 419257 close Products swap_horiz Keyboard shortcuts info_out…" at bounding box center [197, 409] width 393 height 812
type input "375602"
click at [137, 114] on div "Streetwize Portable Spin Dryer" at bounding box center [221, 110] width 302 height 15
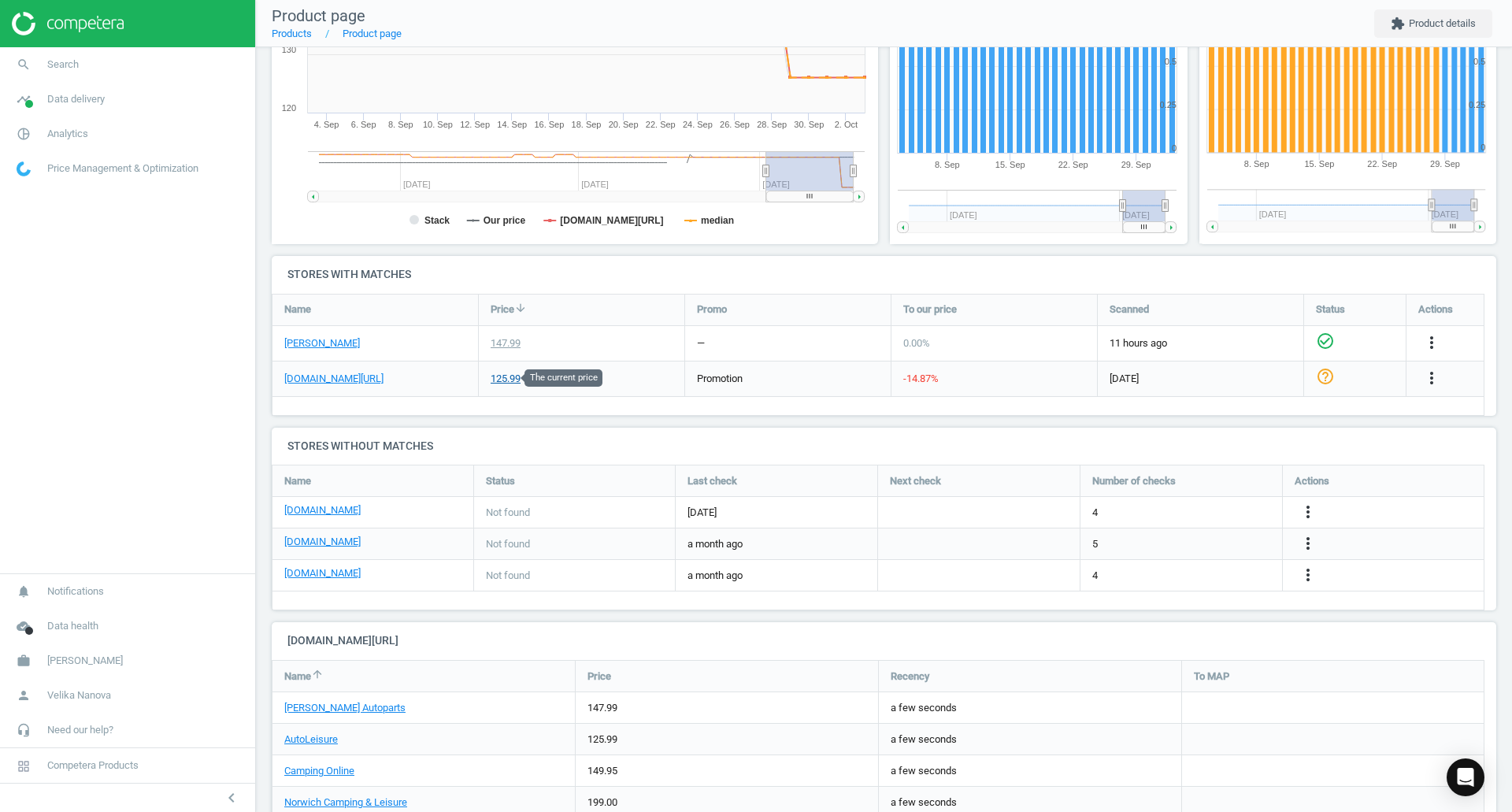
scroll to position [391, 0]
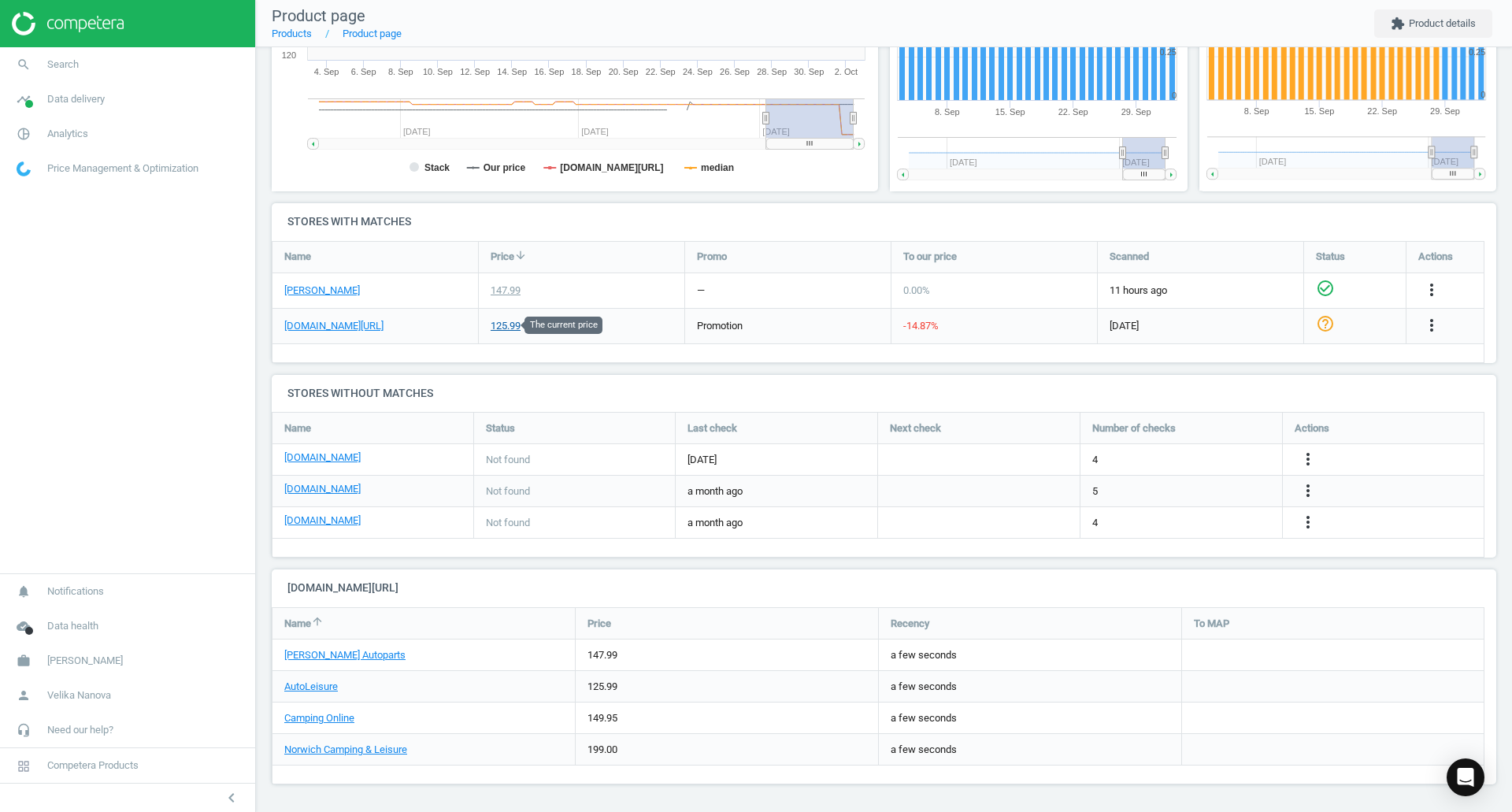
click at [514, 321] on div "125.99" at bounding box center [505, 327] width 30 height 14
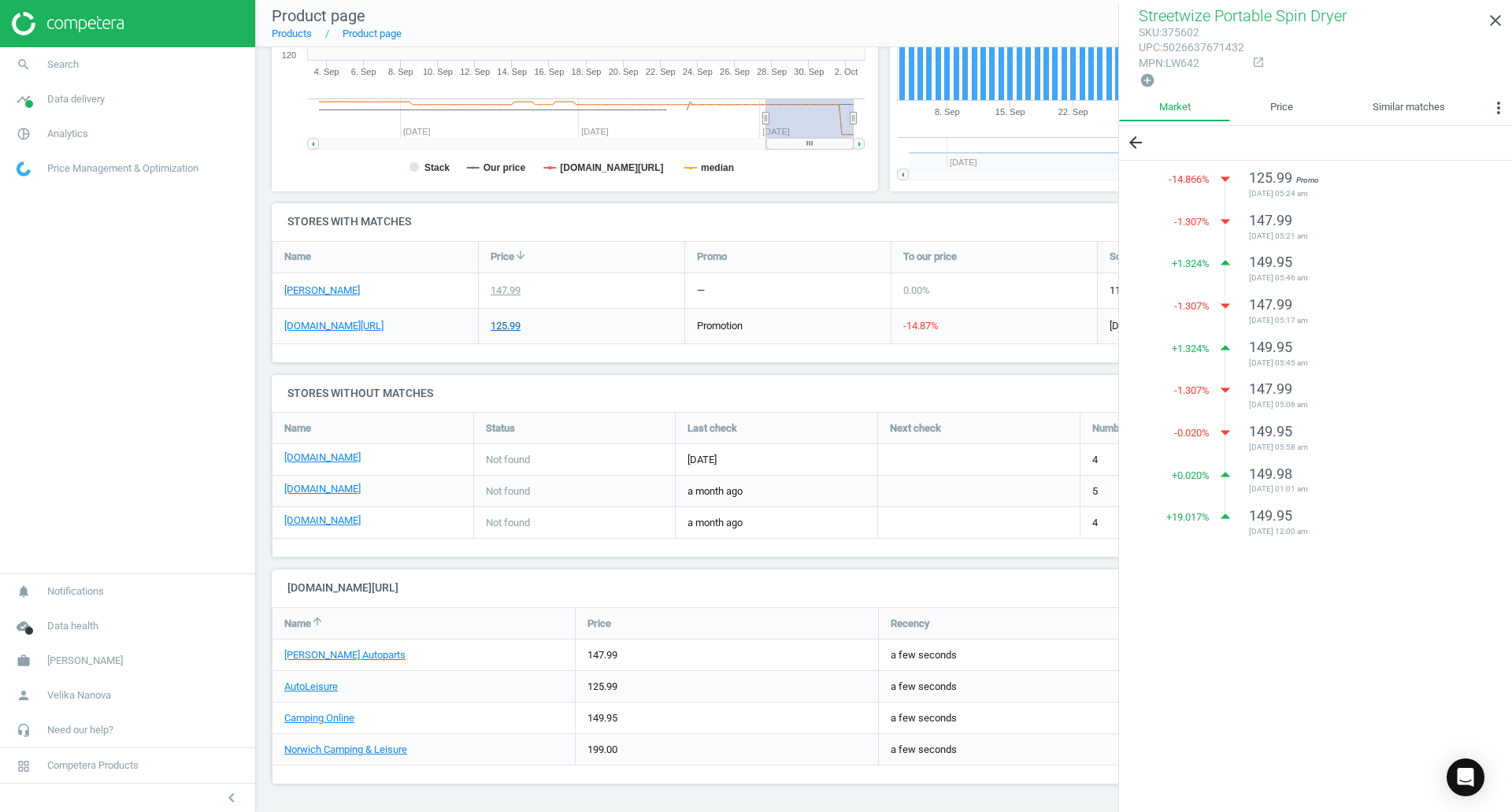
click at [514, 321] on div "125.99" at bounding box center [505, 327] width 30 height 14
click at [369, 326] on link "[DOMAIN_NAME][URL]" at bounding box center [333, 327] width 99 height 14
click at [723, 433] on div "Streetwize Portable Spin Dryer sku : 375602 upc : 5026637671432 mpn : LW642 Las…" at bounding box center [884, 234] width 1256 height 1155
click at [1007, 27] on icon "close" at bounding box center [1494, 19] width 19 height 19
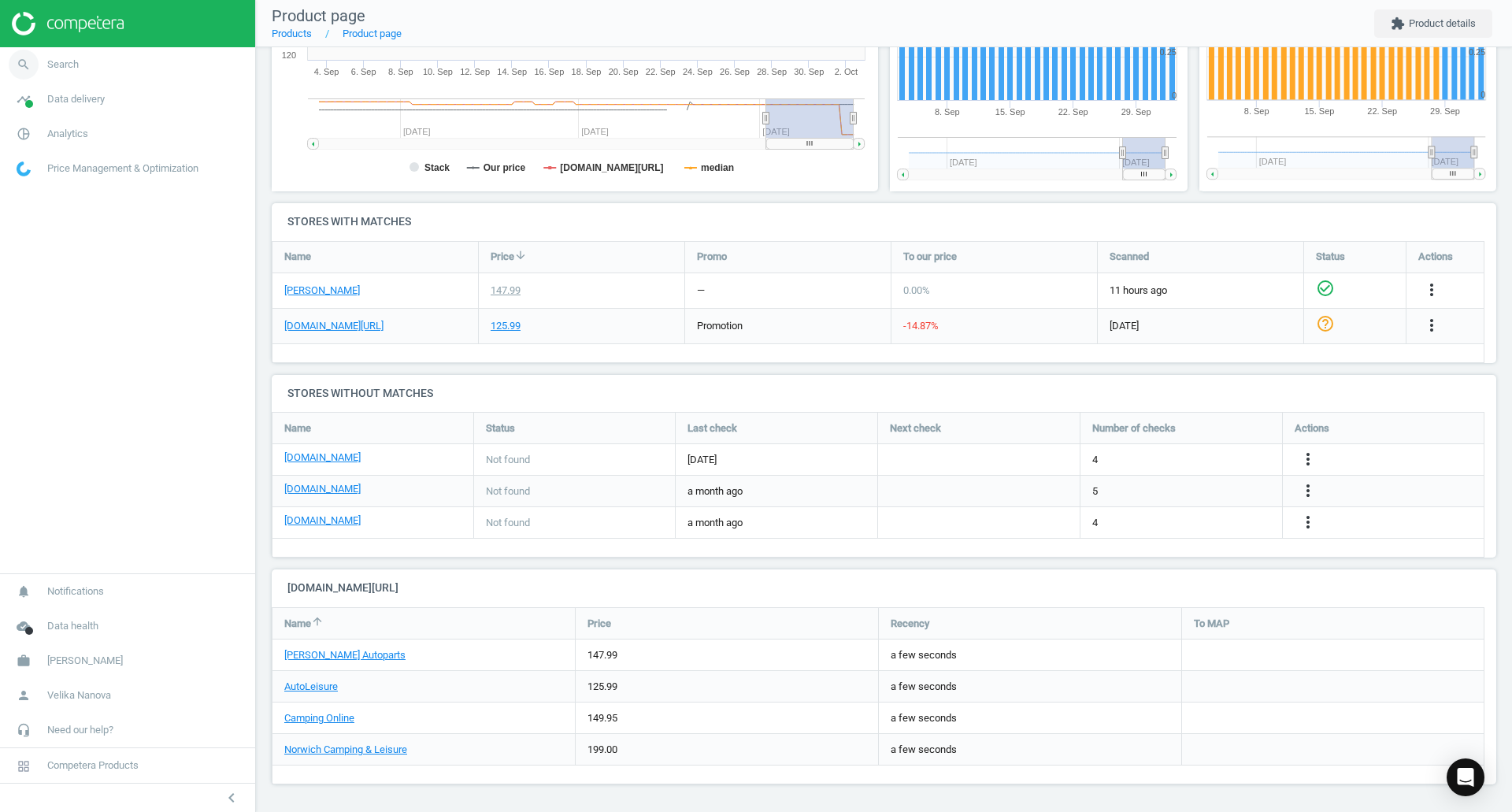
click at [116, 66] on link "search Search" at bounding box center [127, 64] width 255 height 34
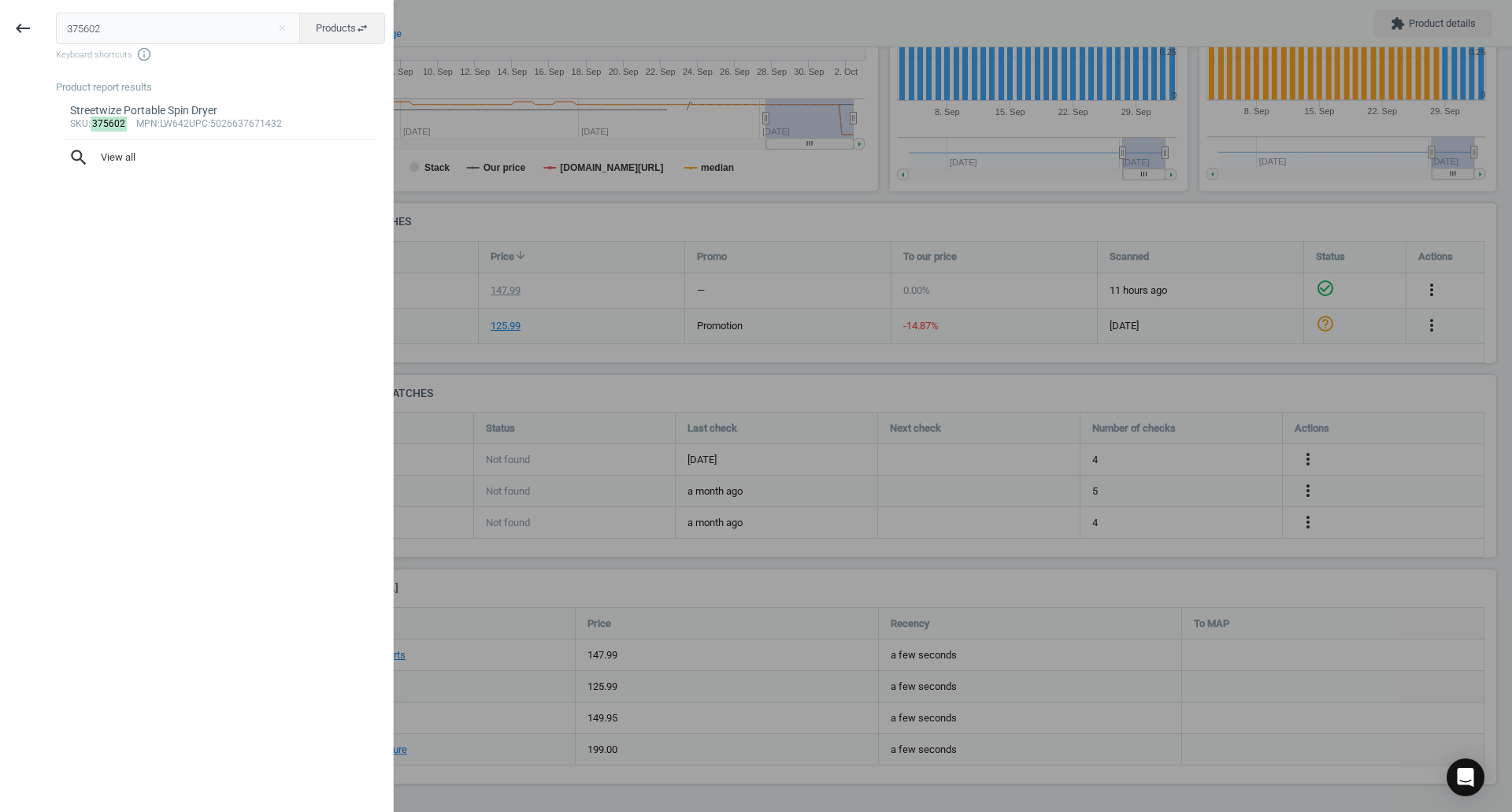
click at [69, 63] on div "375602 close Products swap_horiz Keyboard shortcuts info_outline Product report…" at bounding box center [220, 409] width 348 height 812
drag, startPoint x: 100, startPoint y: 30, endPoint x: 0, endPoint y: 8, distance: 102.4
click at [0, 8] on div "keyboard_backspace 375602 close Products swap_horiz Keyboard shortcuts info_out…" at bounding box center [197, 409] width 393 height 812
paste input "271591"
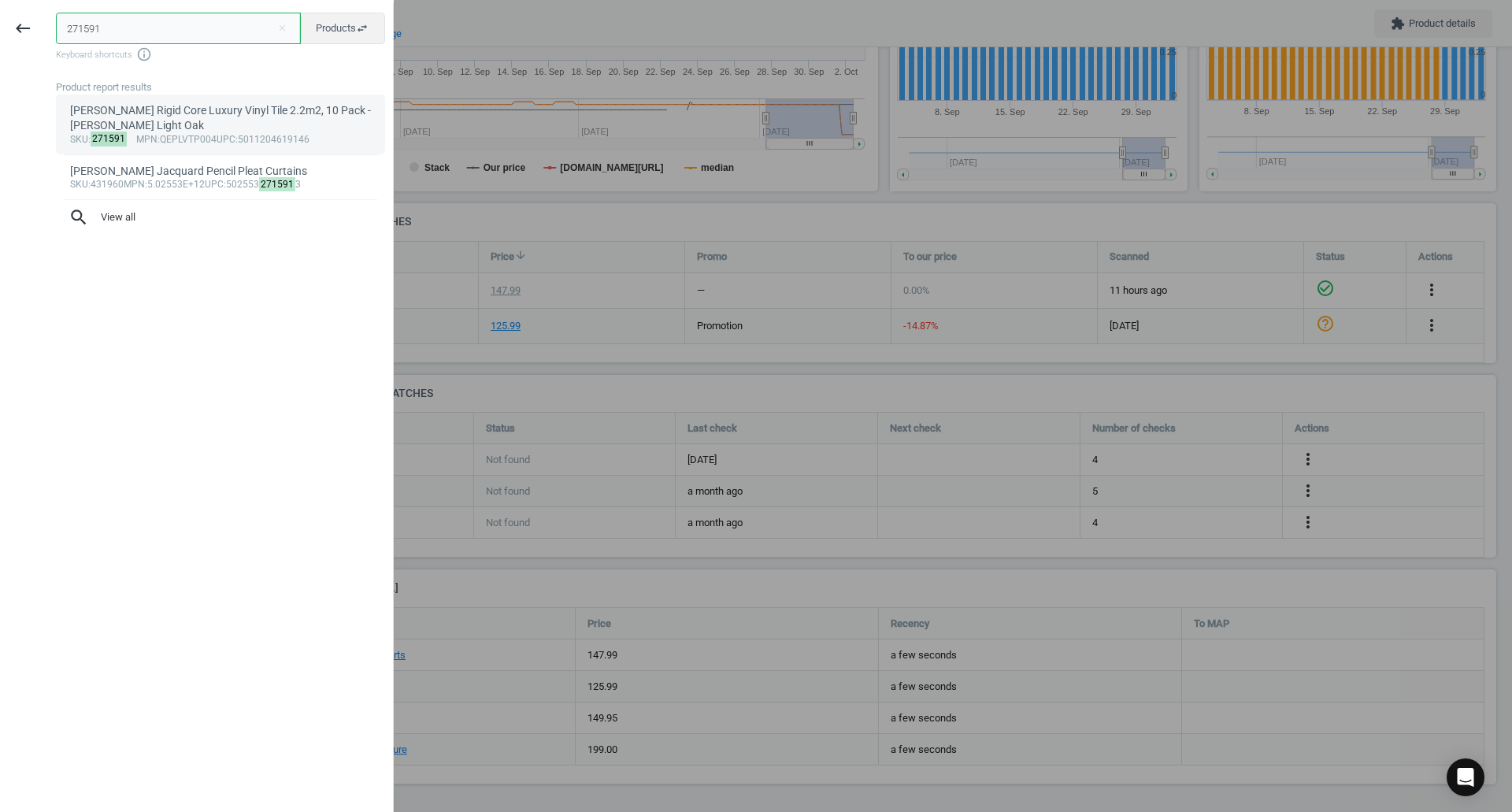
type input "271591"
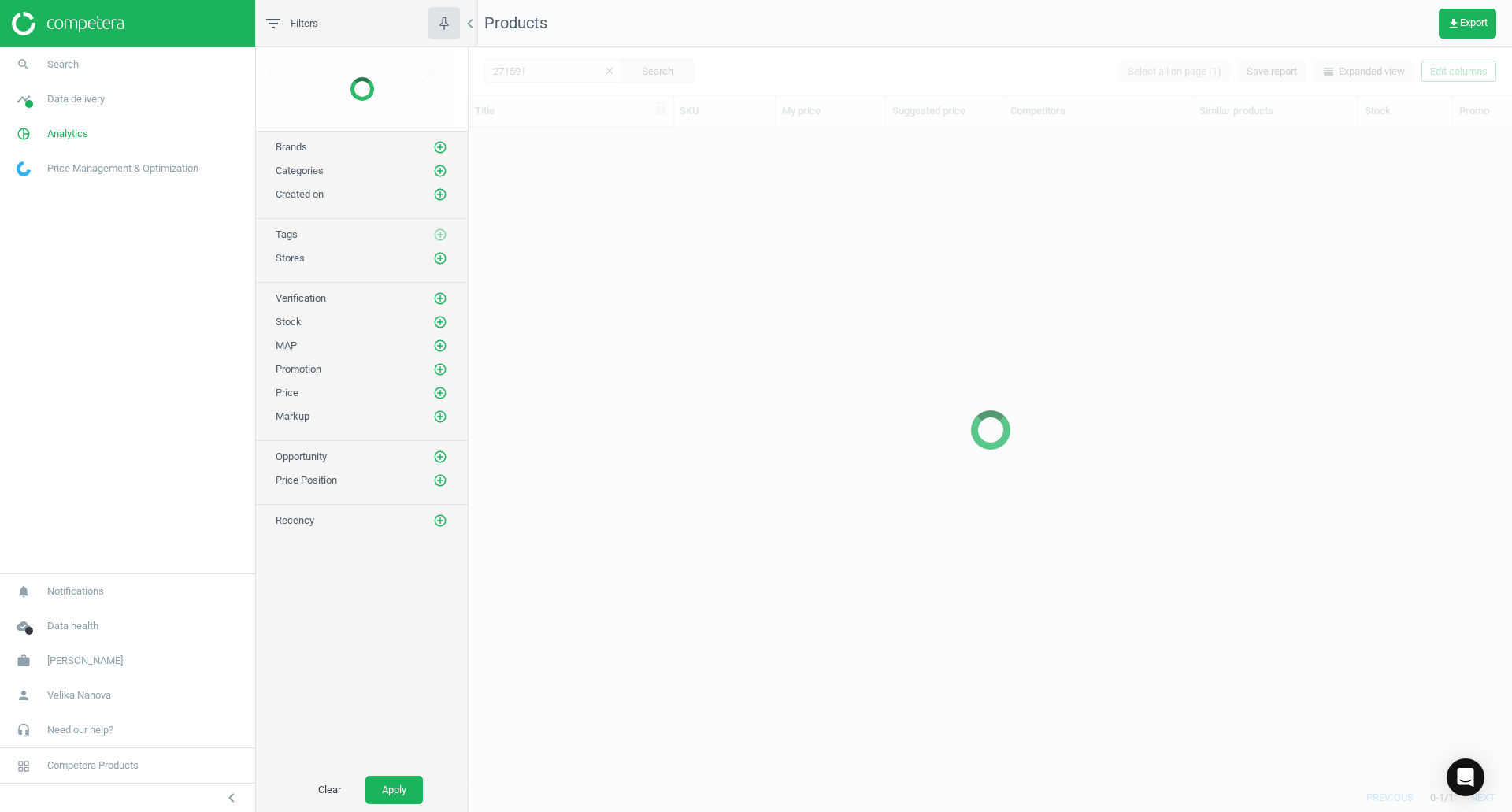
scroll to position [632, 1031]
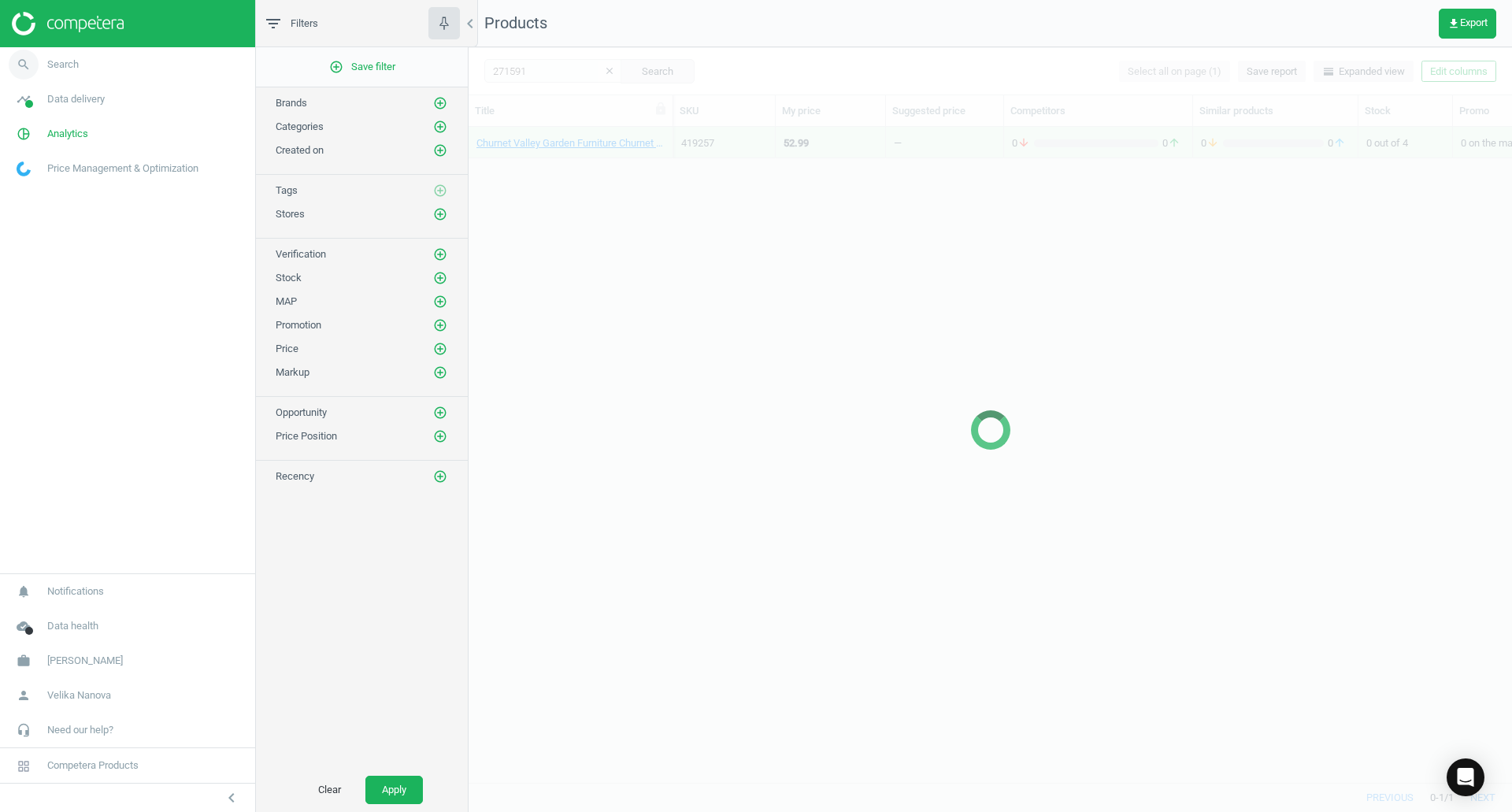
click at [52, 62] on span "Search" at bounding box center [64, 64] width 32 height 14
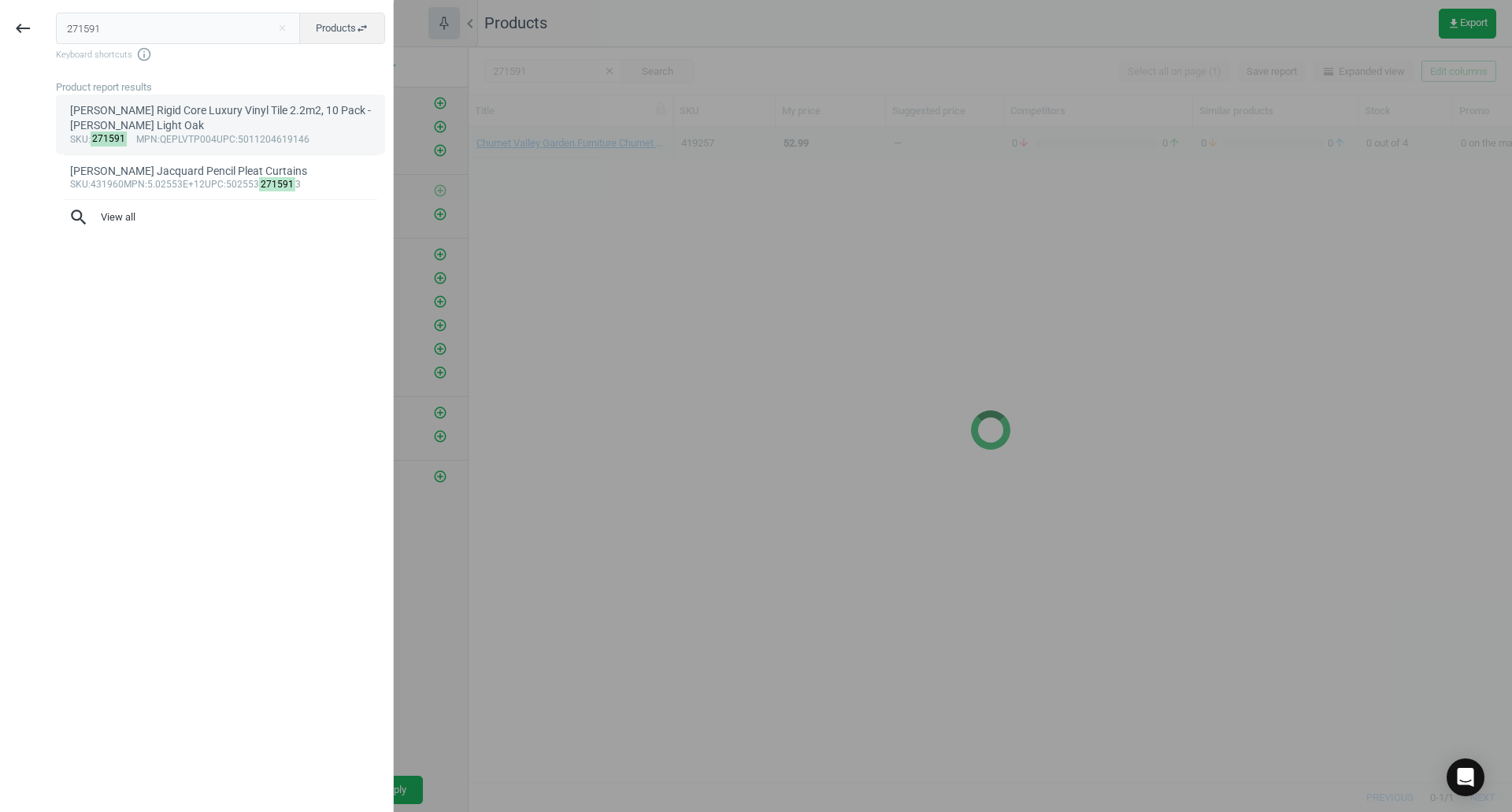
click at [219, 126] on div "[PERSON_NAME] Rigid Core Luxury Vinyl Tile 2.2m2, 10 Pack - [PERSON_NAME] Light…" at bounding box center [221, 118] width 302 height 31
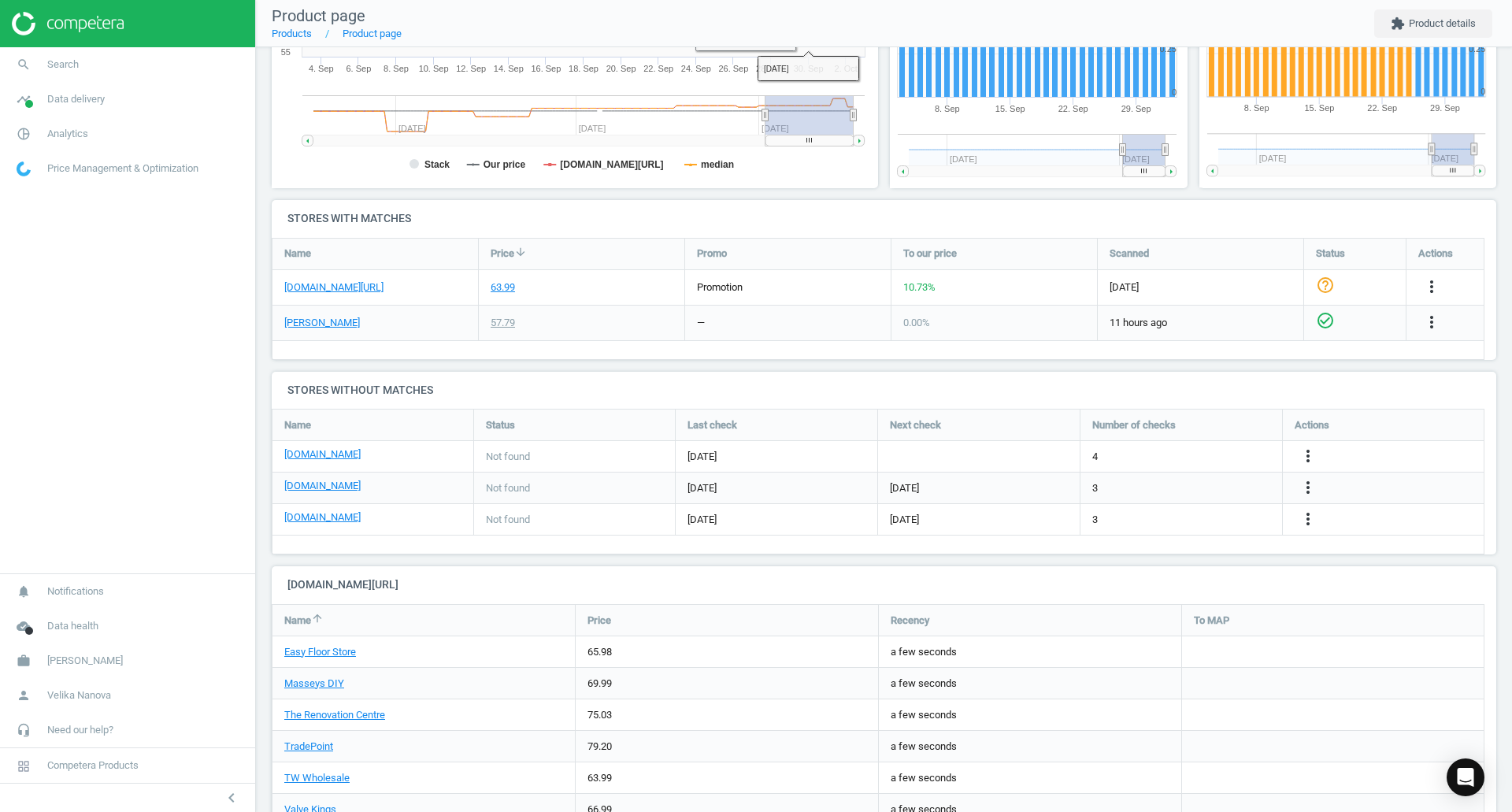
scroll to position [454, 0]
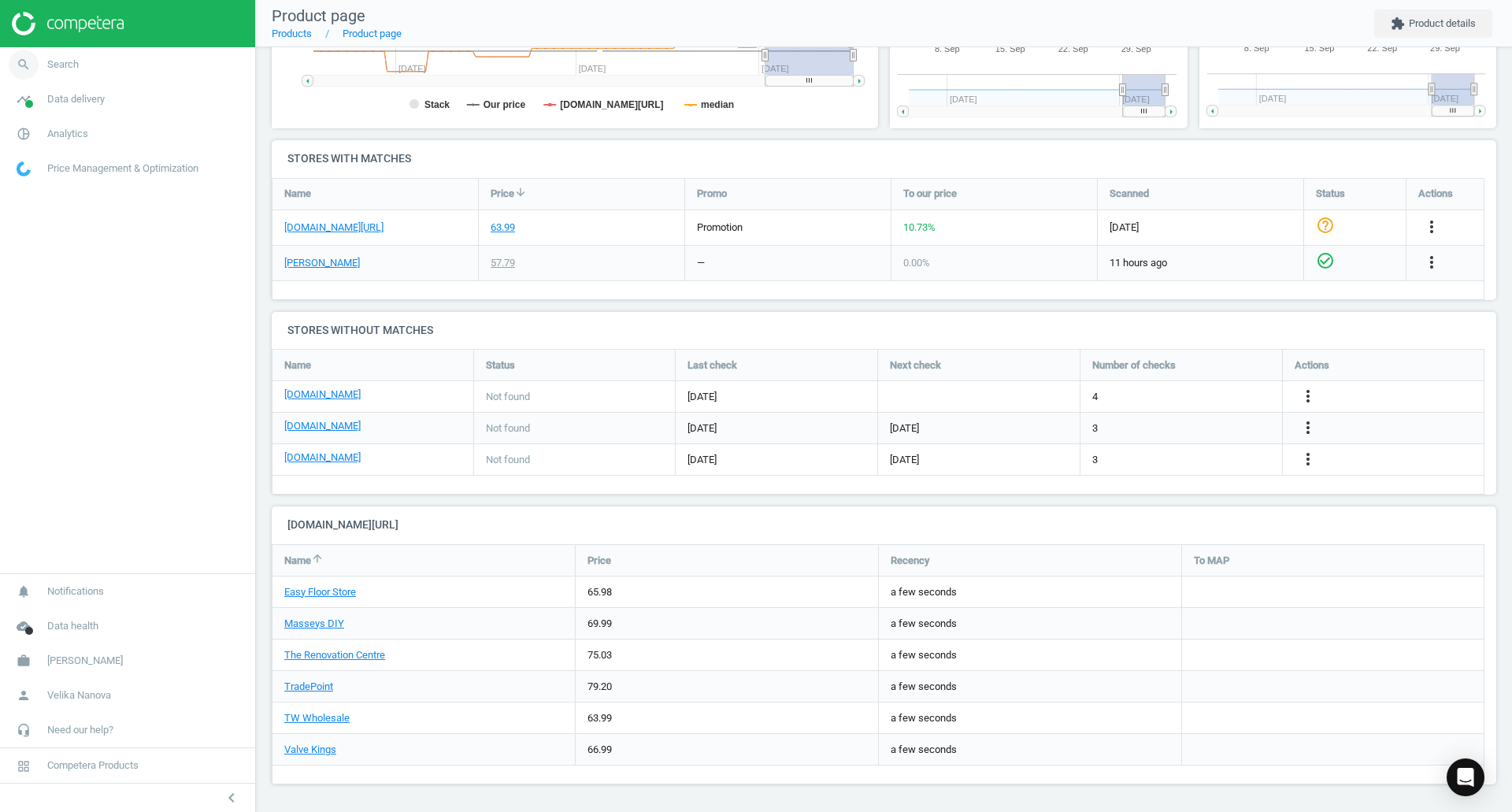
click at [64, 66] on span "Search" at bounding box center [64, 64] width 32 height 14
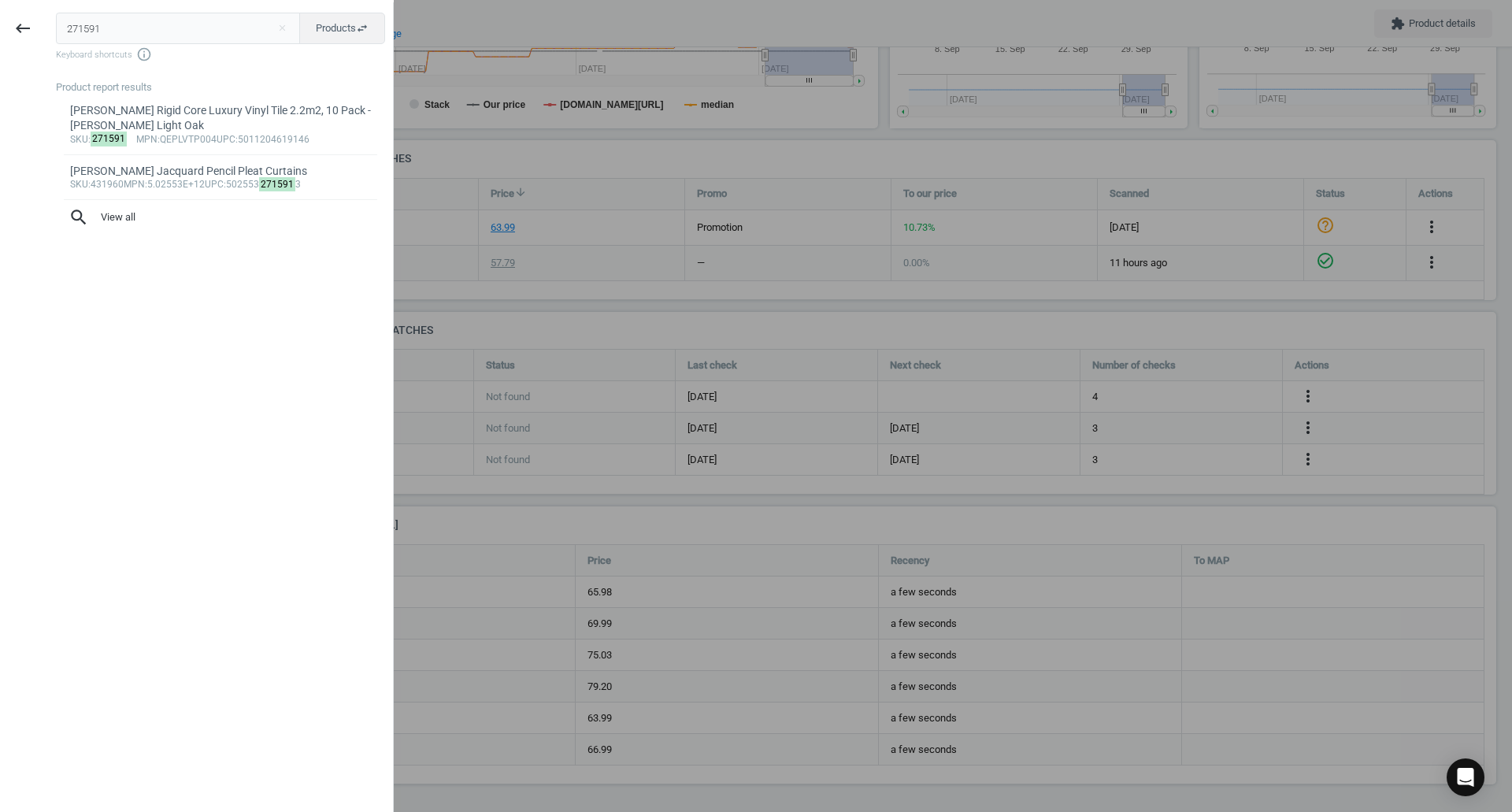
drag, startPoint x: 107, startPoint y: 20, endPoint x: 0, endPoint y: 11, distance: 107.4
click at [0, 11] on div "keyboard_backspace 271591 close Products swap_horiz Keyboard shortcuts info_out…" at bounding box center [197, 409] width 393 height 812
type input "518755"
click at [131, 129] on div "Garden Sanctuary 60 Inch 1500W Modern Recessed Electric Fireplace With Remote C…" at bounding box center [221, 118] width 302 height 31
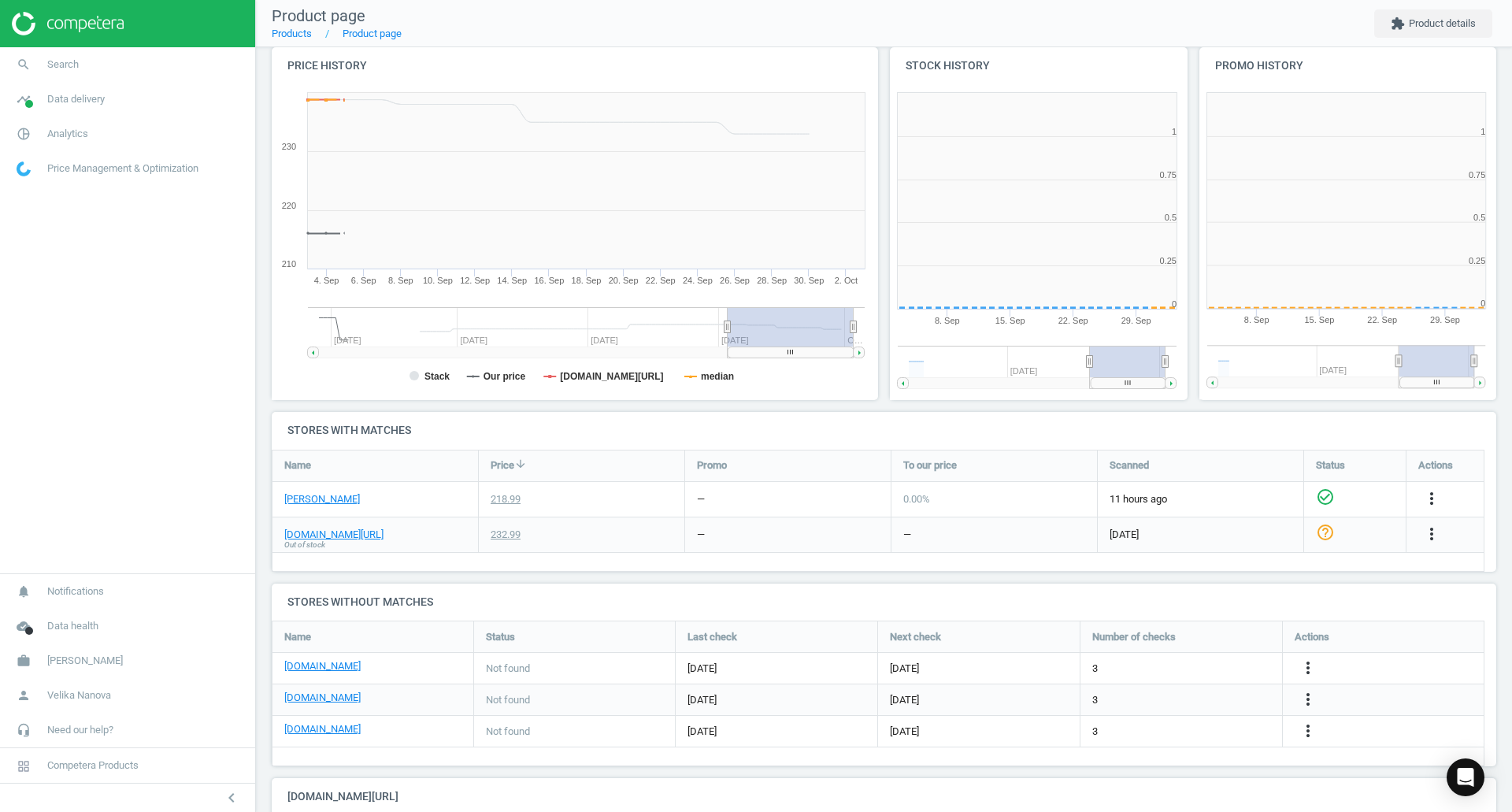
scroll to position [340, 319]
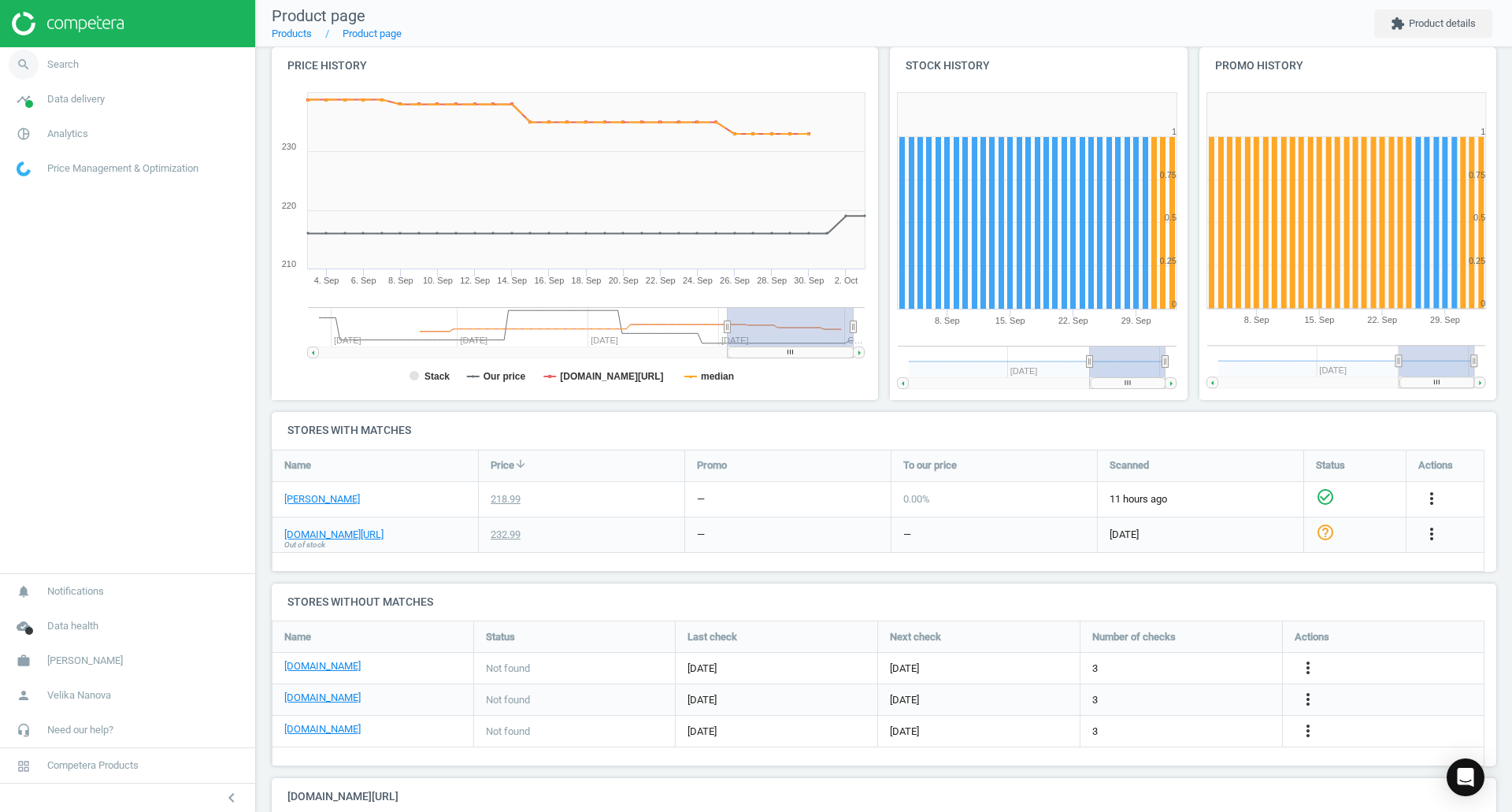
click at [76, 68] on span "Search" at bounding box center [64, 64] width 32 height 14
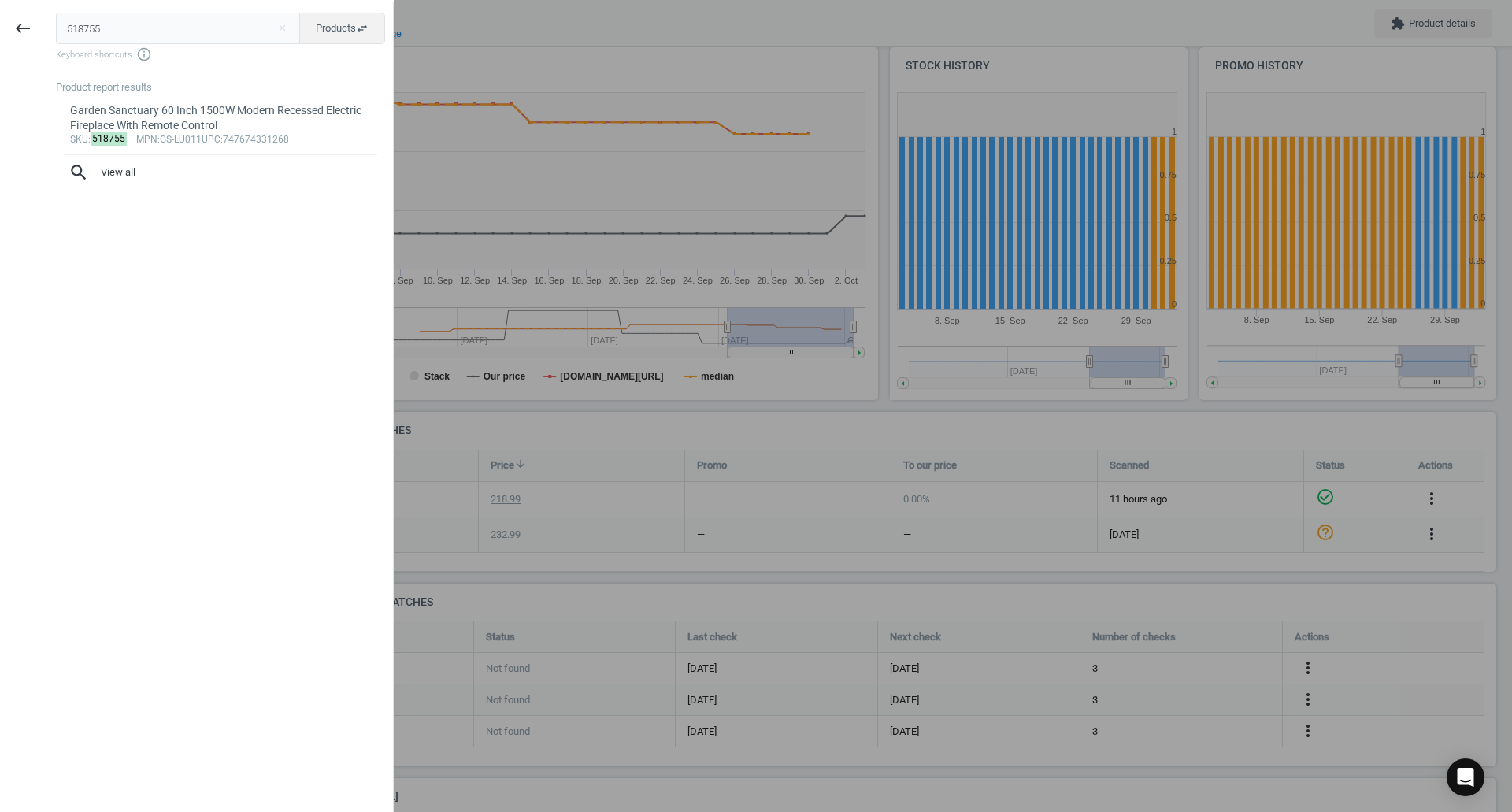
click at [124, 26] on input "518755" at bounding box center [178, 28] width 245 height 32
drag, startPoint x: 122, startPoint y: 26, endPoint x: 0, endPoint y: 24, distance: 122.0
click at [0, 24] on div "keyboard_backspace 518755 close Products swap_horiz Keyboard shortcuts info_out…" at bounding box center [197, 409] width 393 height 812
type input "518755"
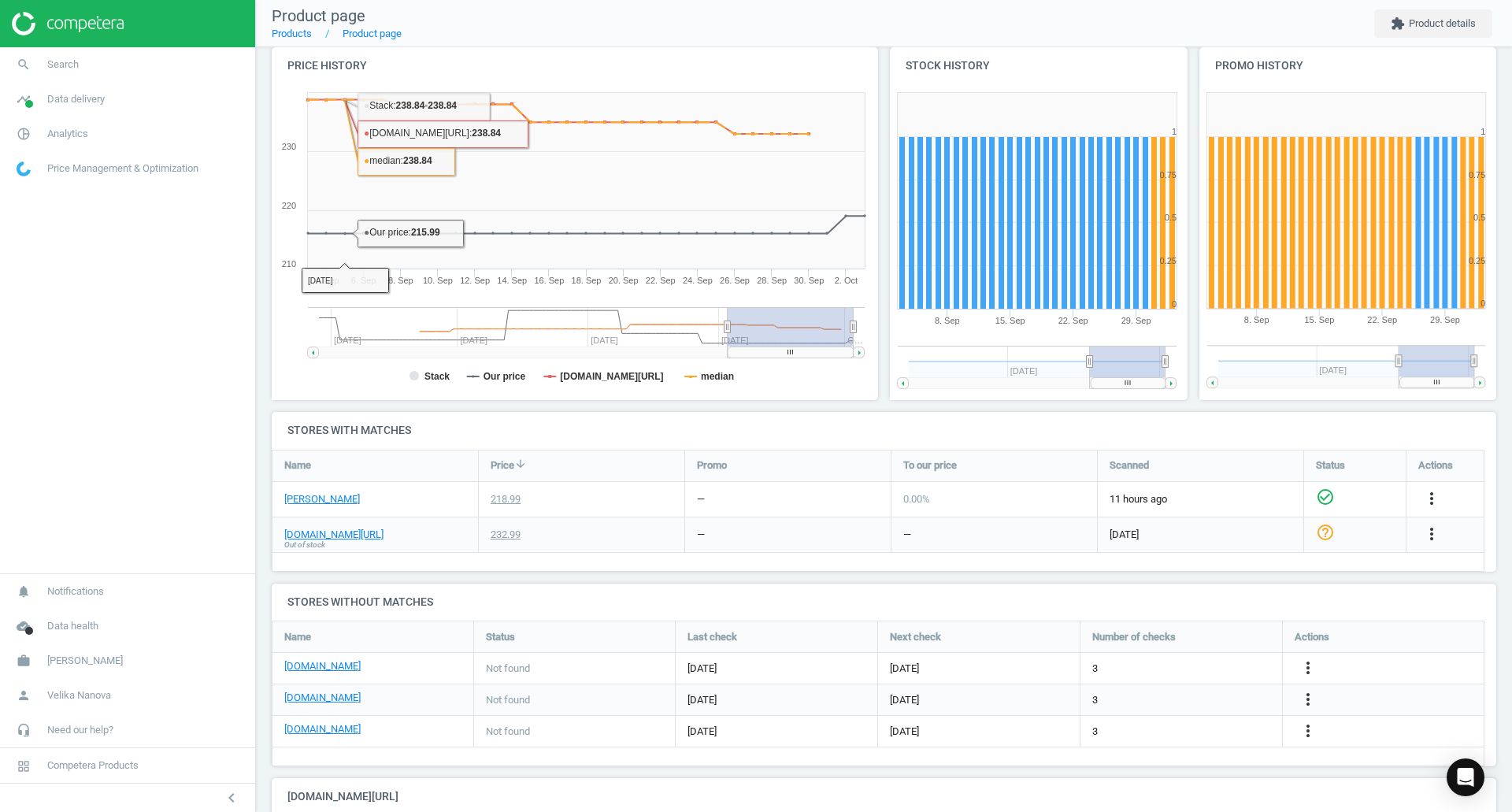
scroll to position [259, 0]
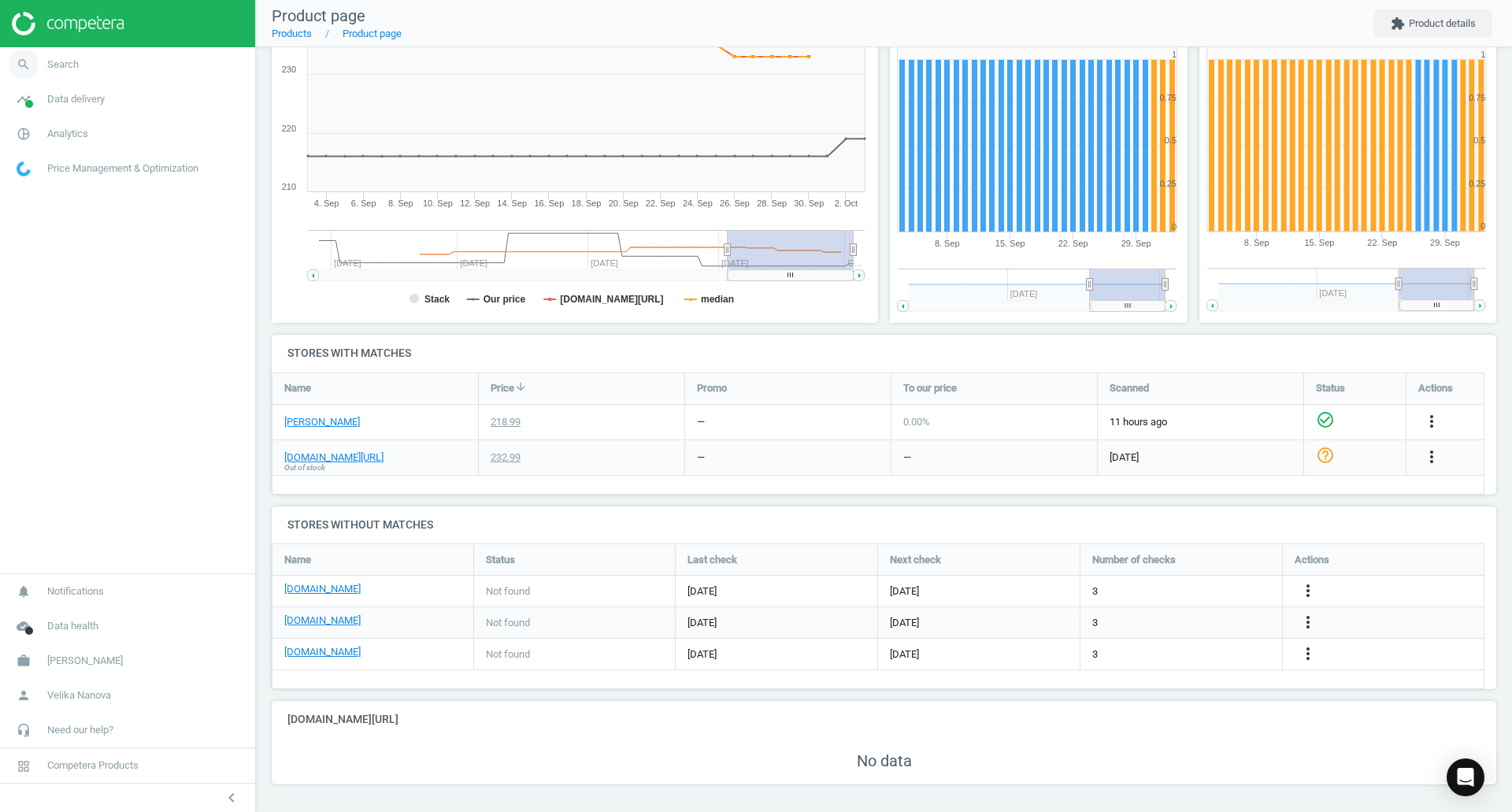
click at [42, 60] on span "search" at bounding box center [24, 64] width 48 height 34
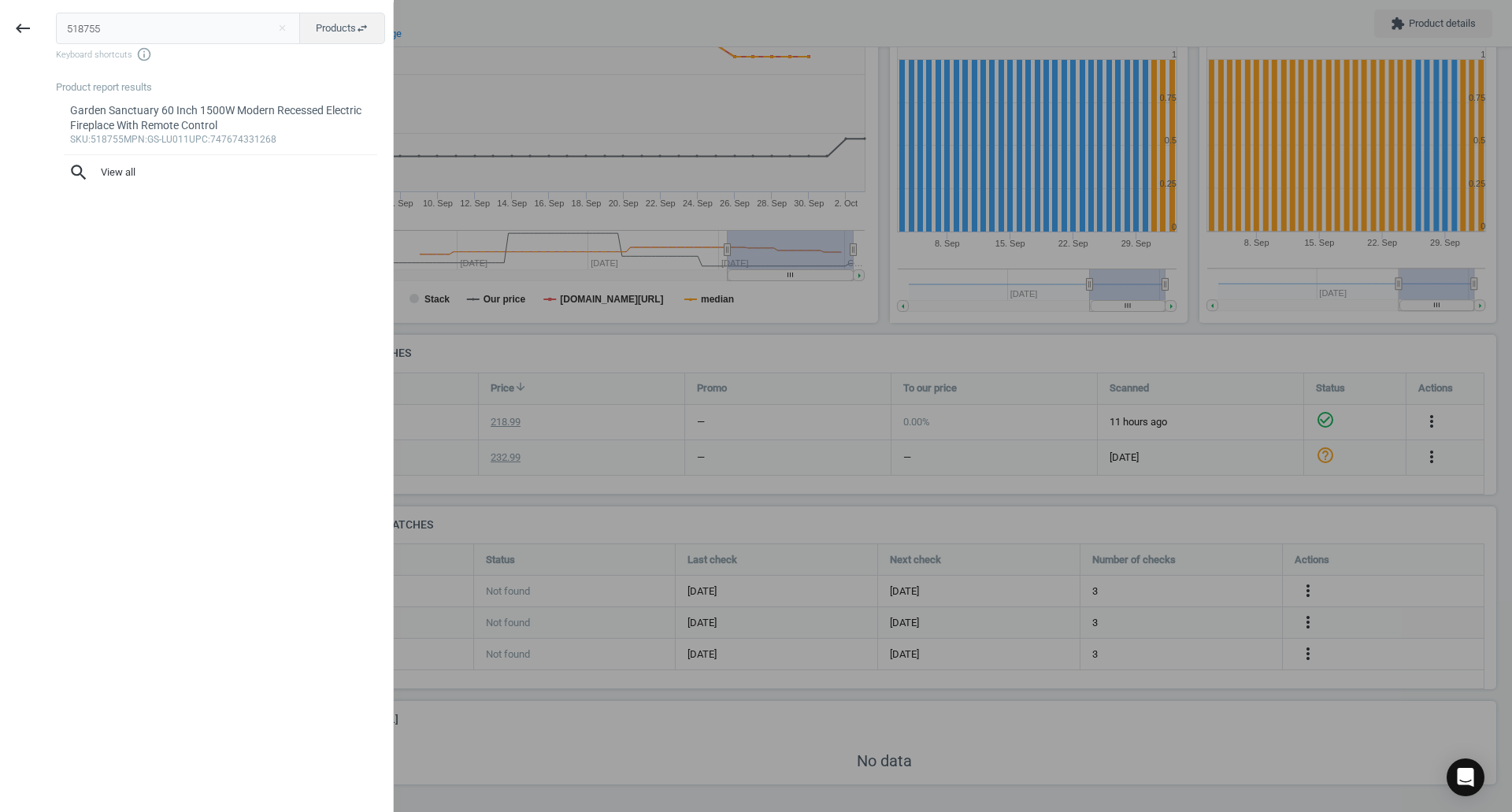
click at [26, 67] on div "keyboard_backspace" at bounding box center [23, 409] width 46 height 812
drag, startPoint x: 100, startPoint y: 26, endPoint x: 0, endPoint y: 16, distance: 100.5
click at [0, 16] on div "keyboard_backspace 518755 close Products swap_horiz Keyboard shortcuts info_out…" at bounding box center [197, 409] width 393 height 812
paste input "185474"
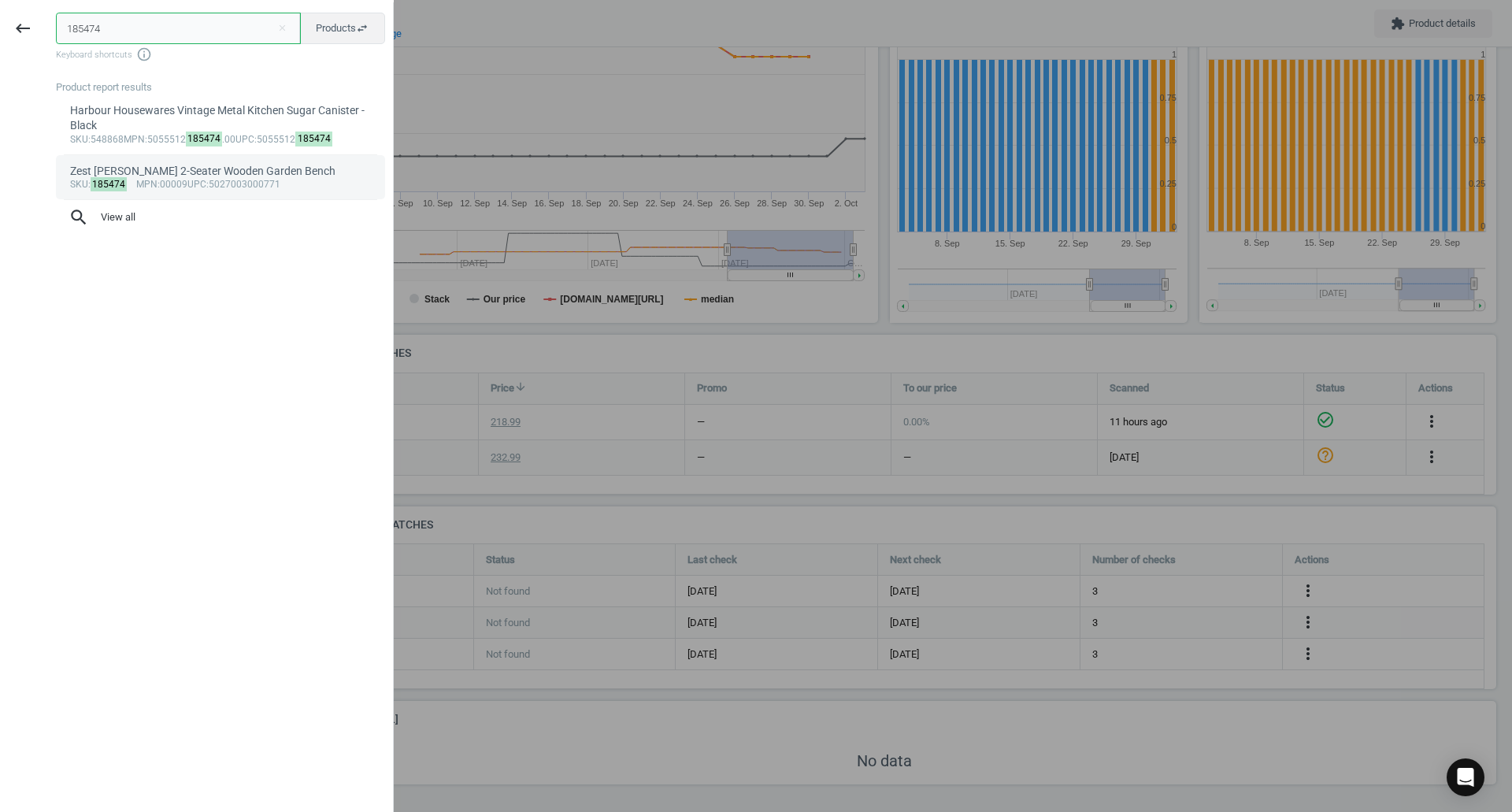
type input "185474"
click at [125, 186] on div "sku : 185474 mpn :00009 upc :5027003000771" at bounding box center [221, 185] width 302 height 12
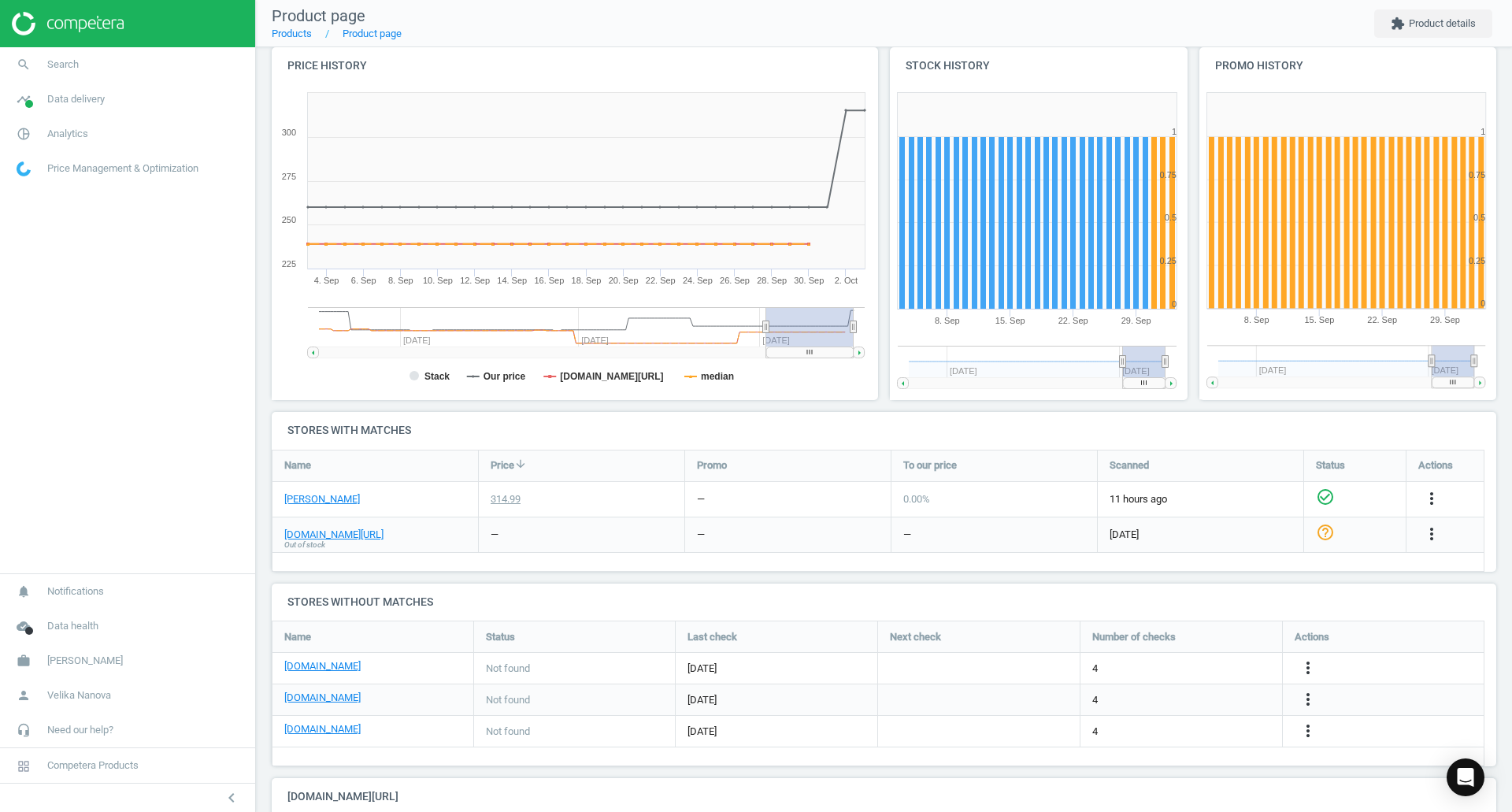
scroll to position [259, 0]
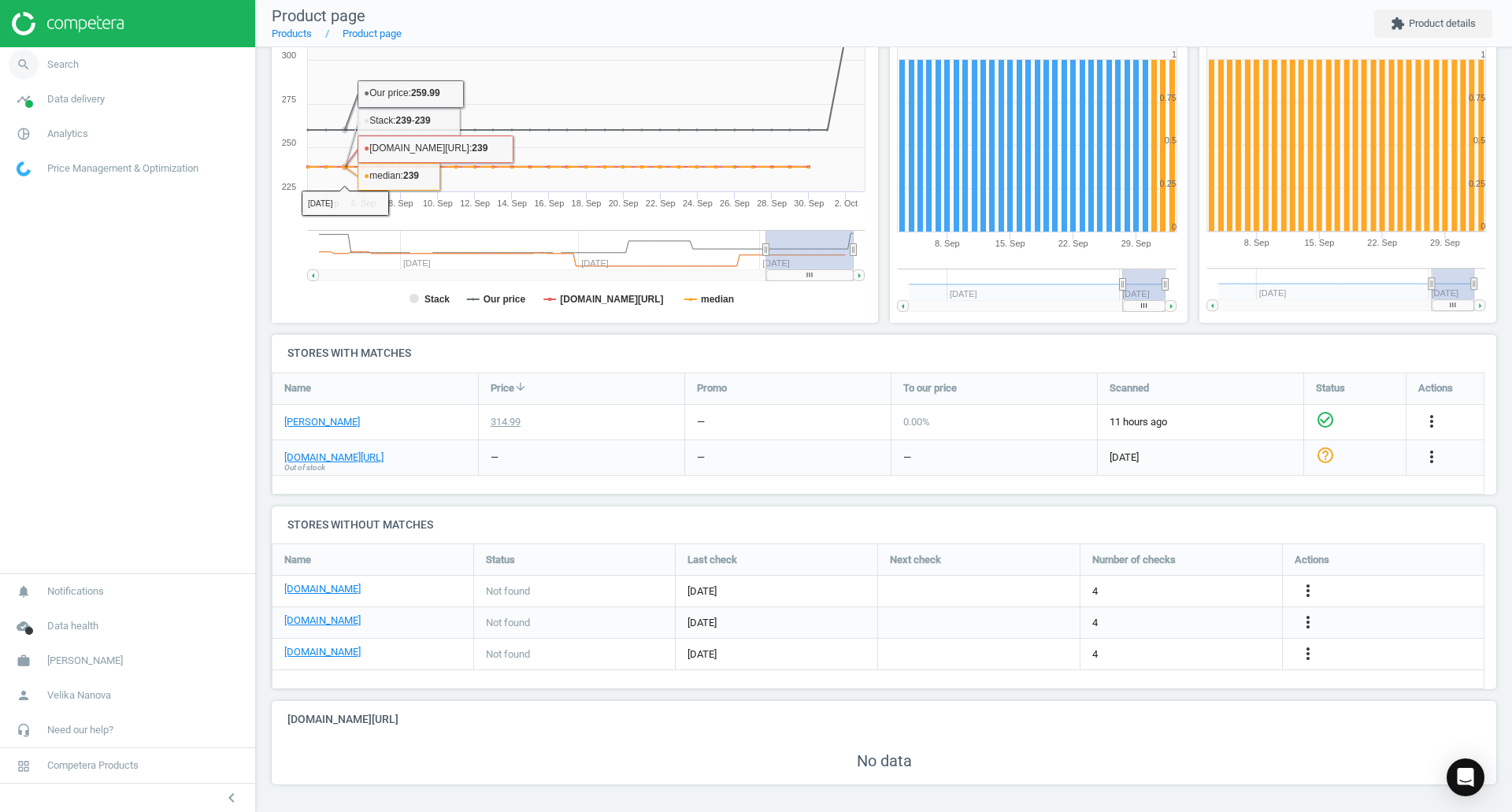
click at [43, 71] on span "search" at bounding box center [24, 64] width 48 height 34
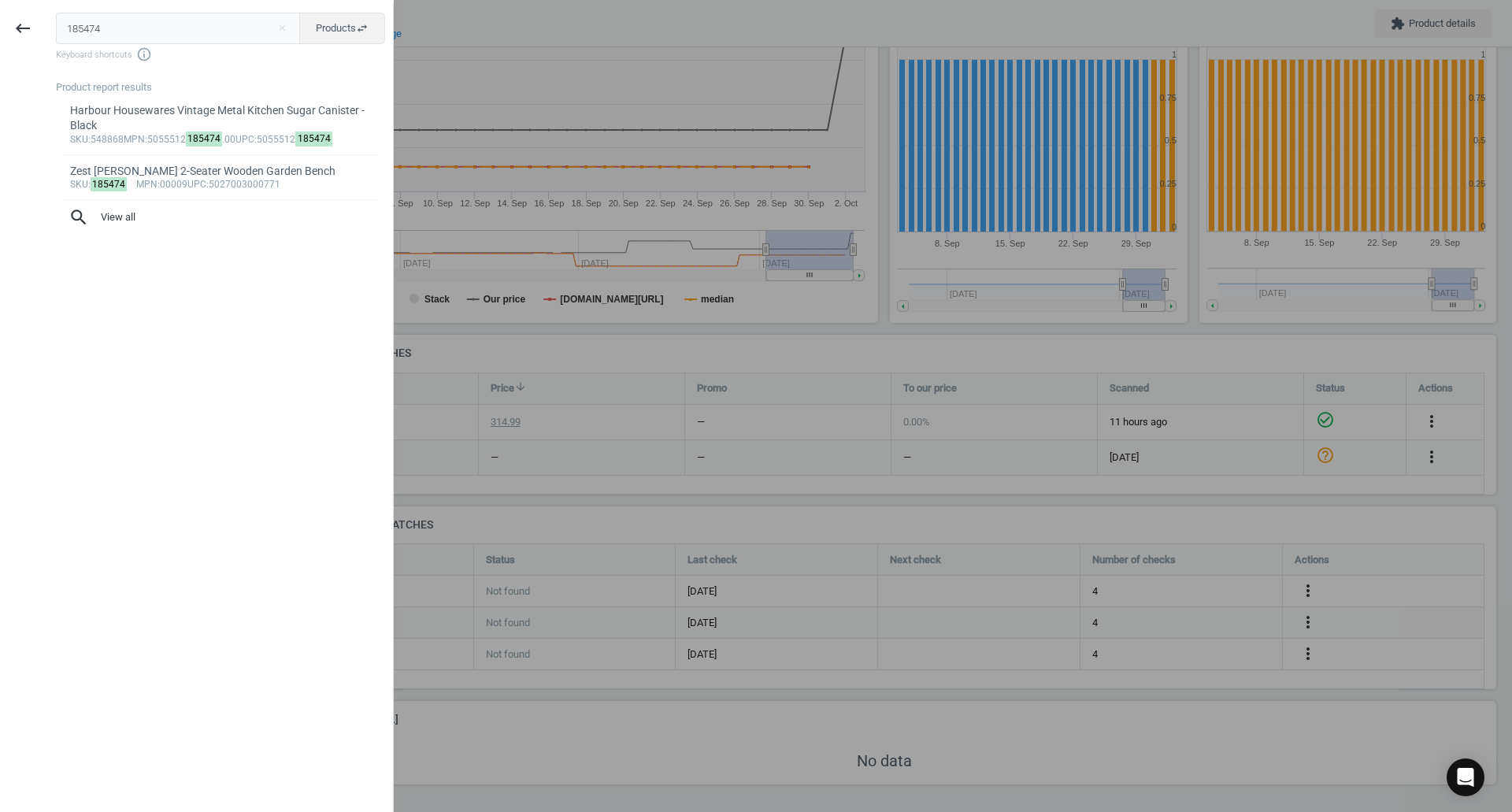
drag, startPoint x: 105, startPoint y: 31, endPoint x: 0, endPoint y: 25, distance: 105.2
click at [0, 25] on div "keyboard_backspace 185474 close Products swap_horiz Keyboard shortcuts info_out…" at bounding box center [197, 409] width 393 height 812
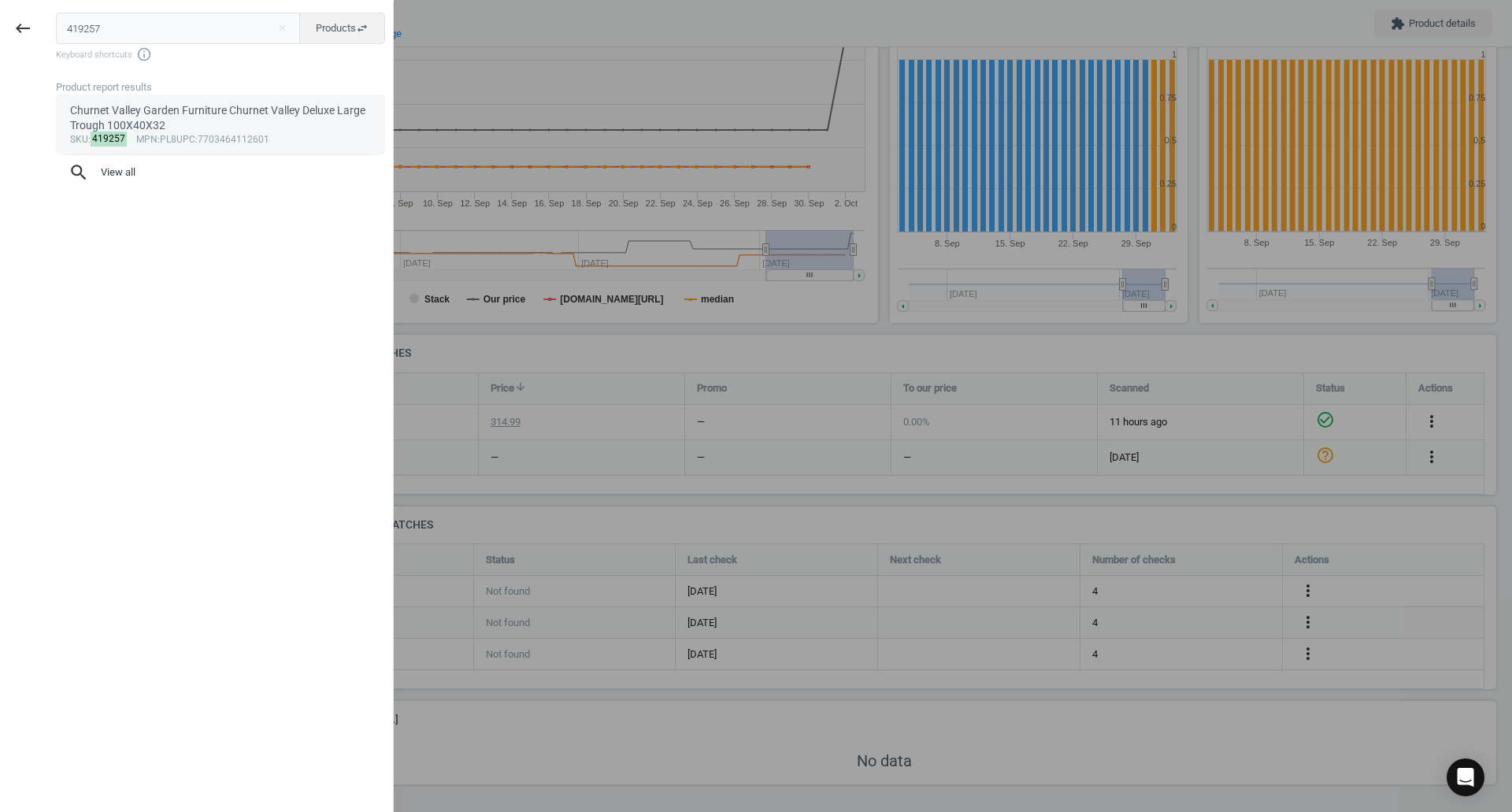
type input "419257"
click at [138, 130] on div "Churnet Valley Garden Furniture Churnet Valley Deluxe Large Trough 100X40X32" at bounding box center [221, 118] width 302 height 31
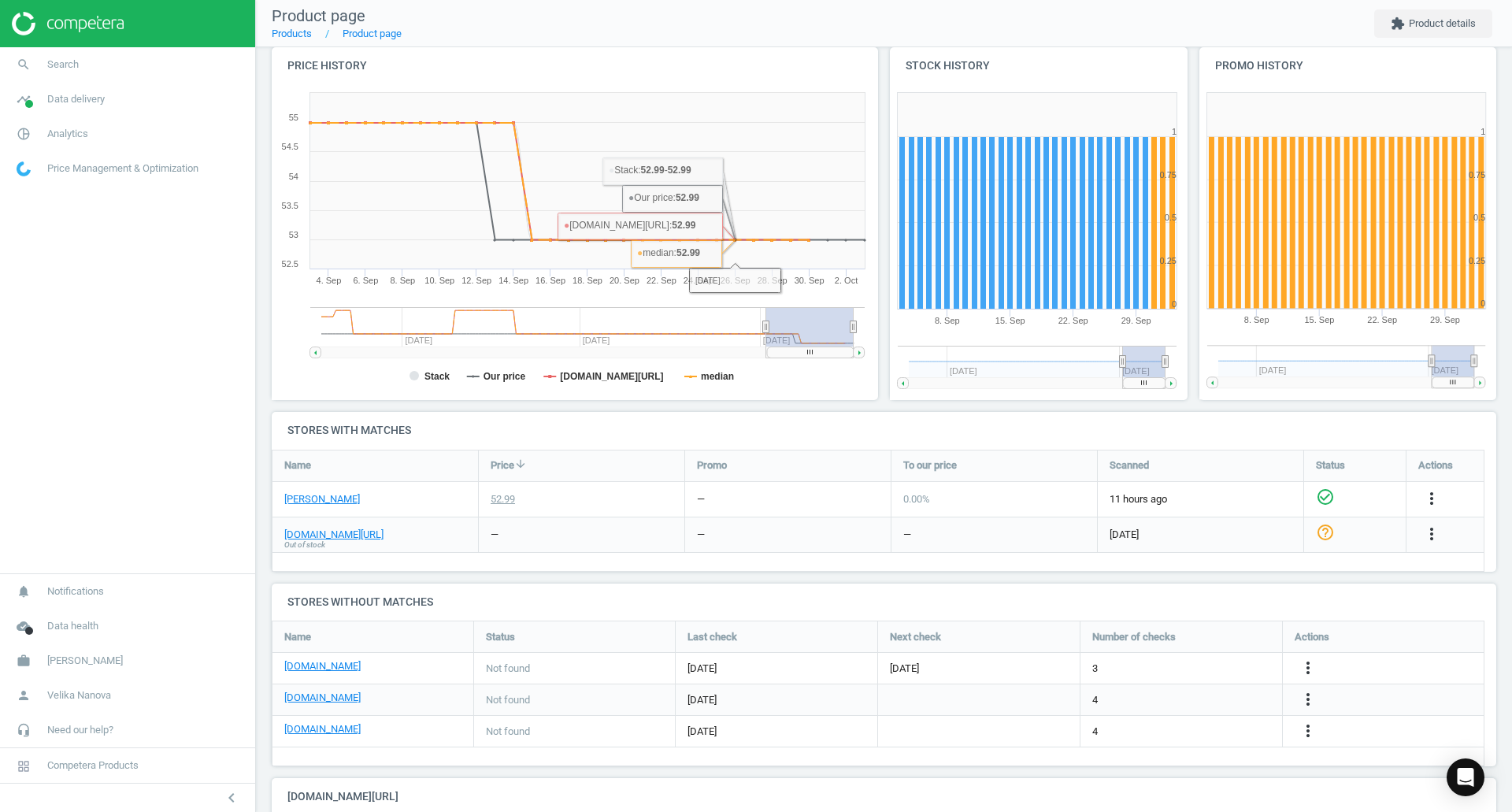
scroll to position [259, 0]
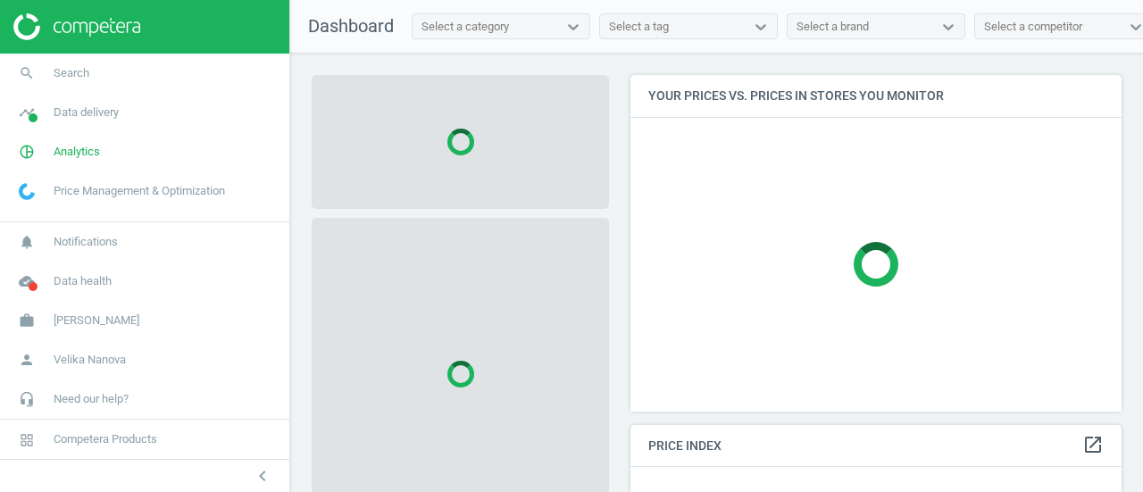
scroll to position [362, 504]
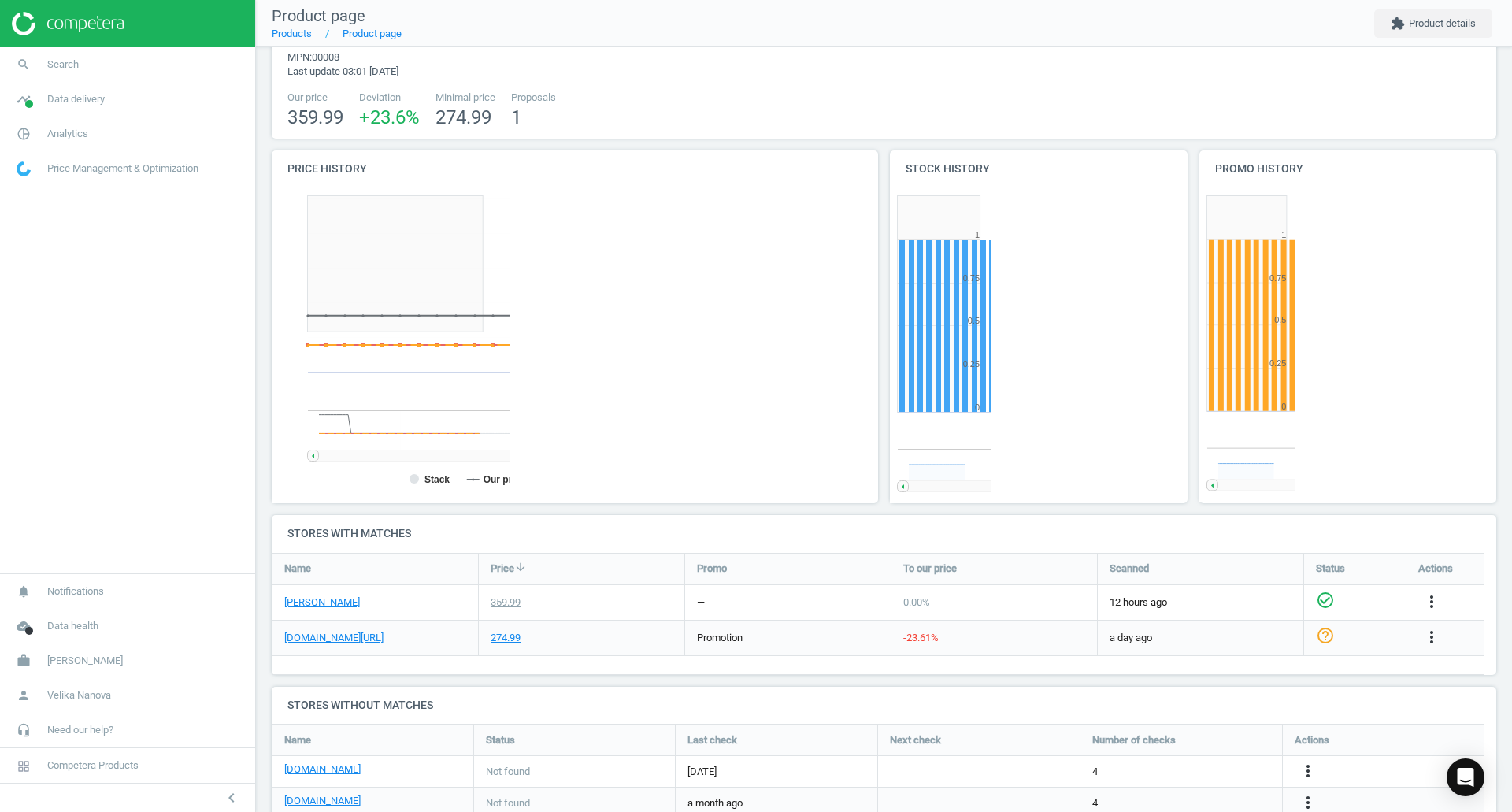
scroll to position [340, 319]
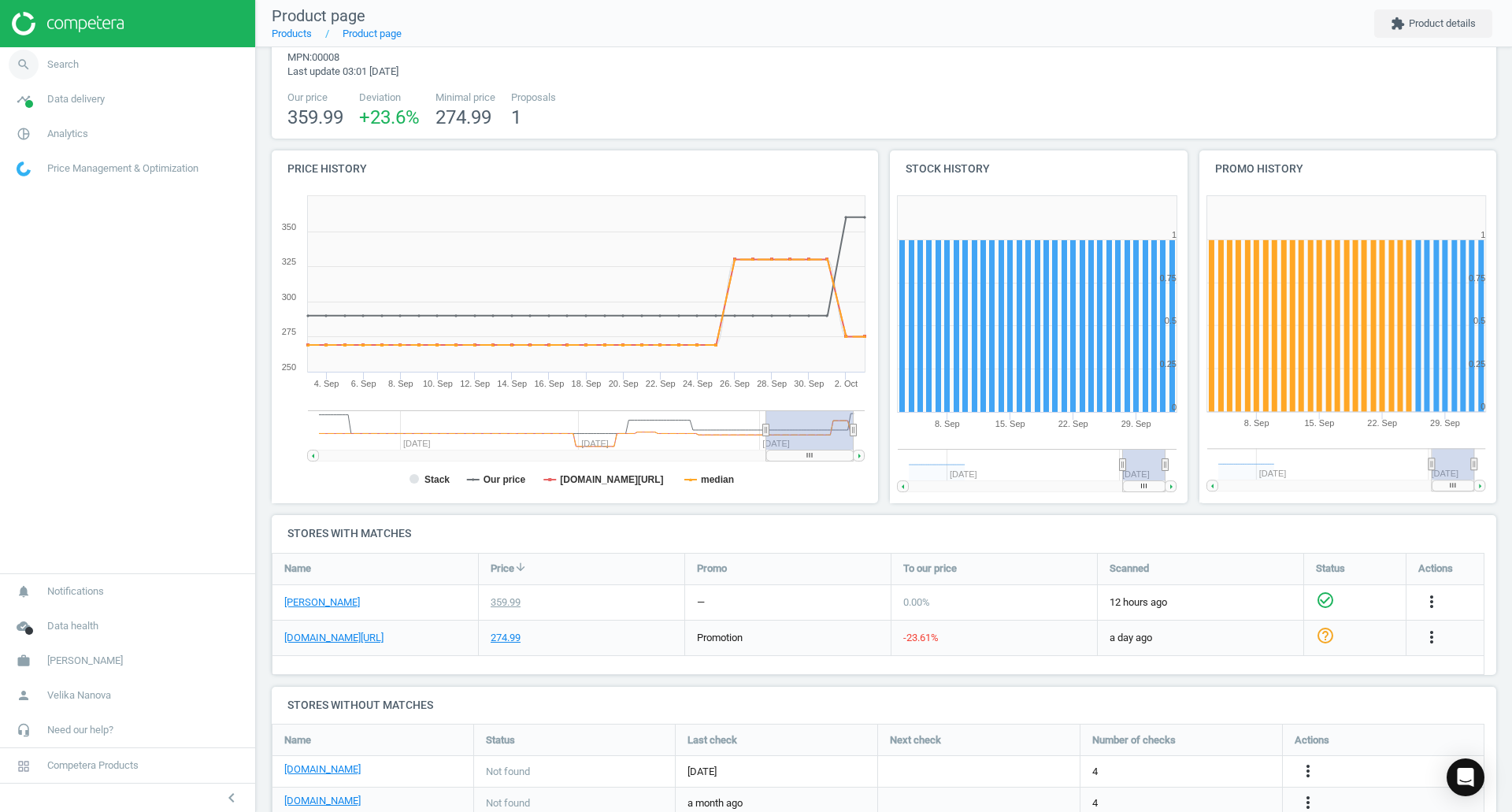
click at [58, 53] on link "search Search" at bounding box center [127, 64] width 255 height 34
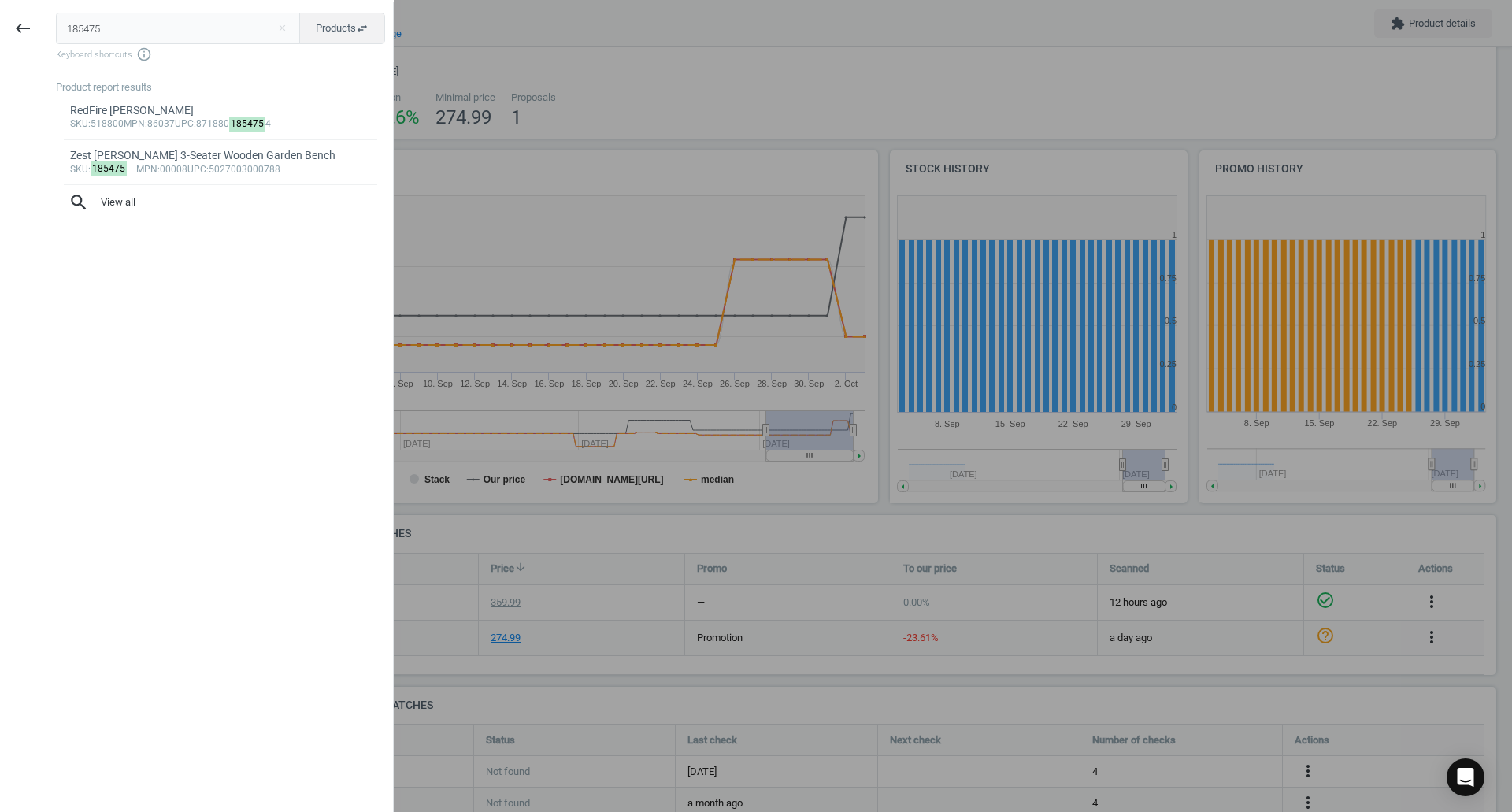
drag, startPoint x: 114, startPoint y: 21, endPoint x: 0, endPoint y: 21, distance: 114.0
click at [0, 21] on div "keyboard_backspace 185475 close Products swap_horiz Keyboard shortcuts info_out…" at bounding box center [197, 409] width 393 height 812
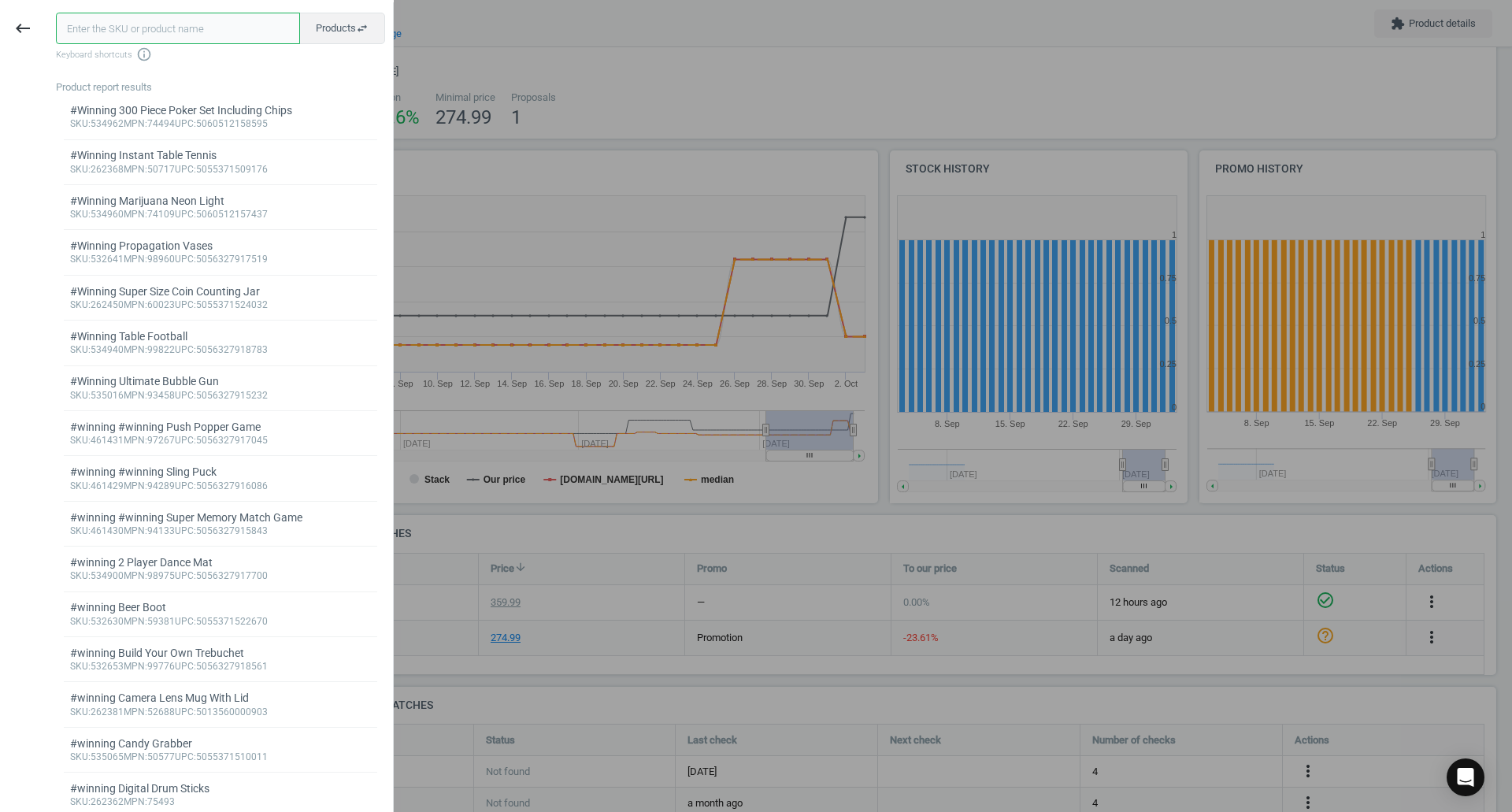
click at [171, 26] on input "text" at bounding box center [177, 28] width 244 height 32
paste input "672058"
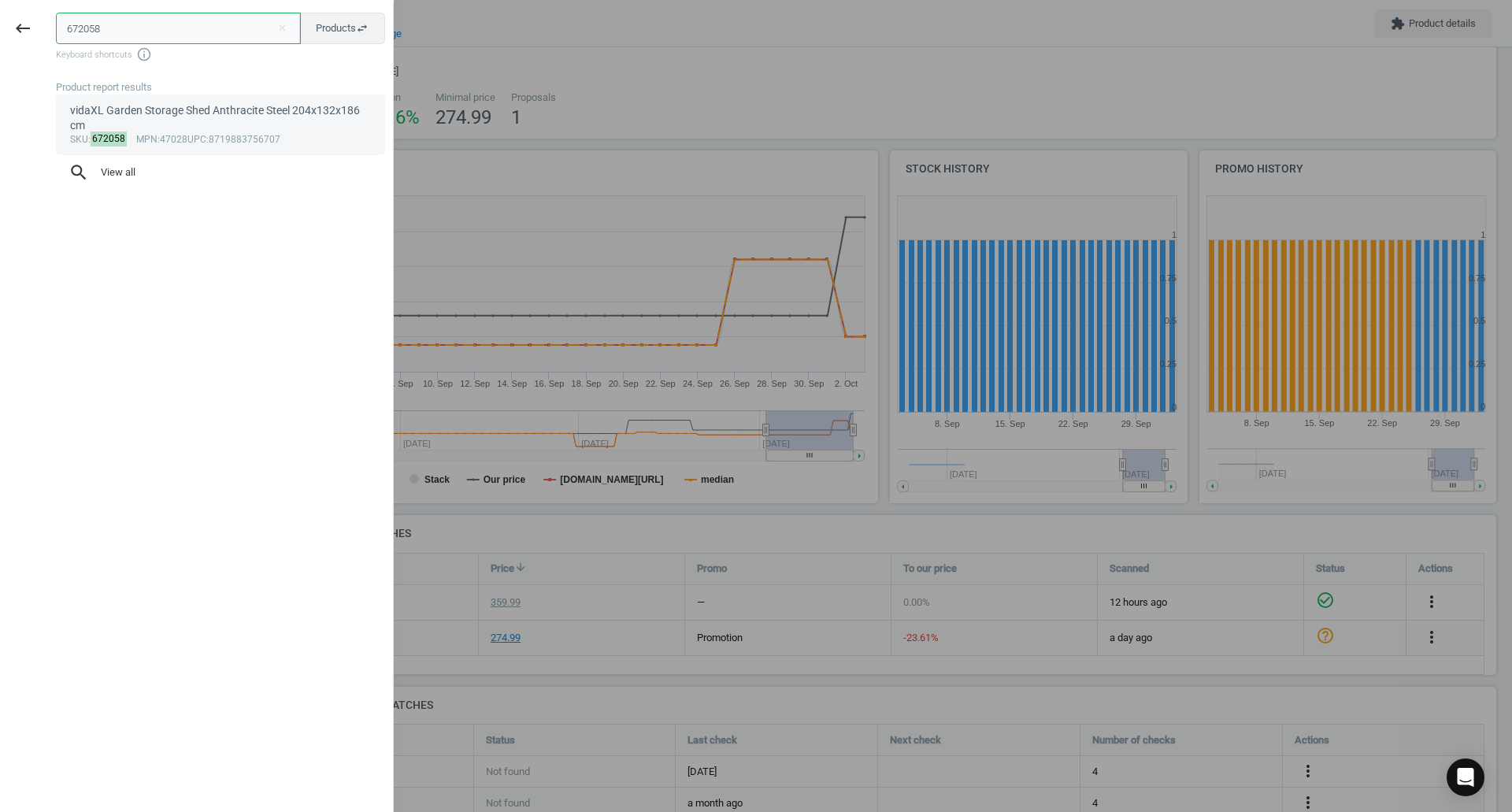
type input "672058"
click at [212, 115] on div "vidaXL Garden Storage Shed Anthracite Steel 204x132x186 cm" at bounding box center [221, 118] width 302 height 31
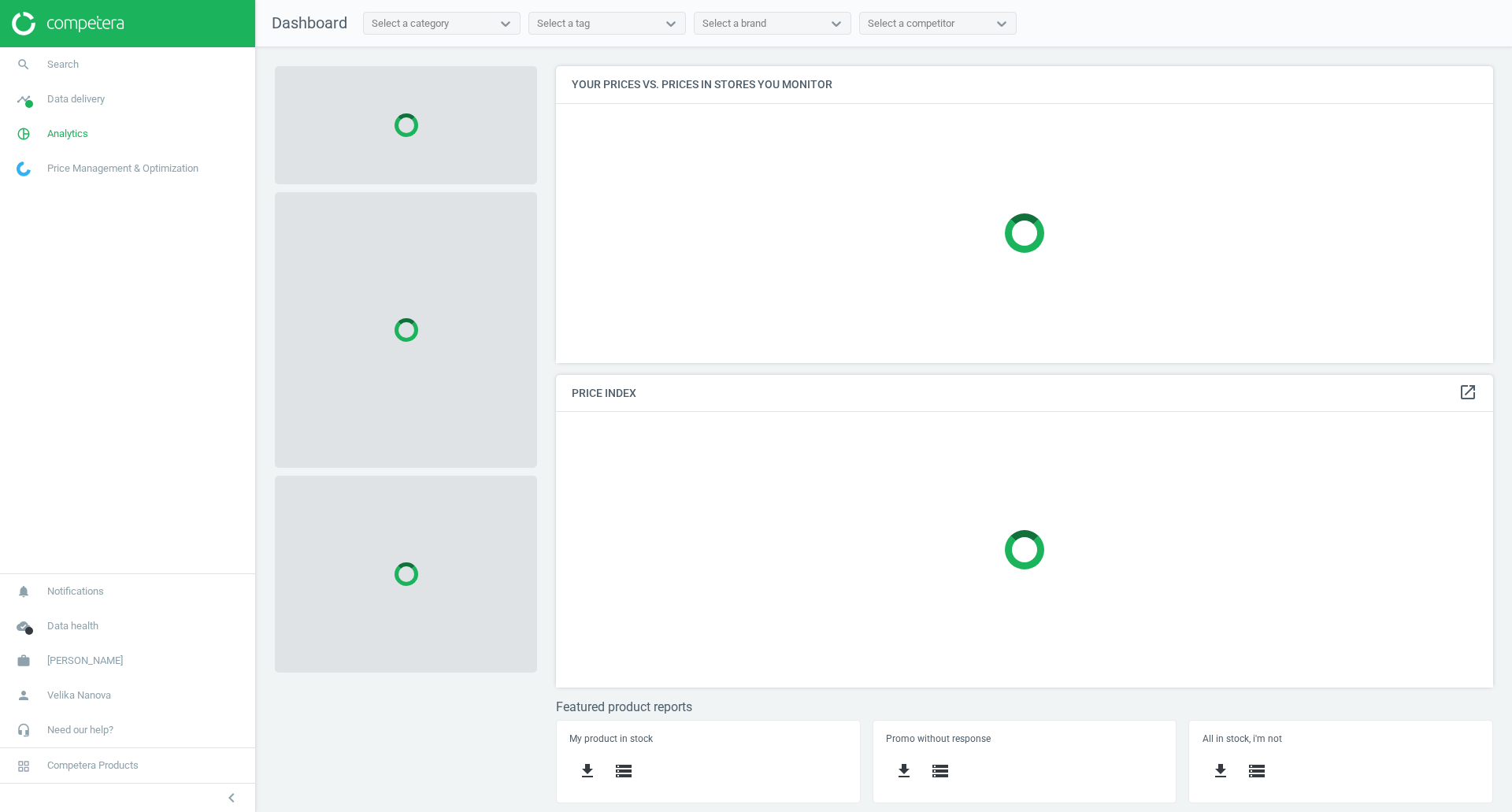
scroll to position [320, 962]
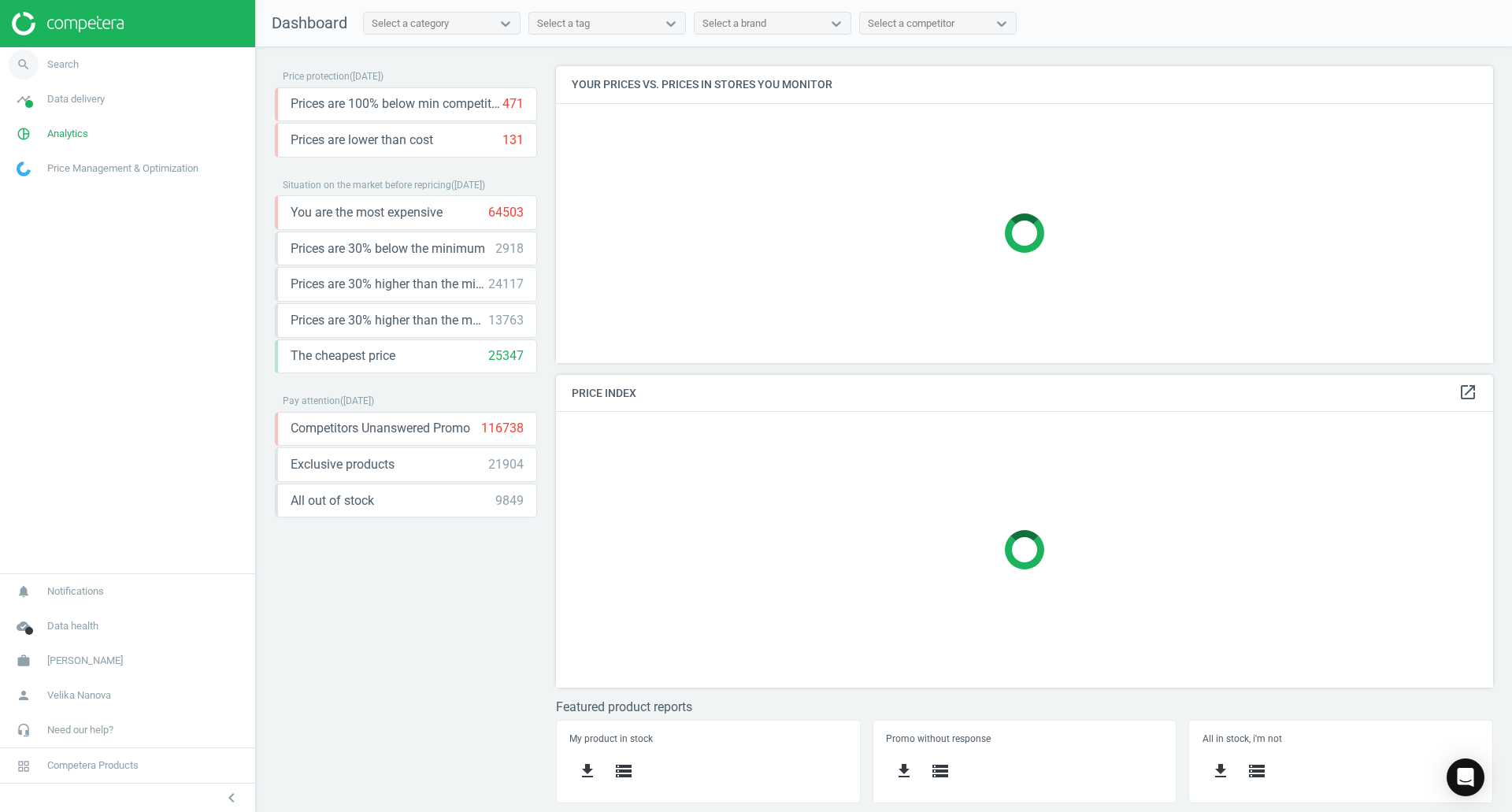
click at [49, 67] on span "Search" at bounding box center [64, 64] width 32 height 14
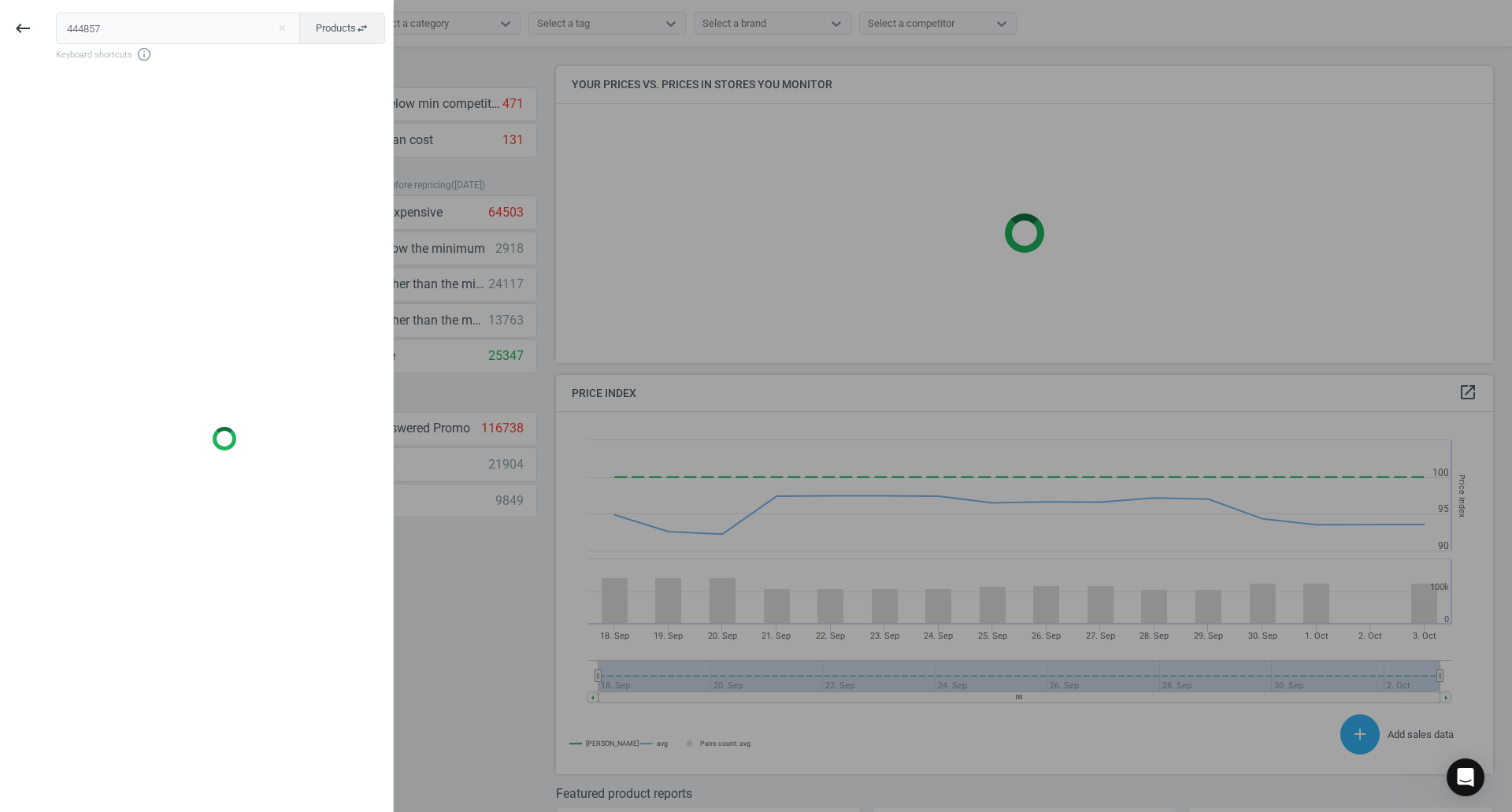
scroll to position [387, 949]
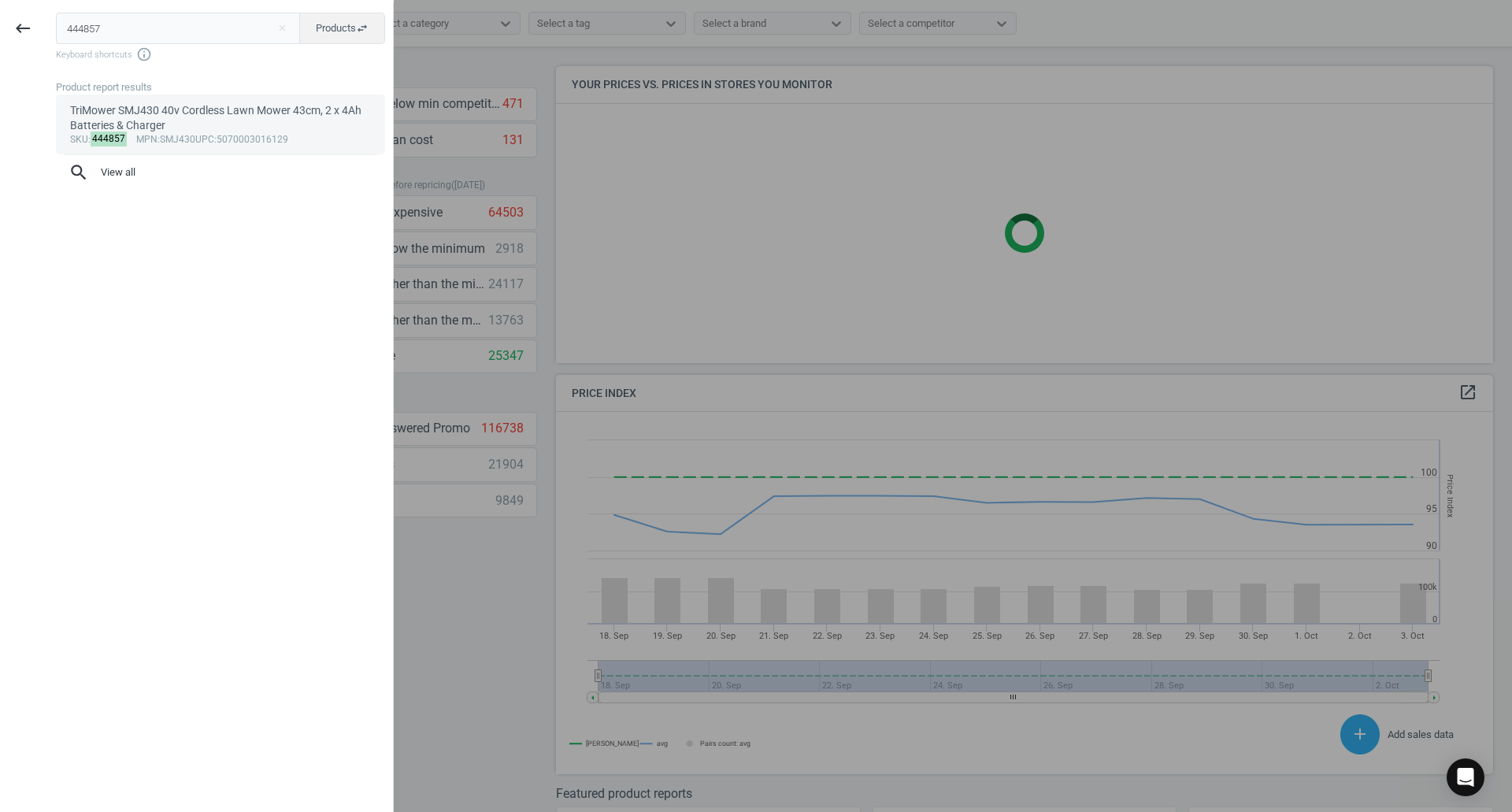
type input "444857"
click at [120, 121] on div "TriMower SMJ430 40v Cordless Lawn Mower 43cm, 2 x 4Ah Batteries & Charger" at bounding box center [221, 118] width 302 height 31
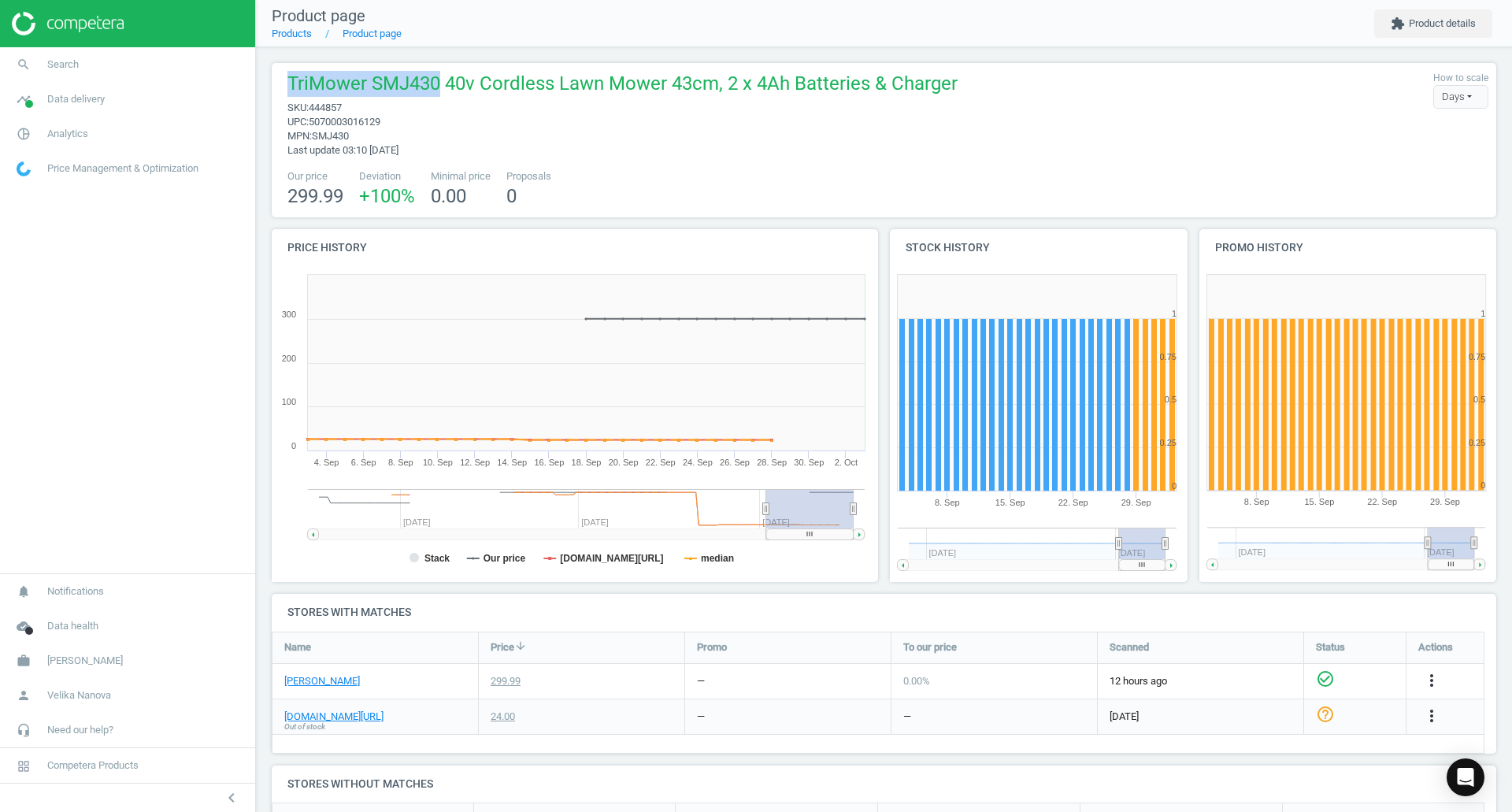
drag, startPoint x: 433, startPoint y: 87, endPoint x: 263, endPoint y: 83, distance: 170.0
click at [263, 83] on div "TriMower SMJ430 40v Cordless Lawn Mower 43cm, 2 x 4Ah Batteries & Charger sku :…" at bounding box center [884, 560] width 1256 height 1024
copy span "TriMower SMJ430"
click at [113, 64] on link "search Search" at bounding box center [127, 64] width 255 height 34
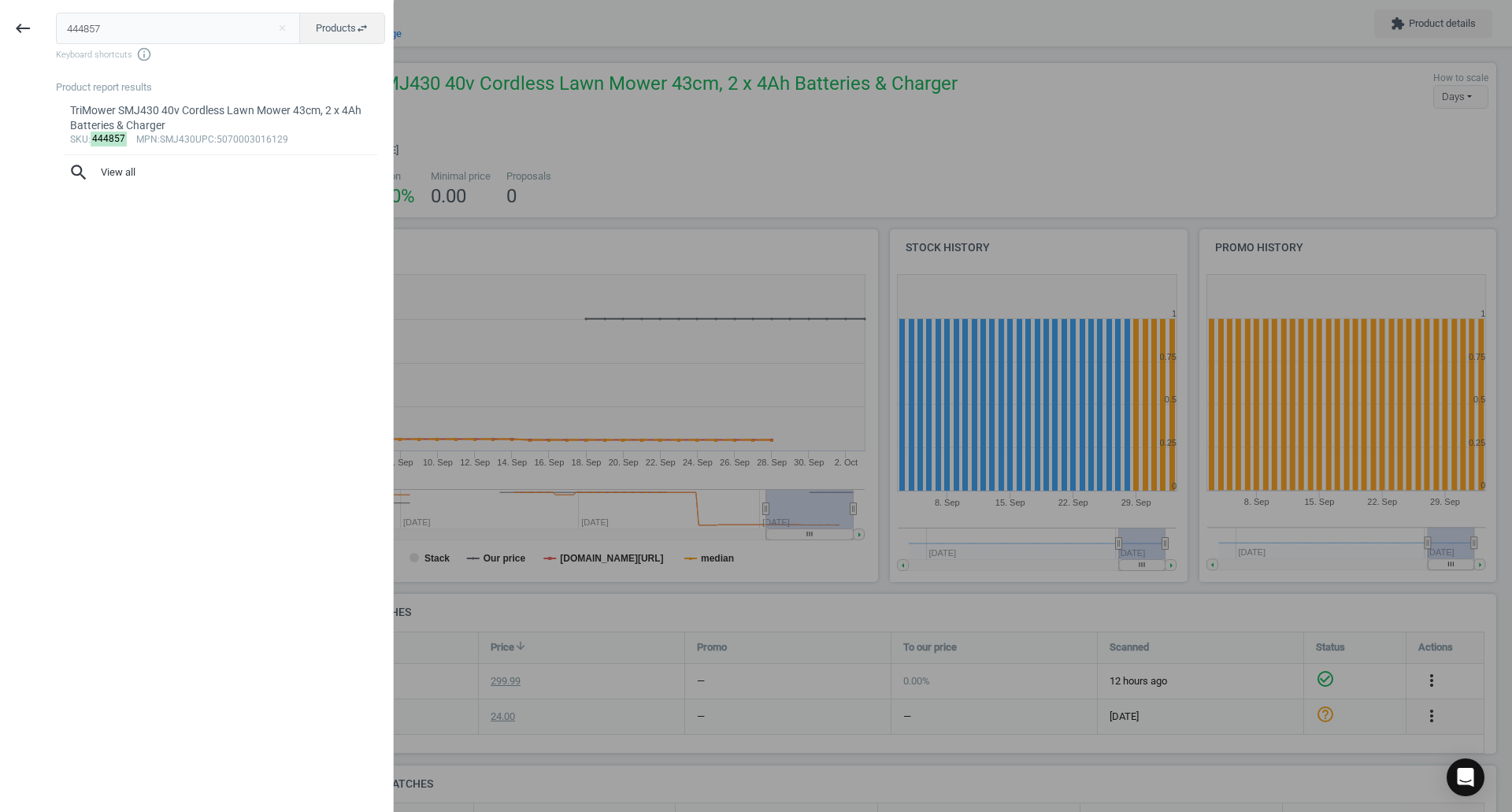
drag, startPoint x: 146, startPoint y: 19, endPoint x: 0, endPoint y: -25, distance: 152.5
click at [0, 0] on html "Group 2 Created with Sketch. ic/cloud_download/grey600 Created with Sketch. gra…" at bounding box center [756, 406] width 1512 height 812
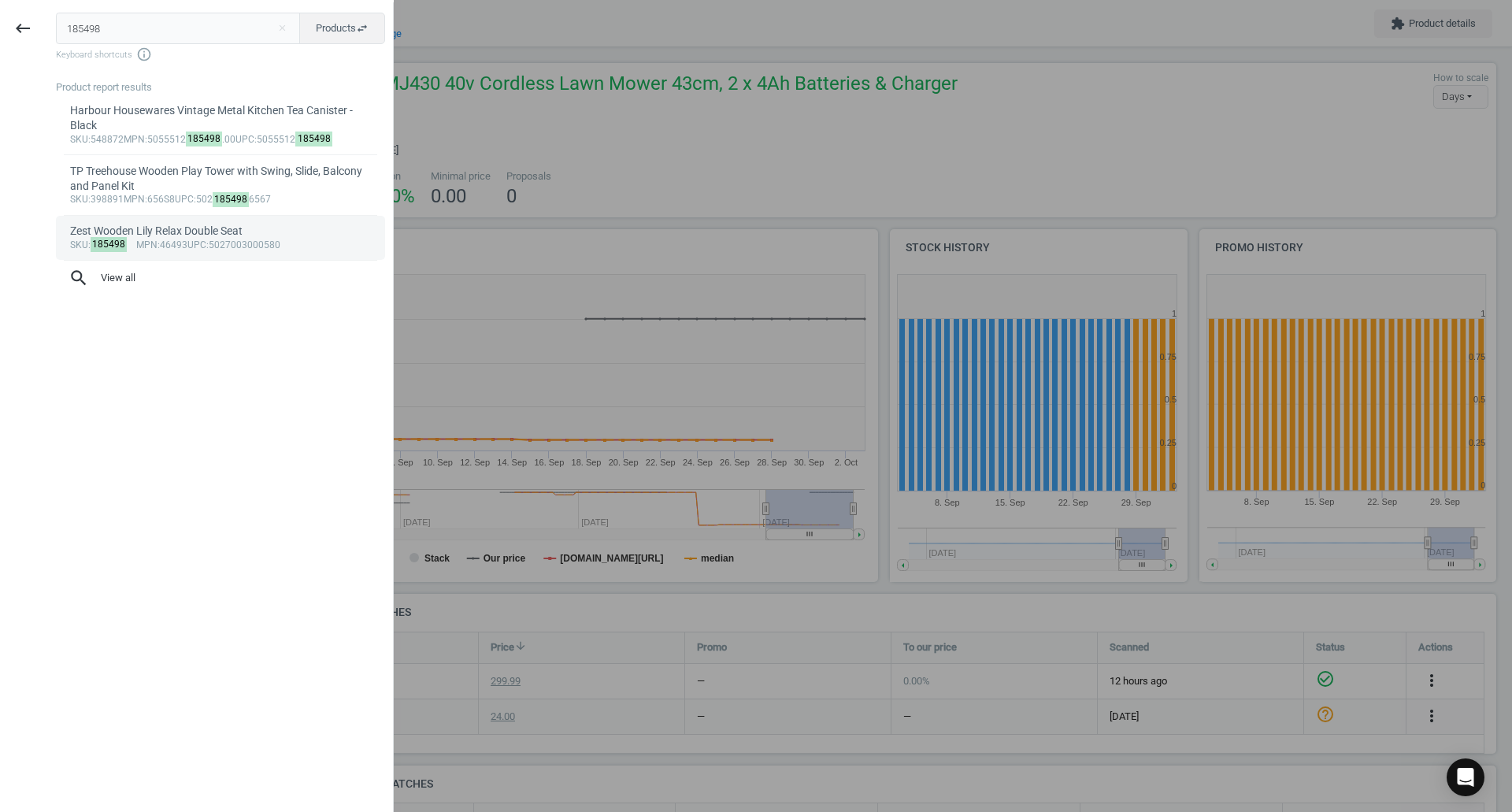
type input "185498"
click at [223, 232] on div "Zest Wooden Lily Relax Double Seat" at bounding box center [221, 230] width 302 height 15
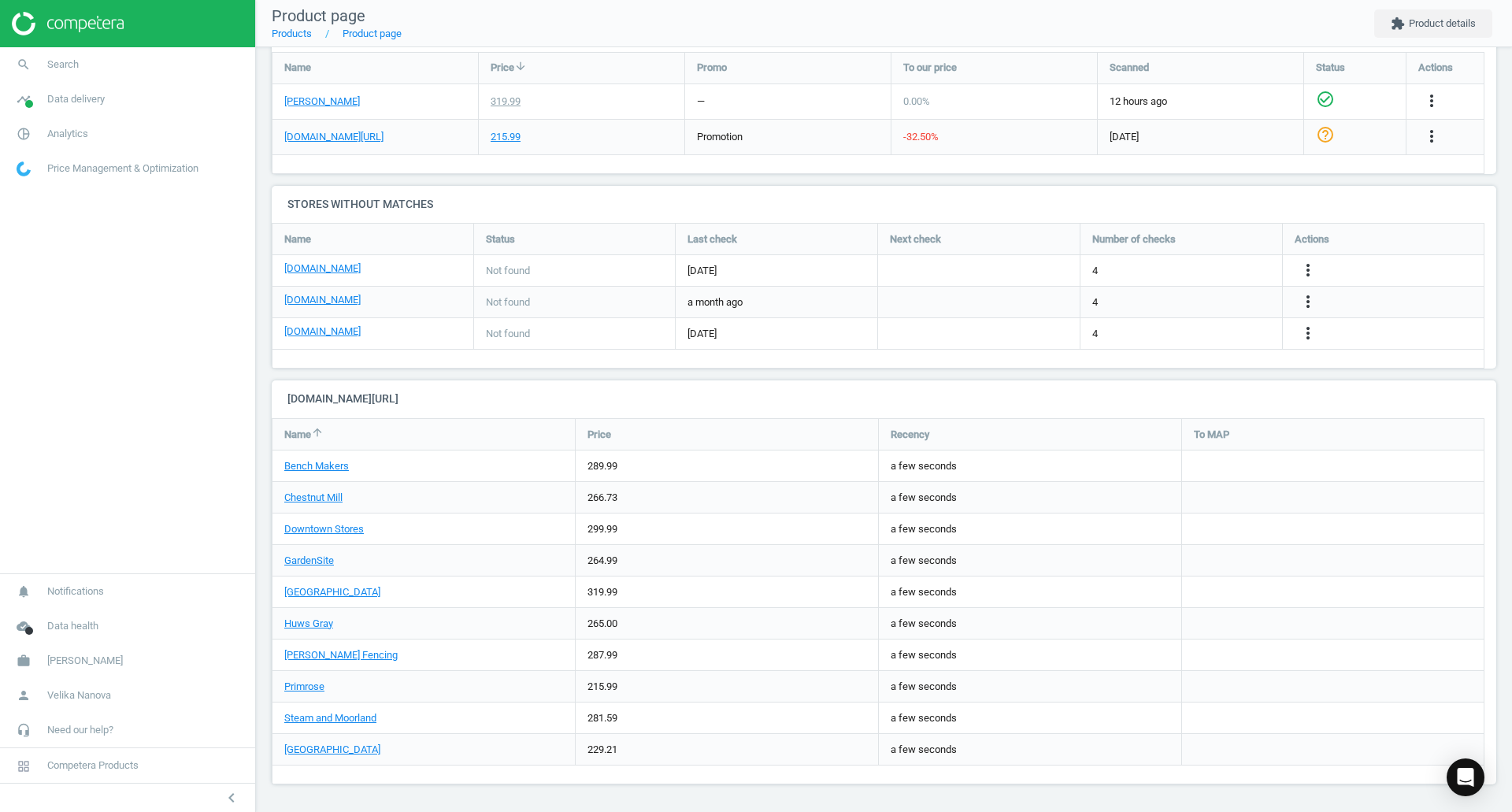
scroll to position [422, 0]
